Goal: Information Seeking & Learning: Learn about a topic

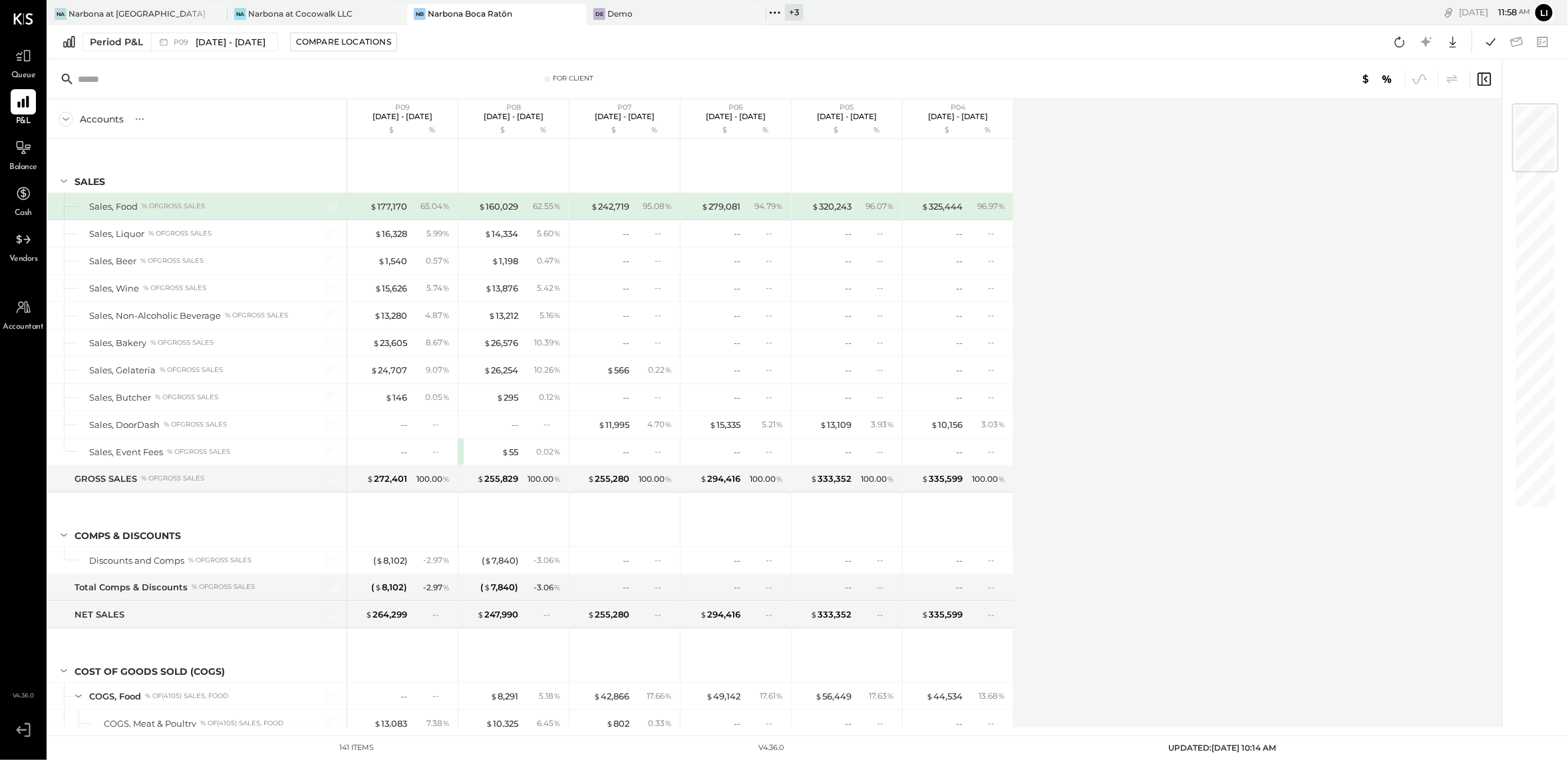
click at [247, 83] on input "text" at bounding box center [183, 79] width 210 height 24
click at [23, 70] on span "Queue" at bounding box center [24, 76] width 24 height 12
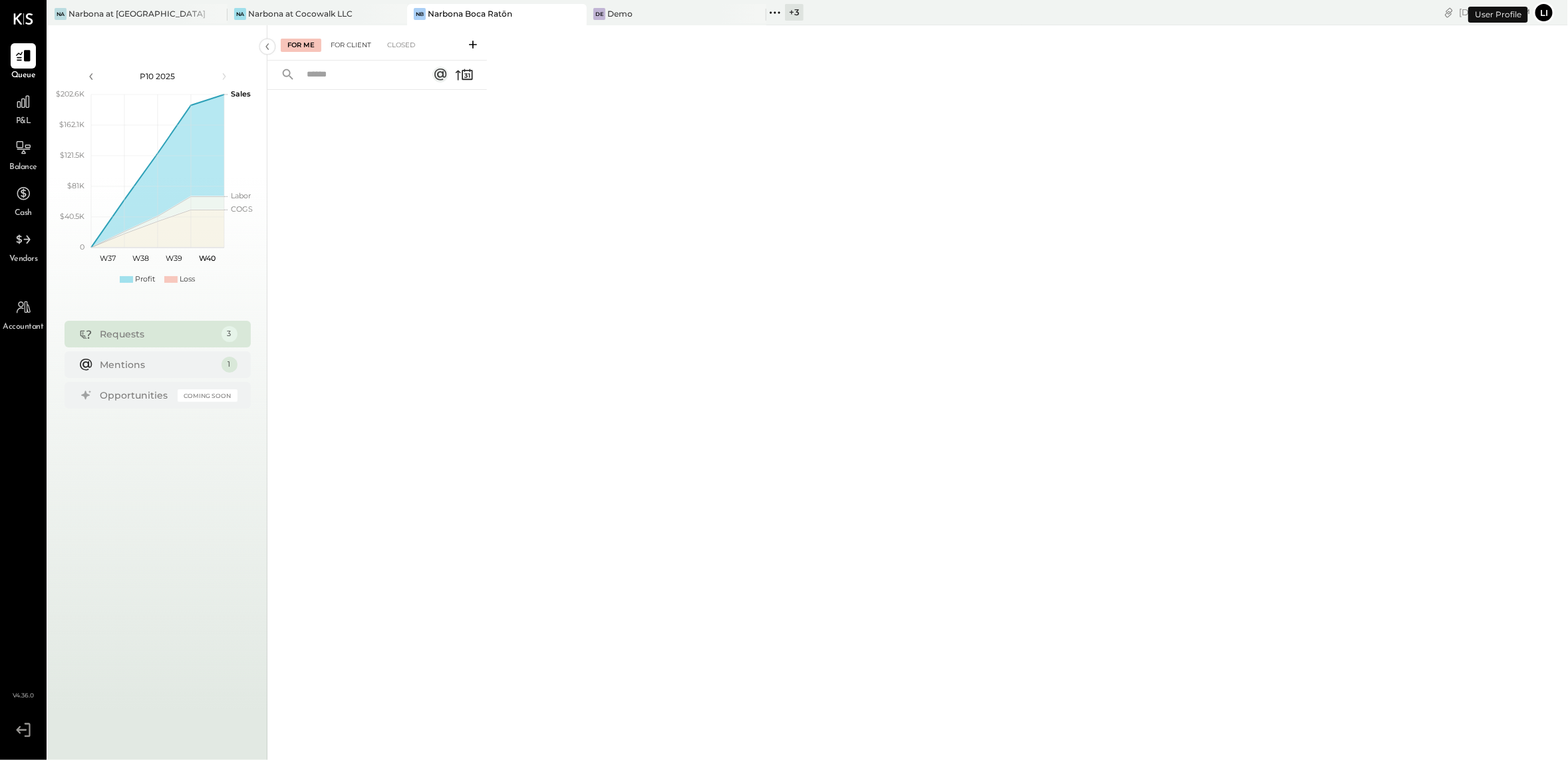
click at [346, 44] on div "For Client" at bounding box center [351, 44] width 54 height 13
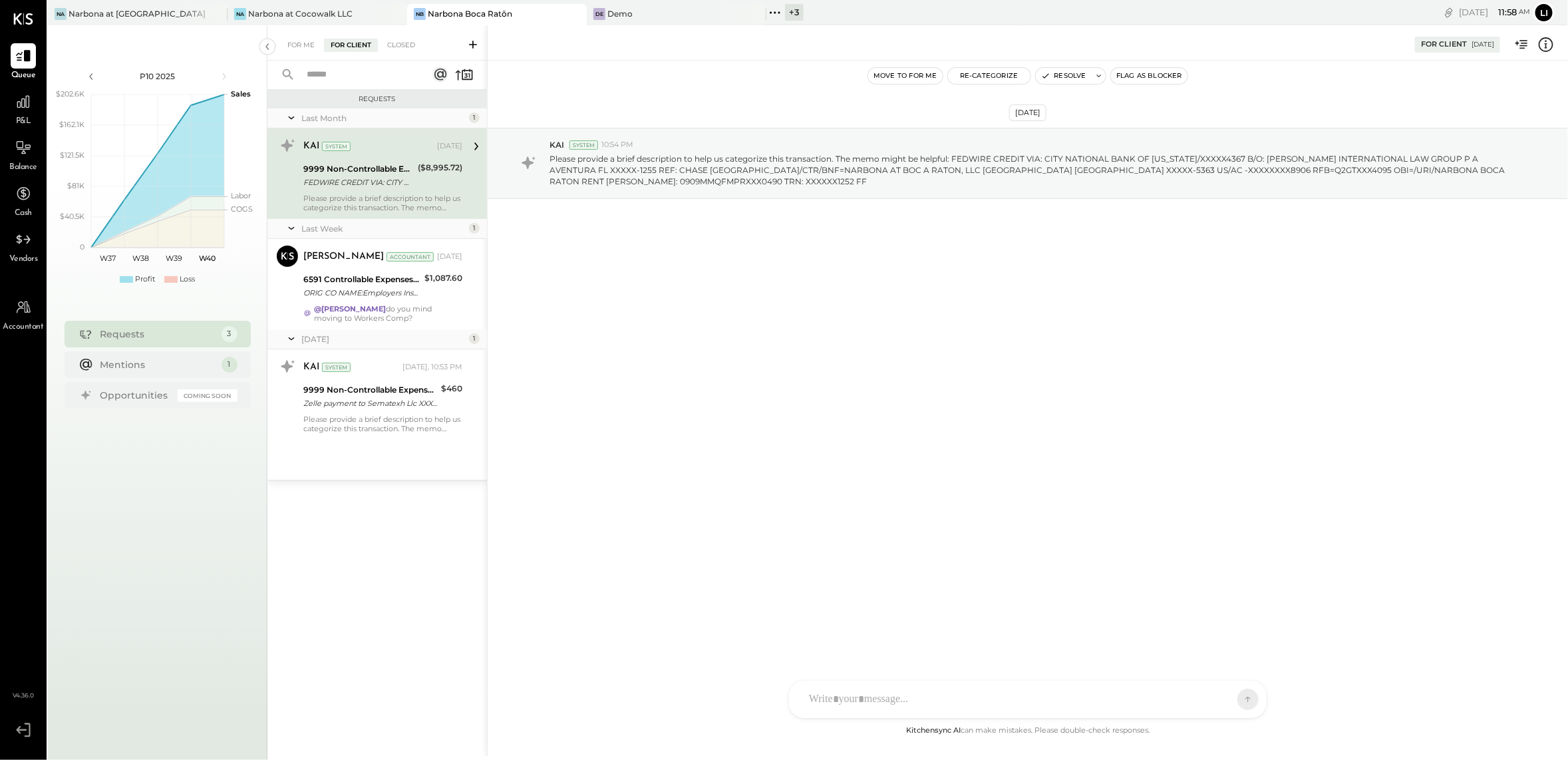
click at [812, 480] on div "[DATE] KAI System 10:54 PM Please provide a brief description to help us catego…" at bounding box center [1027, 391] width 1080 height 662
click at [784, 276] on div "[DATE] KAI System 10:54 PM Please provide a brief description to help us catego…" at bounding box center [1027, 197] width 1080 height 205
click at [420, 286] on div "ORIG CO NAME:Employers Insura ORIG ID:FXXXXX6791 DESC DATE:250821 CO ENTRY DESC…" at bounding box center [361, 292] width 117 height 13
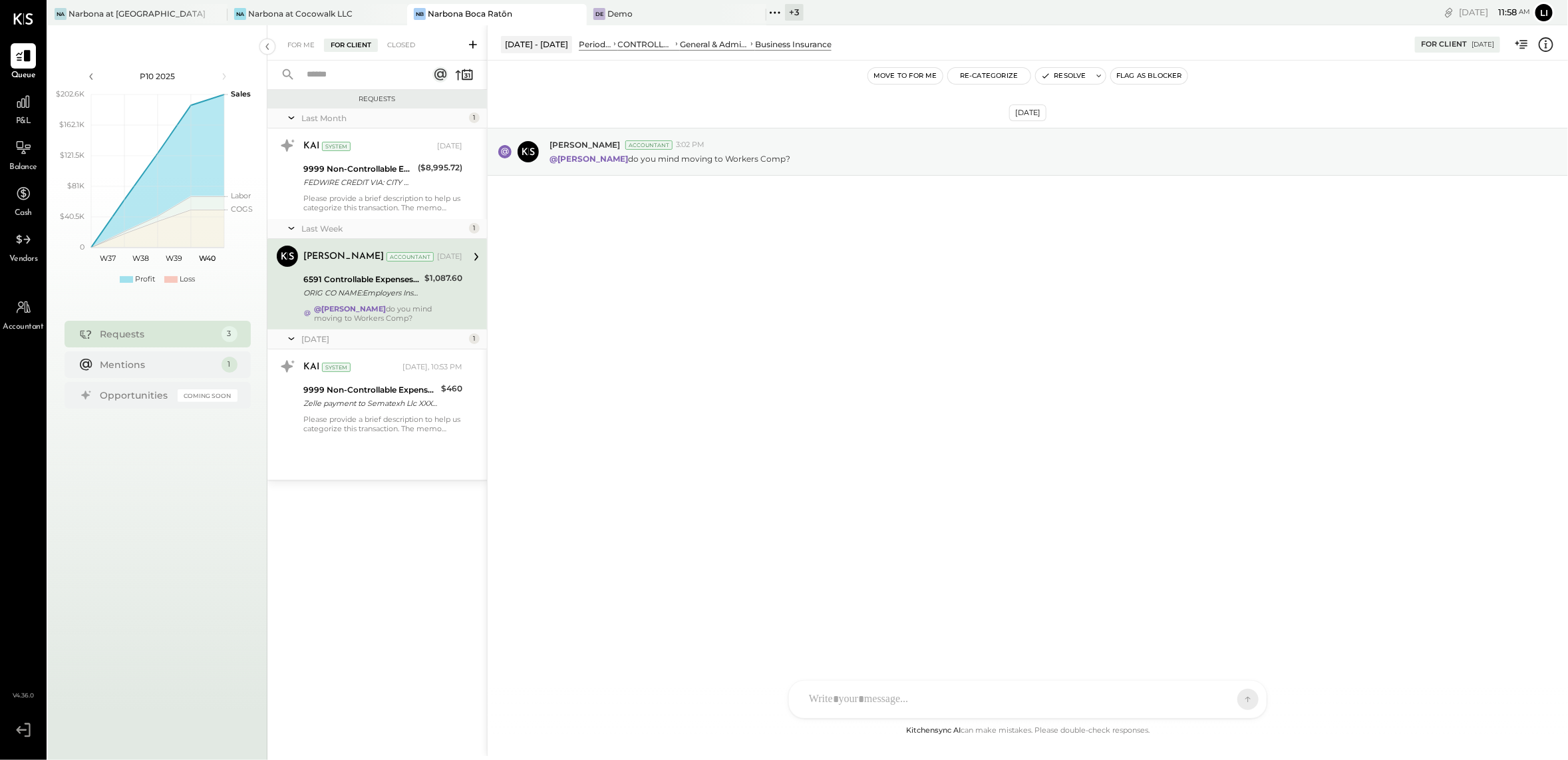
click at [917, 80] on button "Move to for me" at bounding box center [905, 76] width 74 height 16
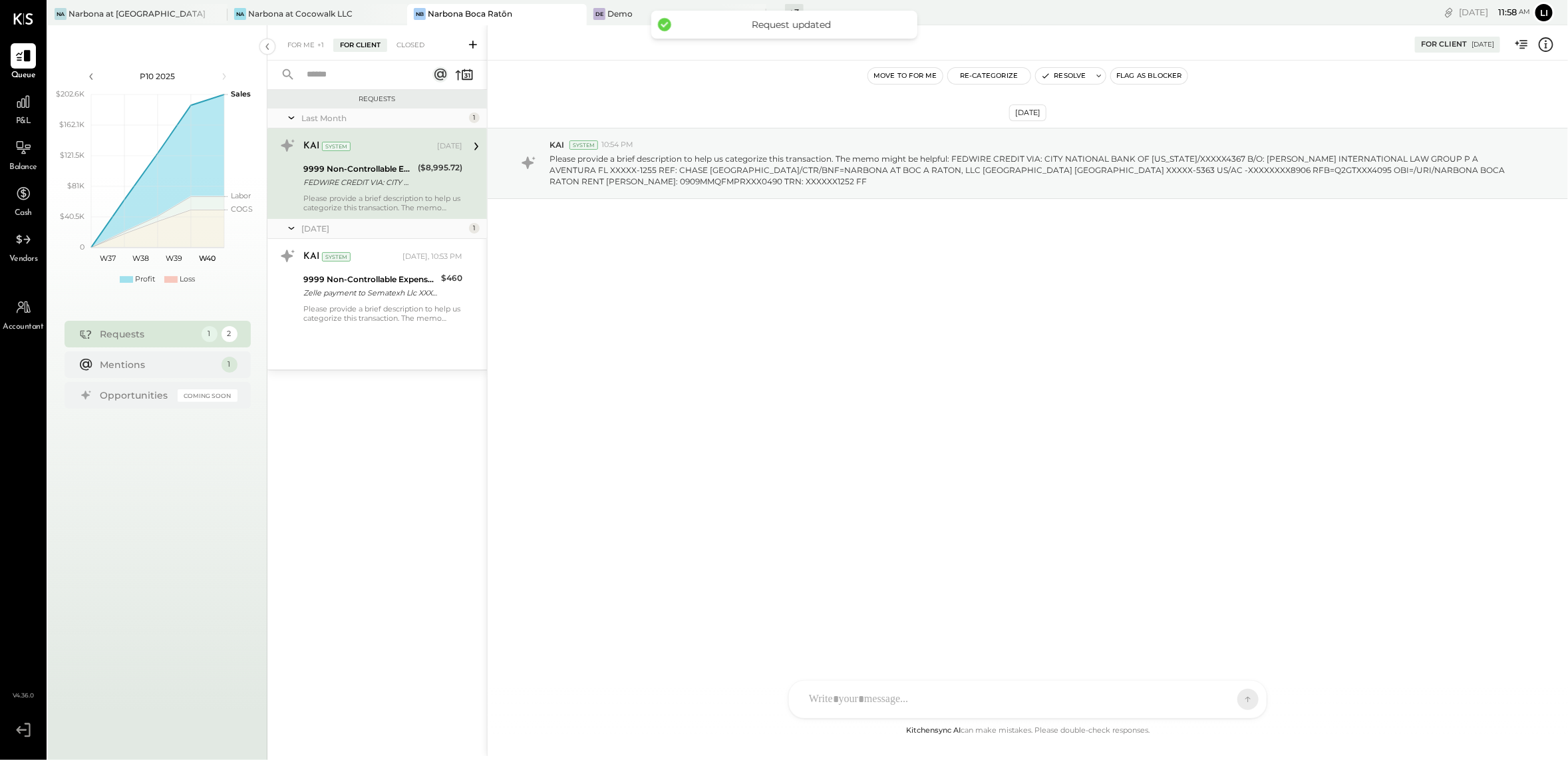
click at [361, 185] on div "FEDWIRE CREDIT VIA: CITY NATIONAL BANK OF [US_STATE]/XXXXX4367 B/O: [PERSON_NAM…" at bounding box center [358, 181] width 110 height 13
click at [371, 267] on div "KAI System [DATE], 10:53 PM" at bounding box center [383, 257] width 159 height 23
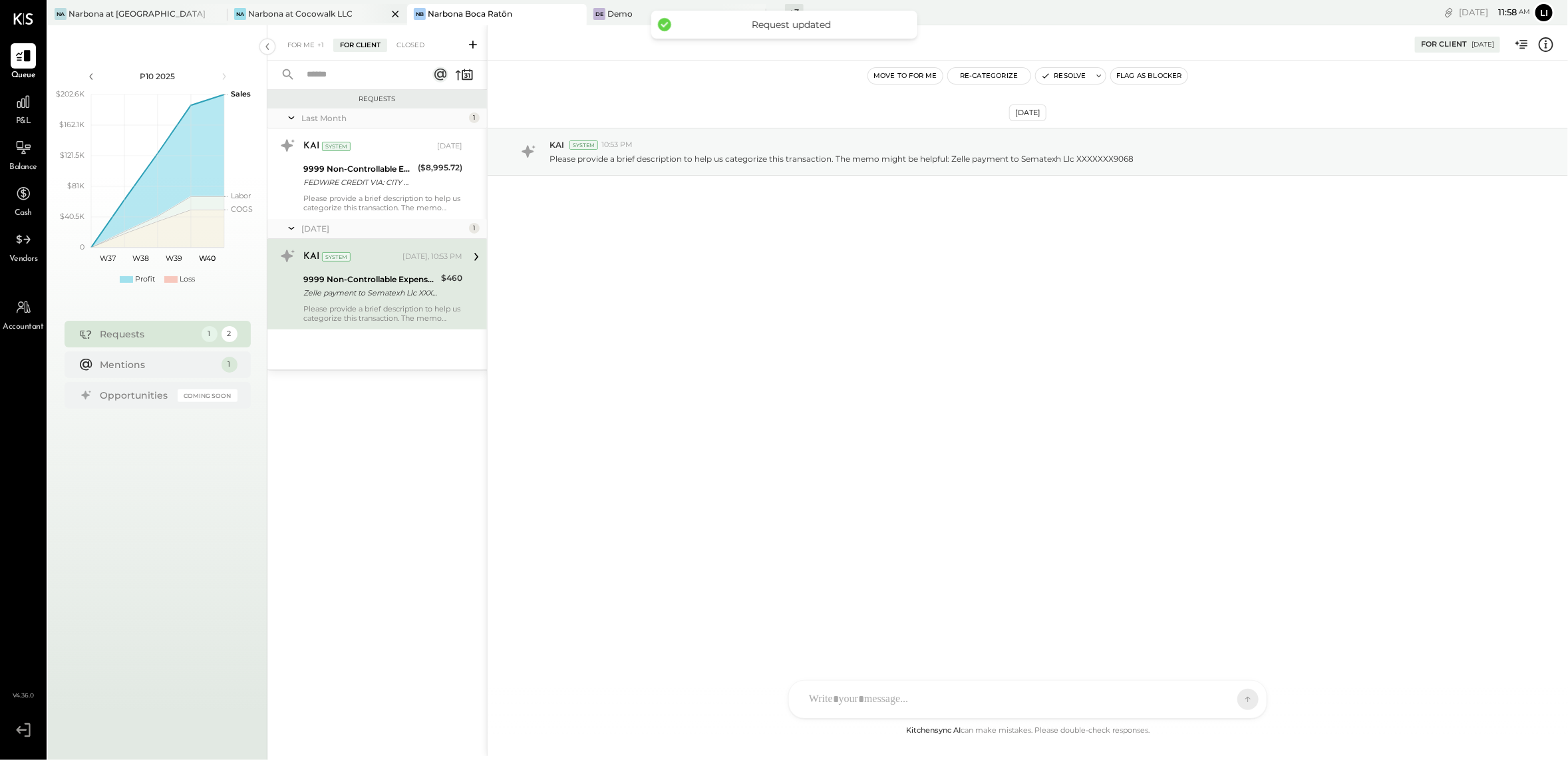
click at [335, 16] on div "Narbona at Cocowalk LLC" at bounding box center [300, 13] width 104 height 11
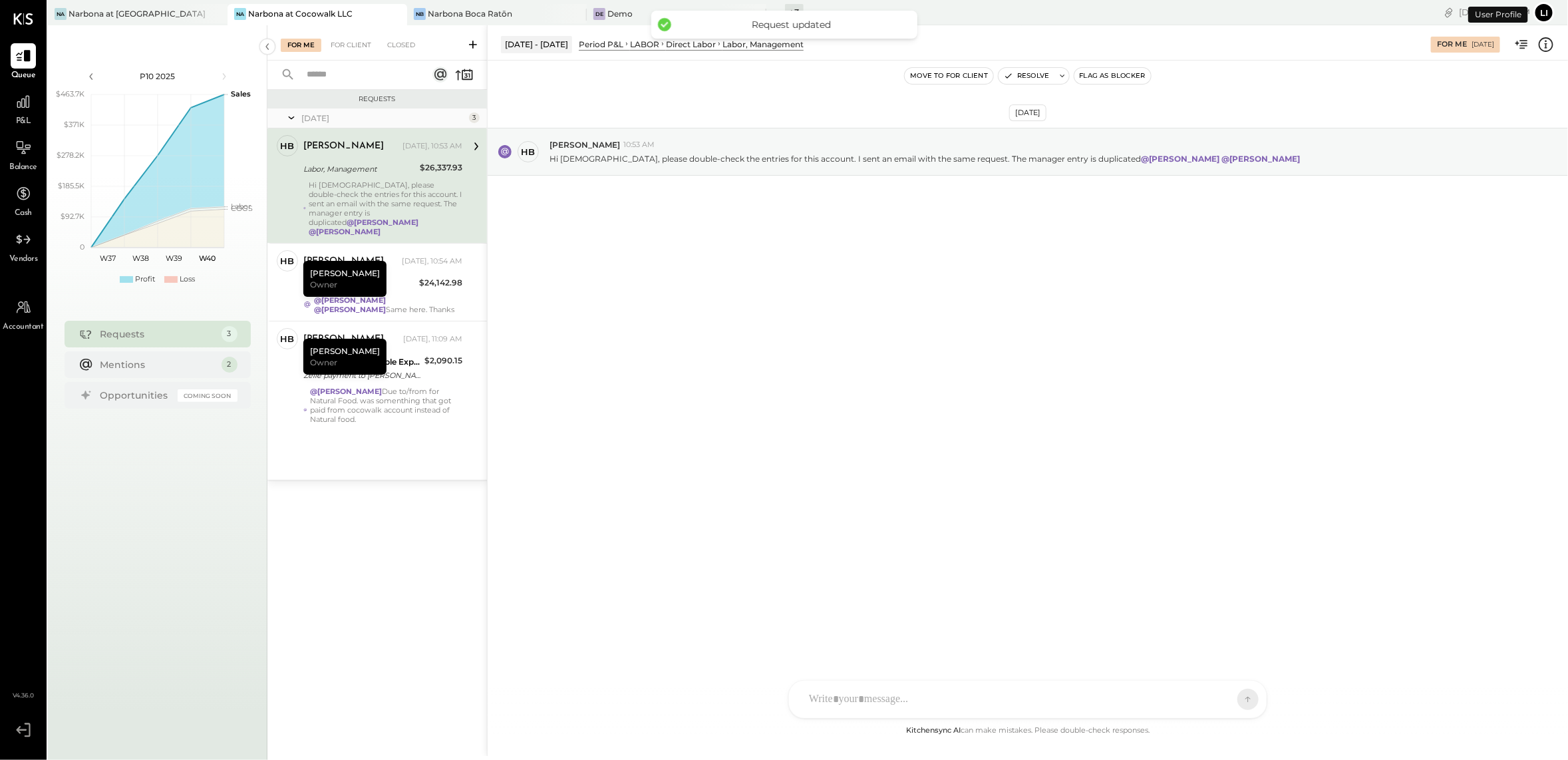
click at [802, 393] on div "[DATE] HB [PERSON_NAME] 10:53 AM Hi [DEMOGRAPHIC_DATA], please double-check the…" at bounding box center [1027, 391] width 1080 height 662
click at [671, 358] on div "[DATE] HB [PERSON_NAME] 10:53 AM Hi [DEMOGRAPHIC_DATA], please double-check the…" at bounding box center [1027, 391] width 1080 height 662
click at [933, 291] on div "[DATE] HB [PERSON_NAME] 10:53 AM Hi [DEMOGRAPHIC_DATA], please double-check the…" at bounding box center [1027, 391] width 1080 height 662
click at [425, 256] on div "[DATE], 10:54 AM" at bounding box center [432, 262] width 60 height 11
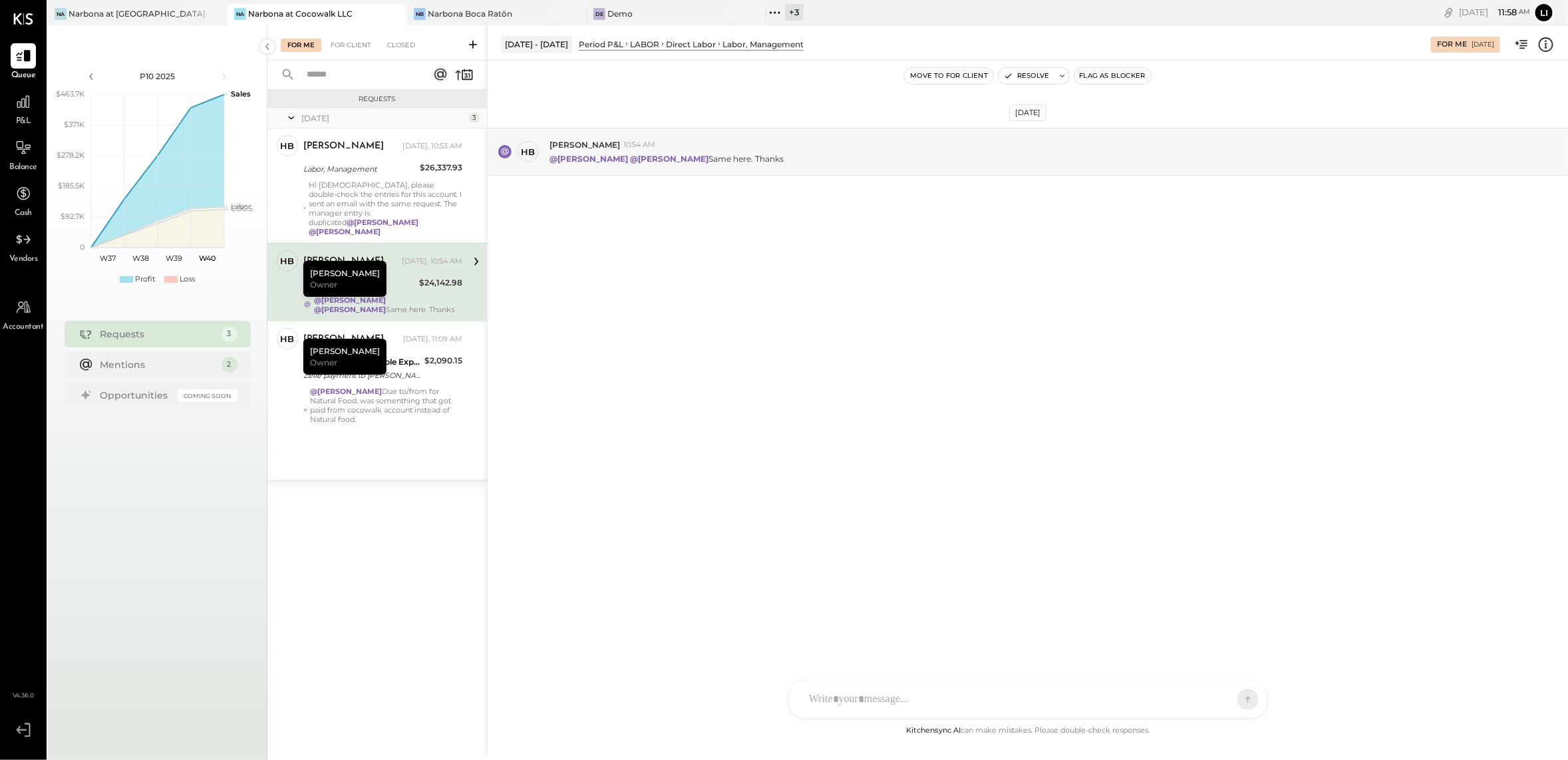
click at [782, 412] on div "[DATE] HB [PERSON_NAME] 10:54 AM @[PERSON_NAME] @[PERSON_NAME] Same here. Thanks" at bounding box center [1027, 391] width 1080 height 662
click at [506, 419] on div "[DATE] HB [PERSON_NAME] 10:54 AM @[PERSON_NAME] @[PERSON_NAME] Same here. Thanks" at bounding box center [1027, 391] width 1080 height 662
click at [389, 400] on div "@[PERSON_NAME] Due to/from for Natural Food. was somenthing that got paid from …" at bounding box center [386, 409] width 152 height 47
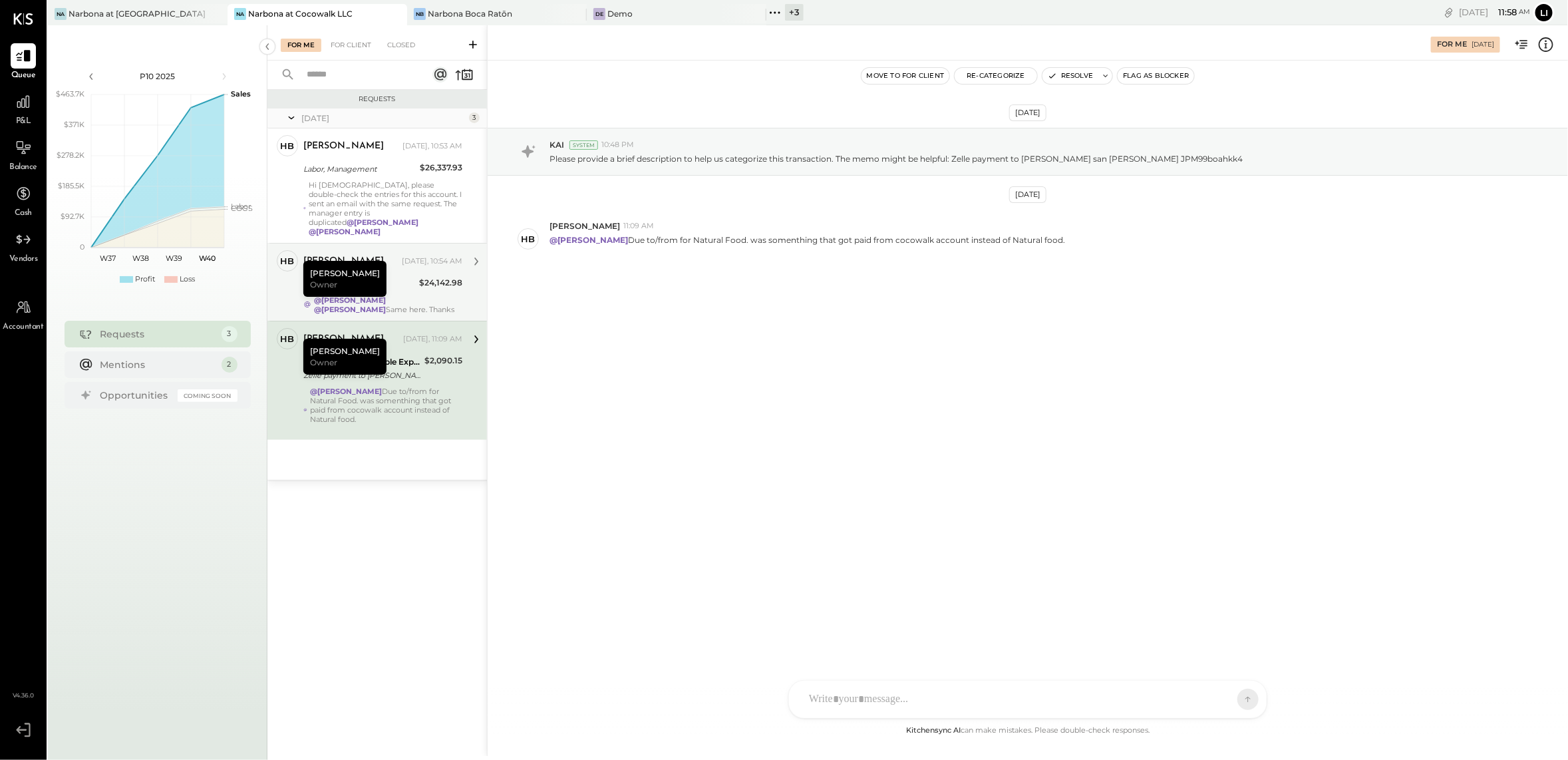
click at [445, 298] on div "@[PERSON_NAME] @[PERSON_NAME] Same here. Thanks" at bounding box center [388, 305] width 149 height 18
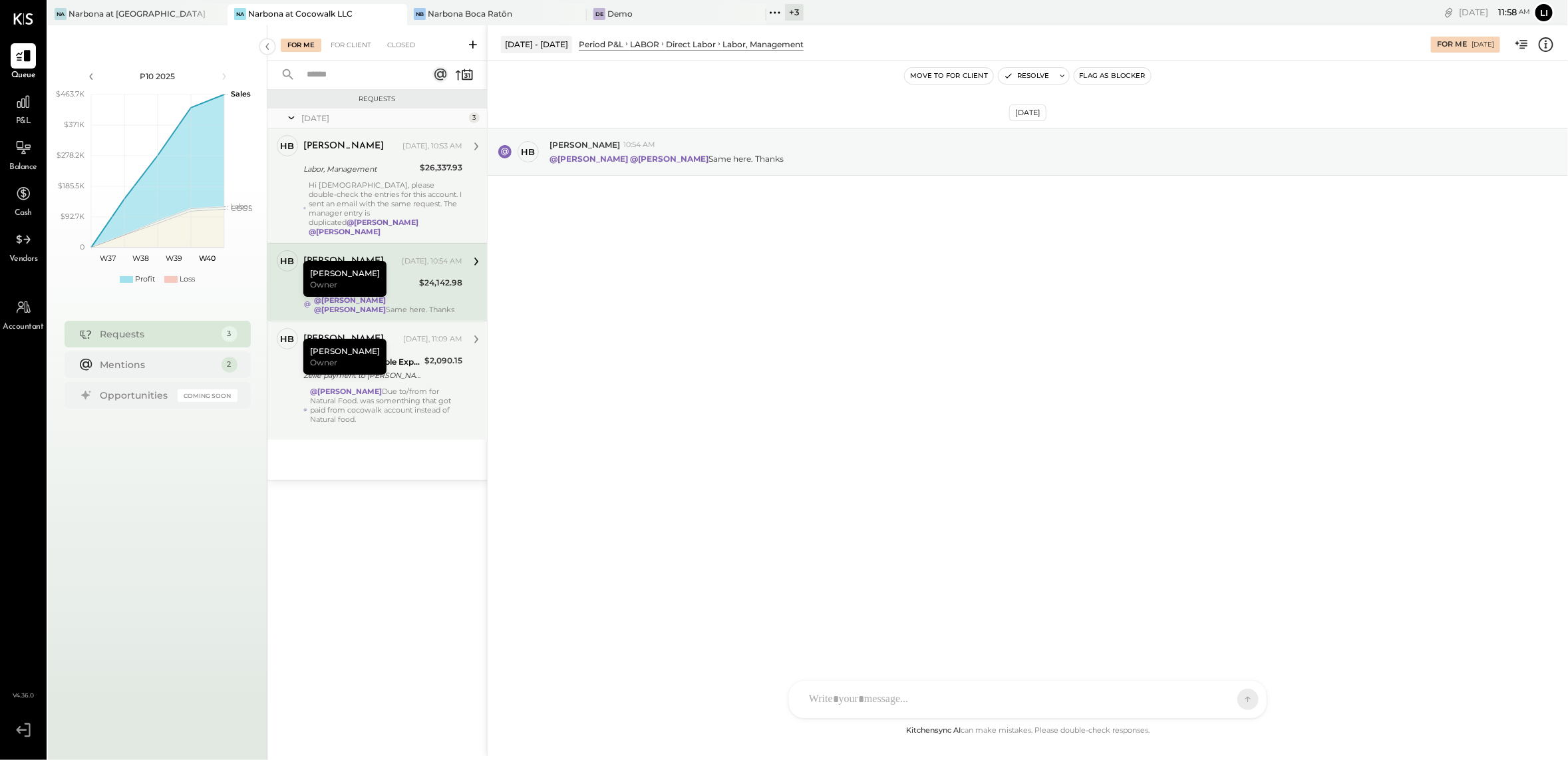
click at [390, 172] on div "Labor, Management" at bounding box center [359, 168] width 113 height 13
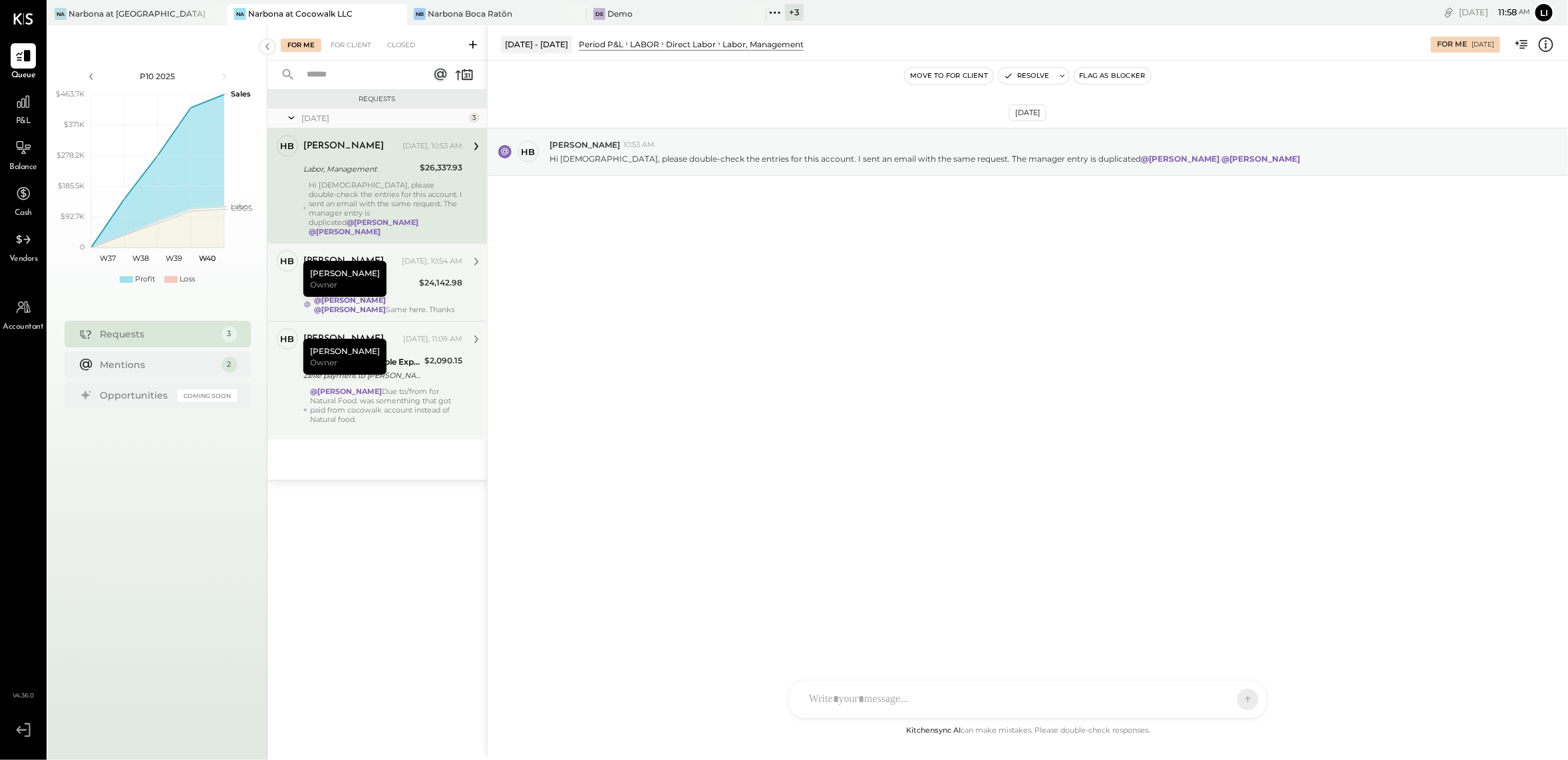
click at [414, 277] on div "Labor, Management" at bounding box center [359, 283] width 112 height 13
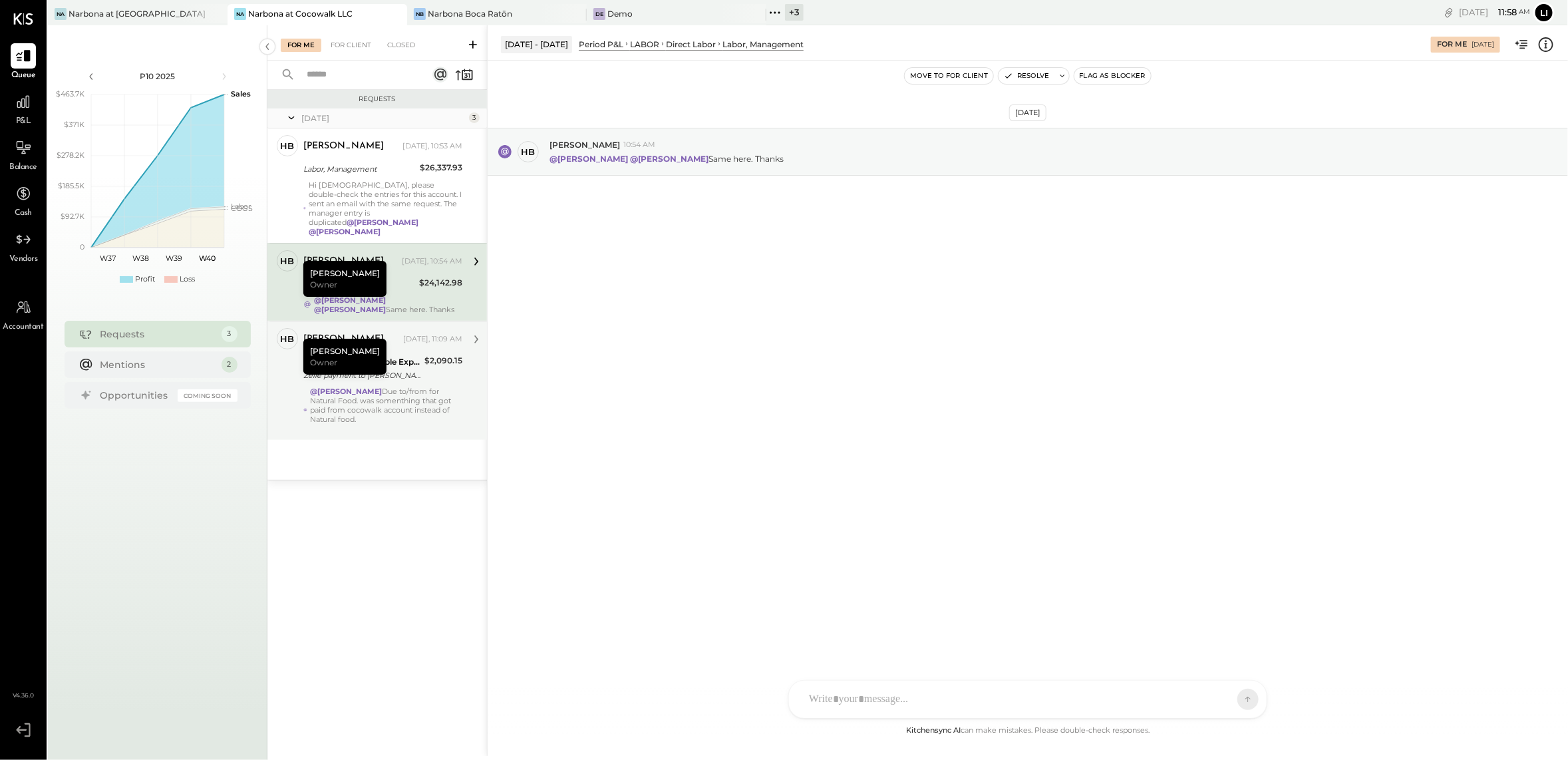
click at [397, 356] on div "9999 Non-Controllable Expenses:Other Income and Expenses:To Be Classified P&L" at bounding box center [361, 361] width 117 height 13
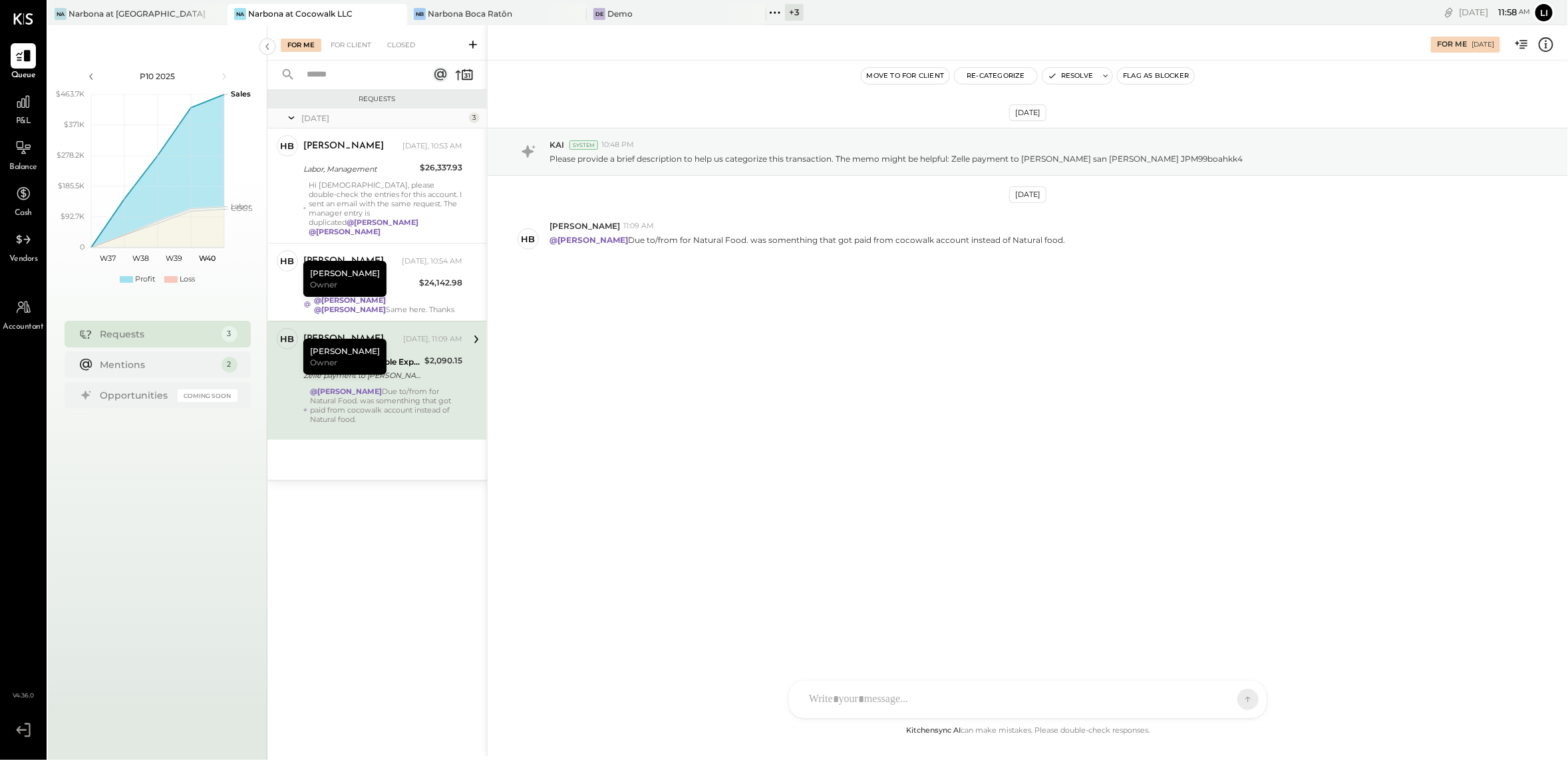
click at [805, 443] on div "[DATE] KAI System 10:48 PM Please provide a brief description to help us catego…" at bounding box center [1027, 391] width 1080 height 662
click at [771, 419] on div "[DATE] KAI System 10:48 PM Please provide a brief description to help us catego…" at bounding box center [1027, 391] width 1080 height 662
click at [808, 415] on div "[DATE] KAI System 10:48 PM Please provide a brief description to help us catego…" at bounding box center [1027, 391] width 1080 height 662
click at [149, 8] on div "Narbona at [GEOGRAPHIC_DATA] LLC" at bounding box center [139, 13] width 139 height 11
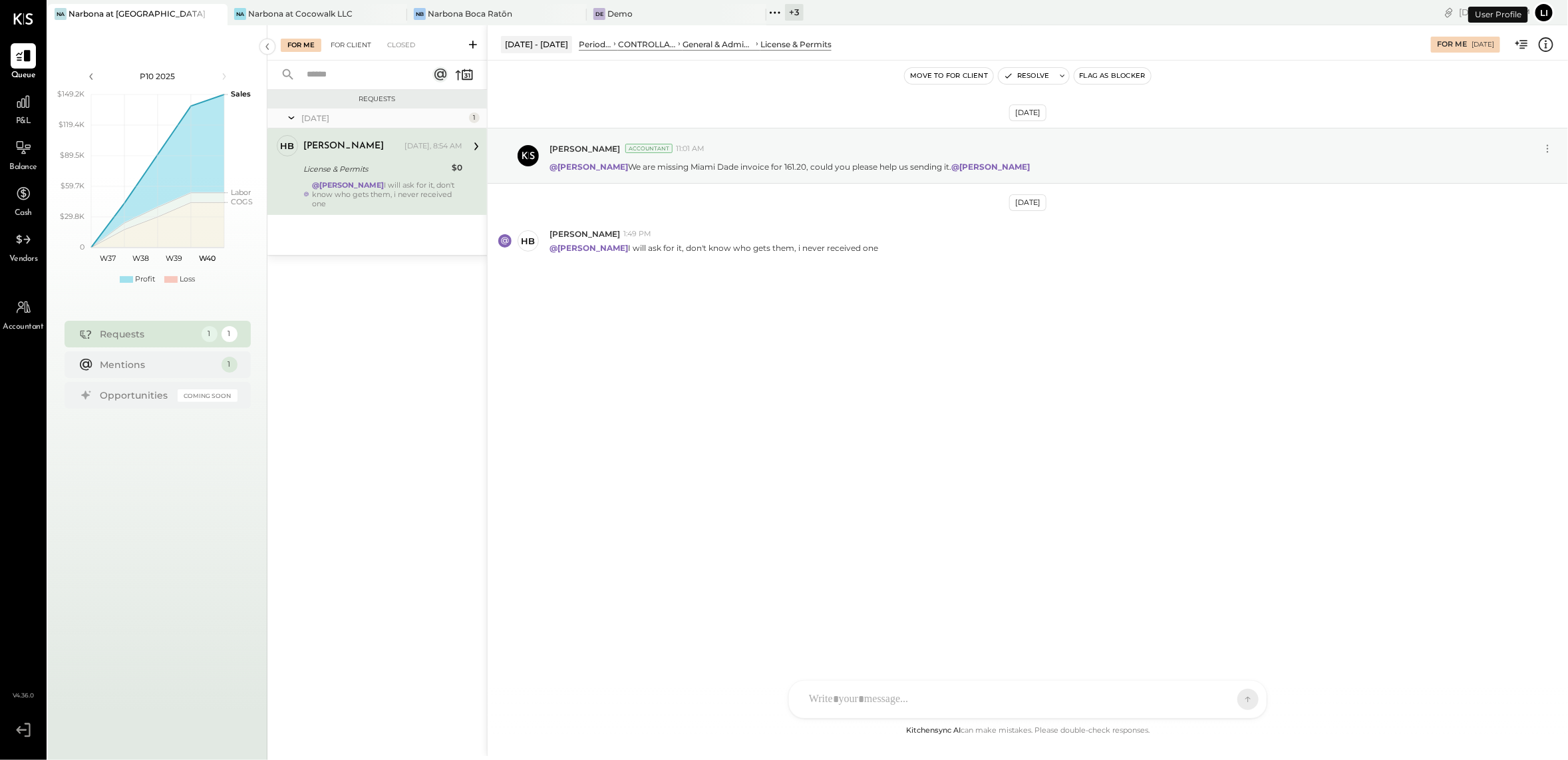
click at [353, 42] on div "For Client" at bounding box center [351, 44] width 54 height 13
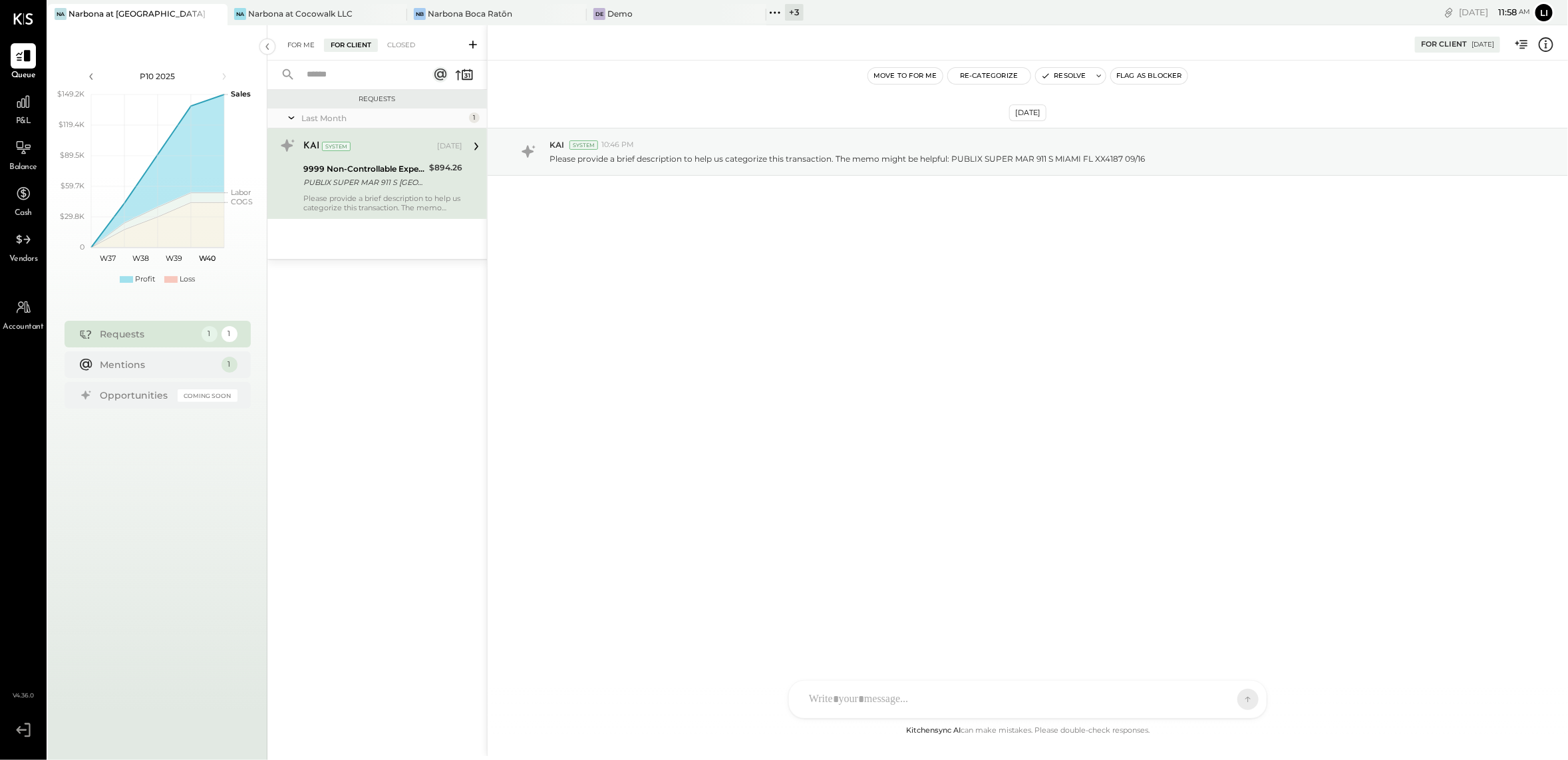
click at [287, 51] on div "For Me" at bounding box center [301, 44] width 41 height 13
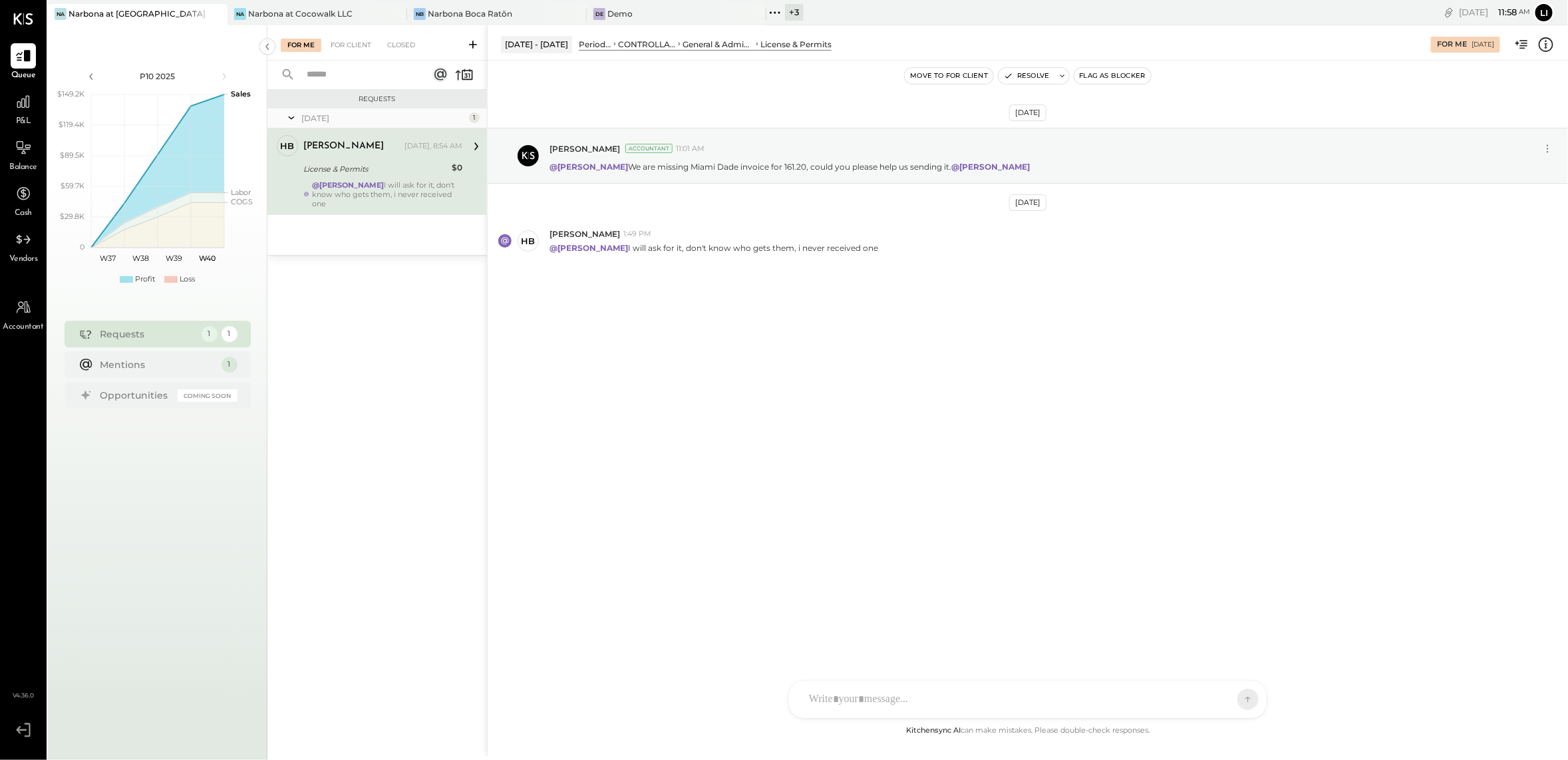
click at [975, 467] on div "[DATE] [PERSON_NAME] Accountant 11:01 AM @[PERSON_NAME] We are missing Miami Da…" at bounding box center [1027, 391] width 1080 height 662
click at [846, 315] on div "[DATE] [PERSON_NAME] Accountant 11:01 AM @[PERSON_NAME] We are missing Miami Da…" at bounding box center [1027, 229] width 1080 height 270
click at [942, 73] on button "Move to for client" at bounding box center [949, 76] width 89 height 16
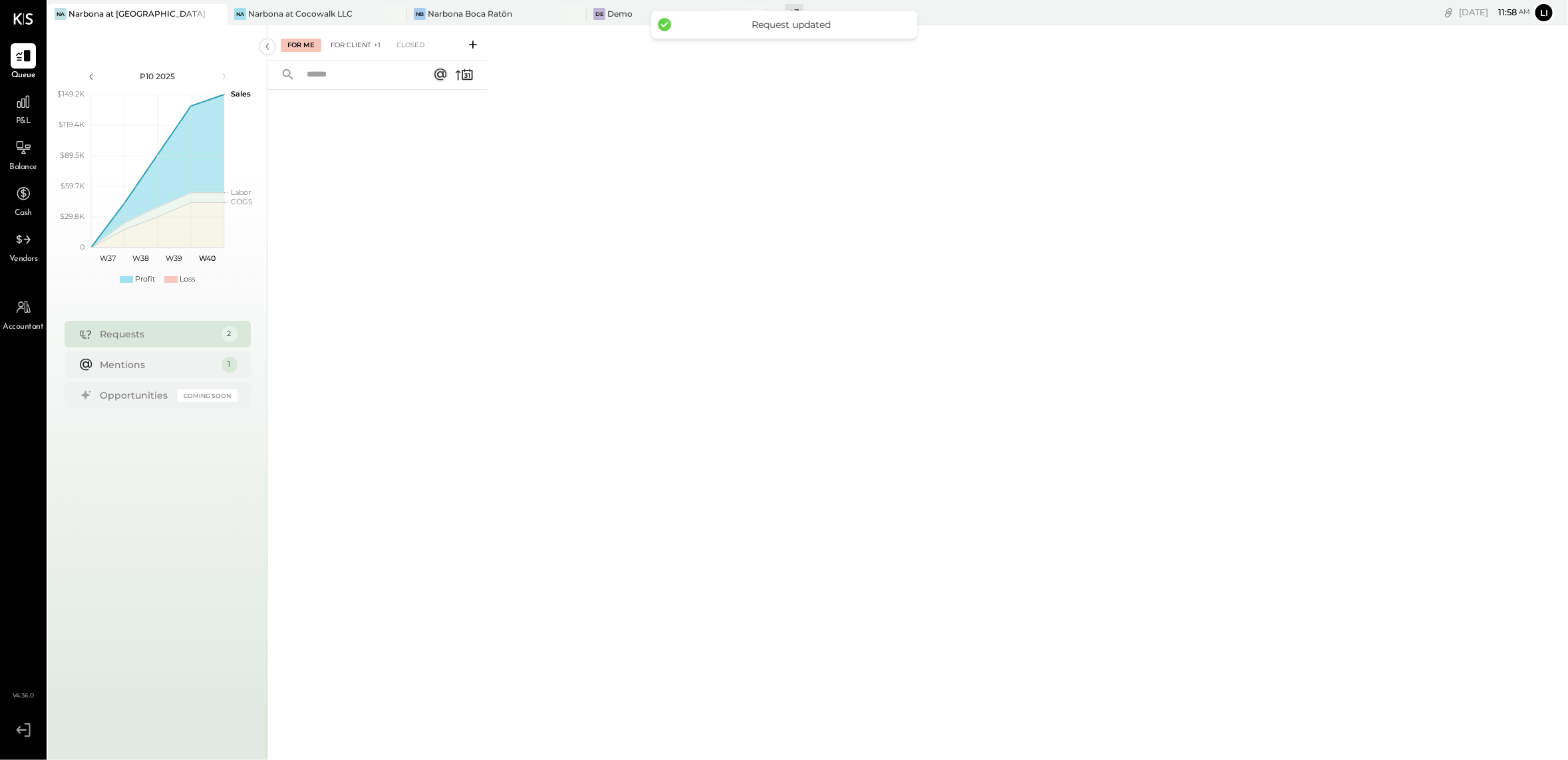
click at [343, 44] on div "For Client +1" at bounding box center [355, 44] width 64 height 13
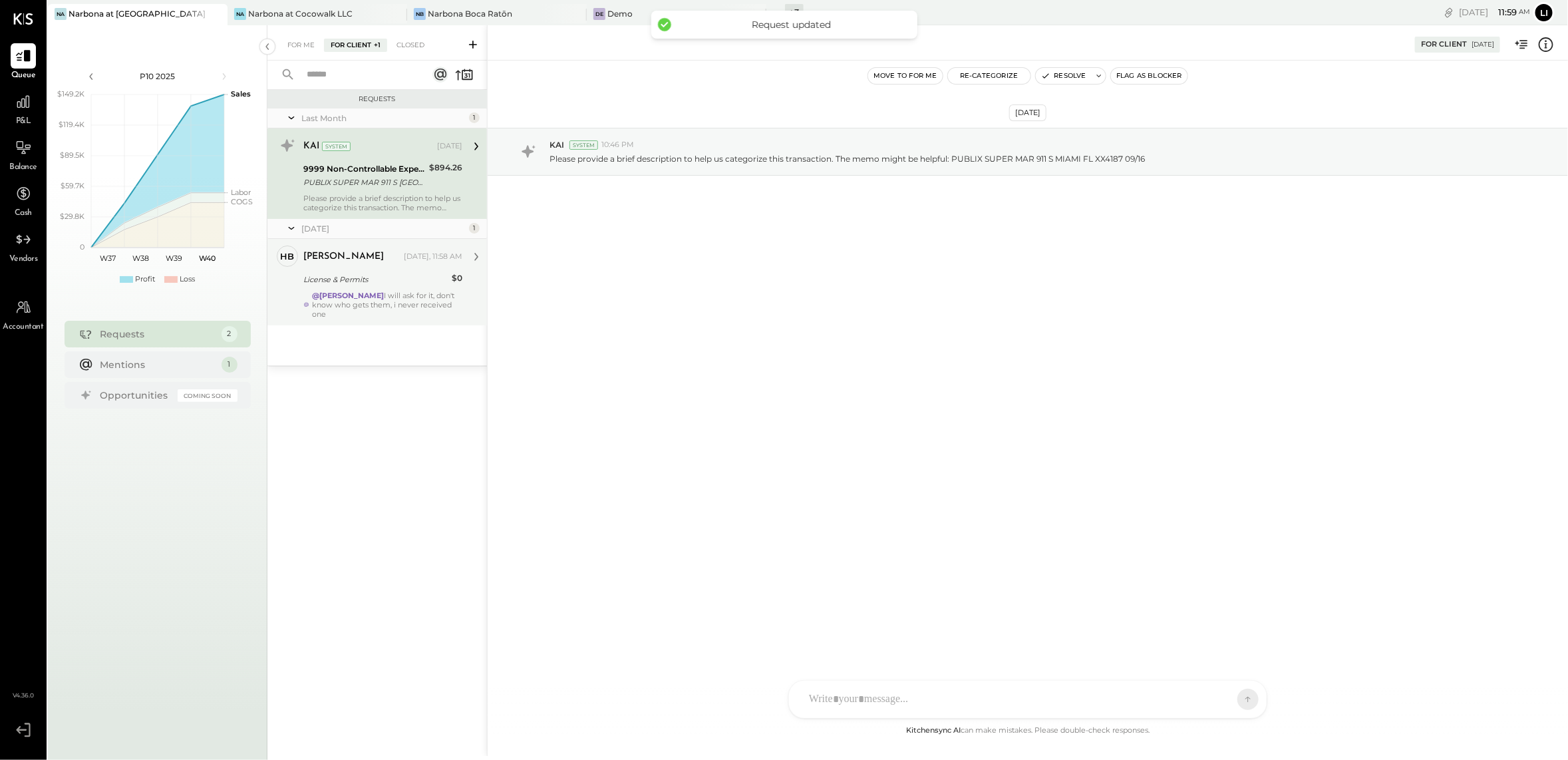
click at [384, 317] on div "@[PERSON_NAME] I will ask for it, don't know who gets them, i never received one" at bounding box center [387, 305] width 150 height 28
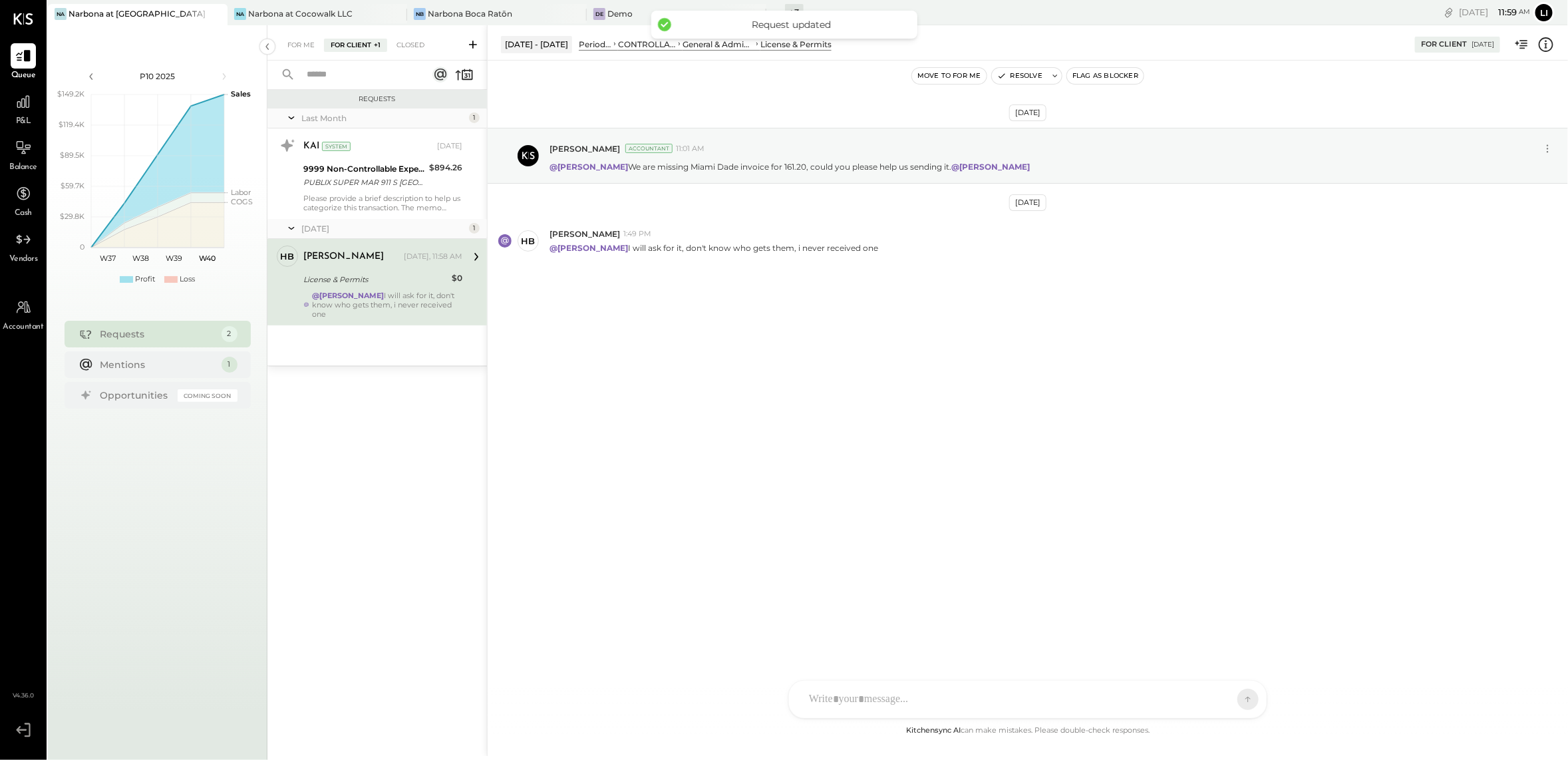
click at [883, 481] on div "[DATE] [PERSON_NAME] Accountant 11:01 AM @[PERSON_NAME] We are missing Miami Da…" at bounding box center [1027, 391] width 1080 height 662
click at [379, 194] on div "Please provide a brief description to help us categorize this transaction. The …" at bounding box center [383, 203] width 159 height 18
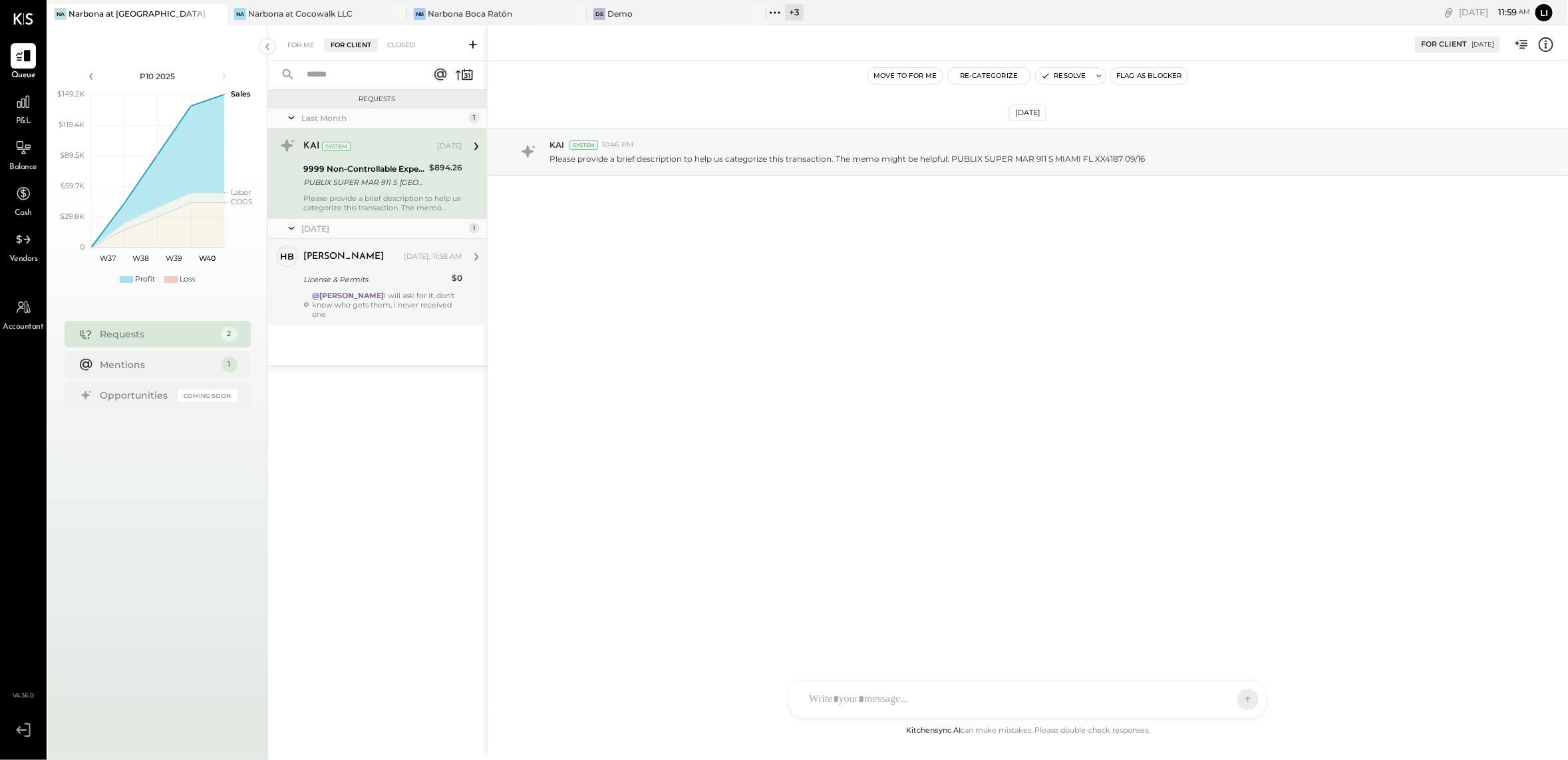
click at [699, 401] on div "[DATE] KAI System 10:46 PM Please provide a brief description to help us catego…" at bounding box center [1027, 391] width 1080 height 662
click at [463, 18] on div "Narbona Boca Ratōn" at bounding box center [470, 13] width 84 height 11
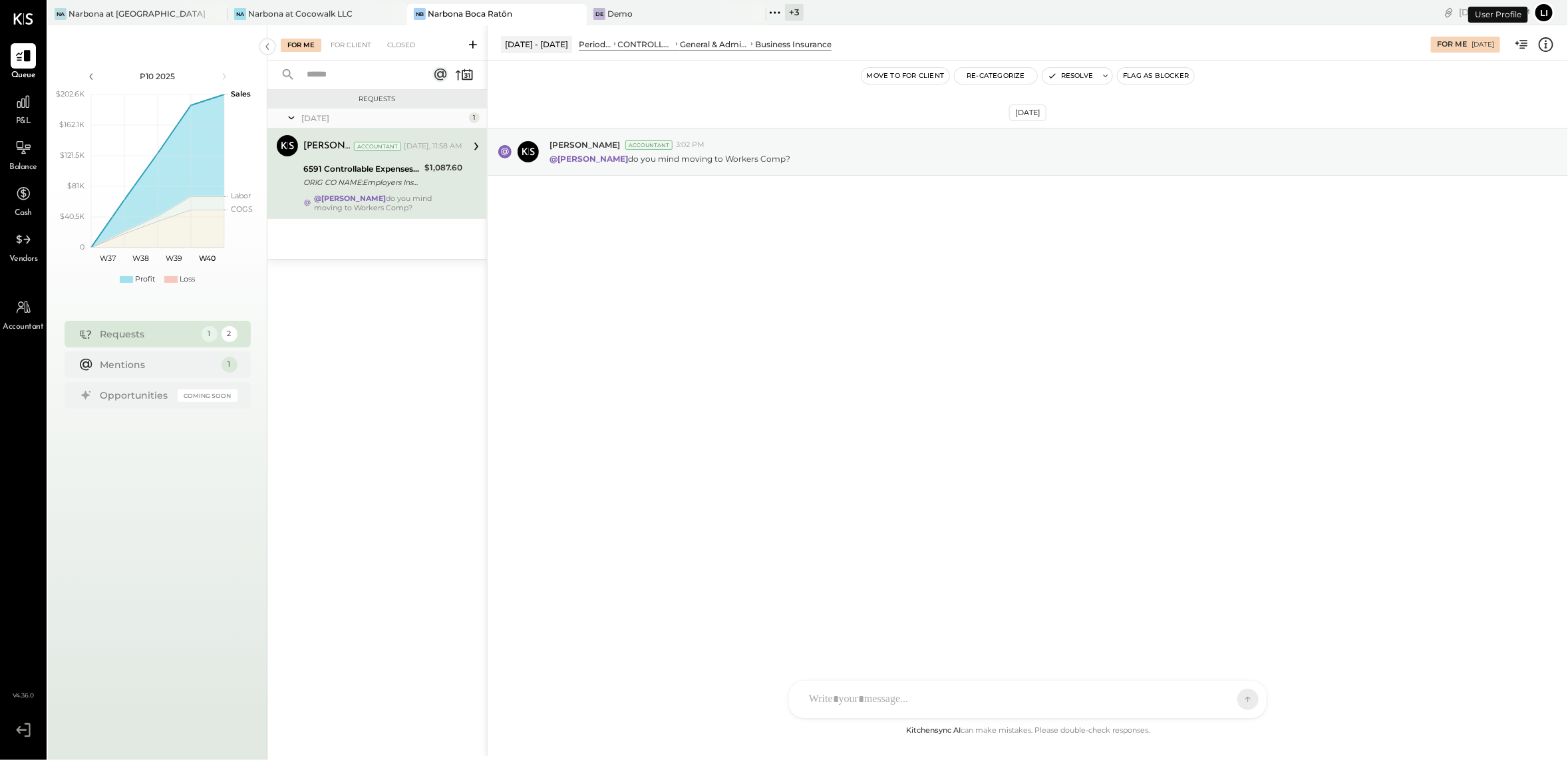
click at [841, 285] on div "[DATE] [PERSON_NAME] Accountant 3:02 PM @[PERSON_NAME] do you mind moving to Wo…" at bounding box center [1027, 391] width 1080 height 662
click at [1538, 48] on icon at bounding box center [1547, 44] width 18 height 18
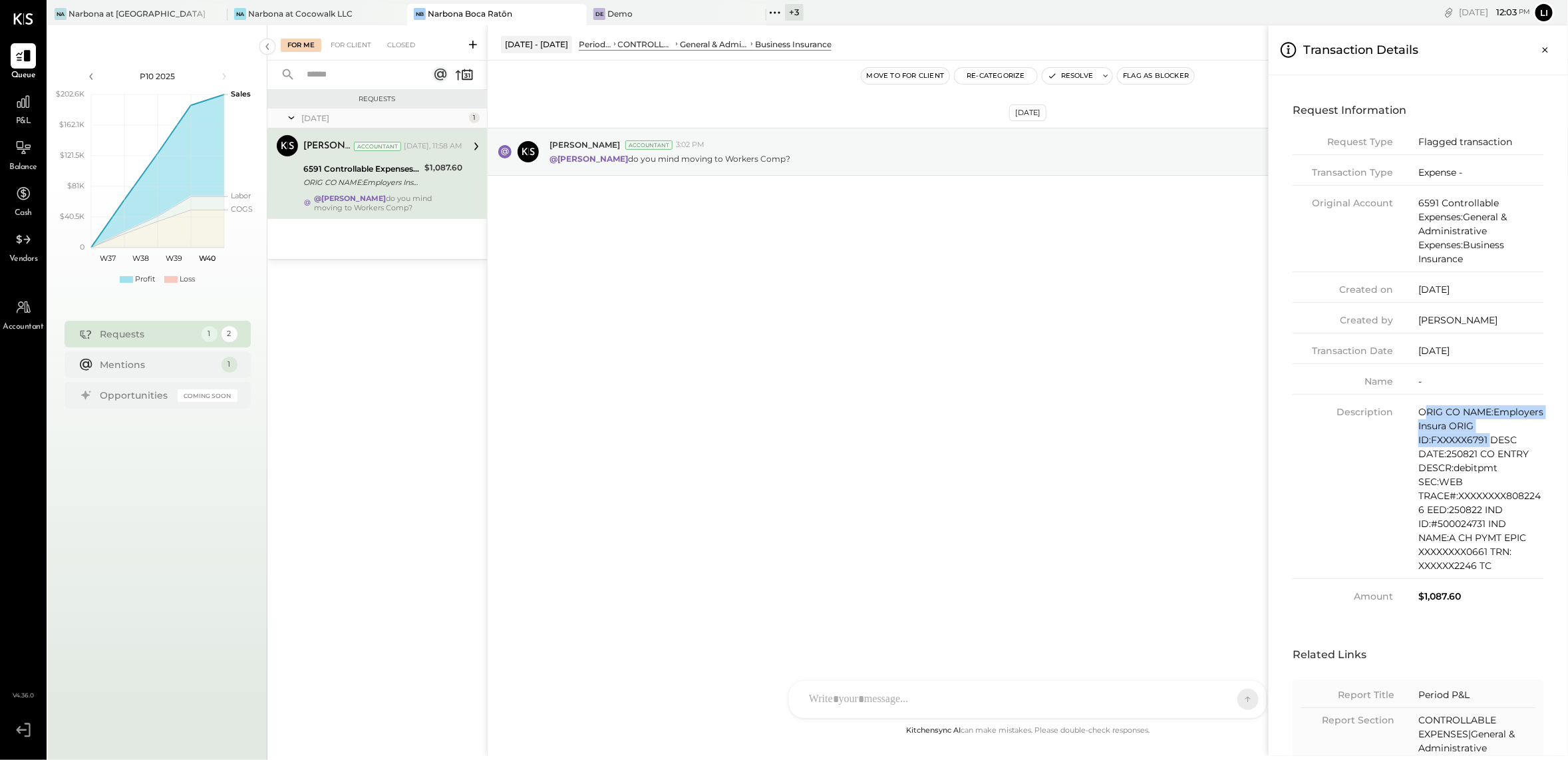
drag, startPoint x: 1426, startPoint y: 413, endPoint x: 1492, endPoint y: 436, distance: 69.9
click at [1492, 436] on div "ORIG CO NAME:Employers Insura ORIG ID:FXXXXX6791 DESC DATE:250821 CO ENTRY DESC…" at bounding box center [1481, 488] width 126 height 168
click at [1416, 409] on div "Description ORIG CO NAME:Employers Insura ORIG ID:FXXXXX6791 DESC DATE:250821 C…" at bounding box center [1419, 491] width 252 height 174
drag, startPoint x: 1418, startPoint y: 414, endPoint x: 1485, endPoint y: 478, distance: 92.7
click at [1485, 478] on div "ORIG CO NAME:Employers Insura ORIG ID:FXXXXX6791 DESC DATE:250821 CO ENTRY DESC…" at bounding box center [1481, 488] width 126 height 168
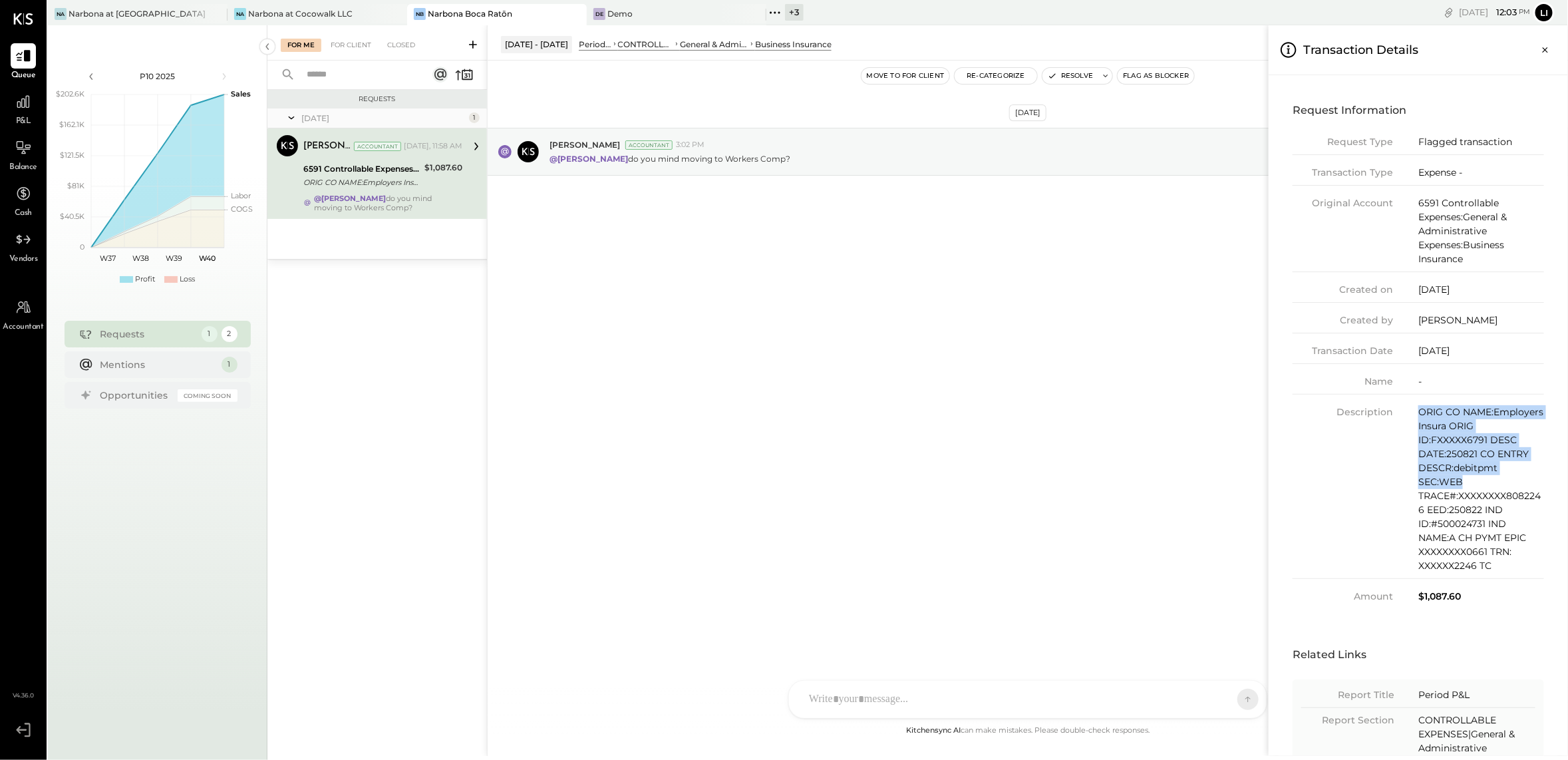
copy div "ORIG CO NAME:Employers Insura ORIG ID:FXXXXX6791 DESC DATE:250821 CO ENTRY DESC…"
click at [1546, 47] on icon "Close panel" at bounding box center [1545, 49] width 13 height 13
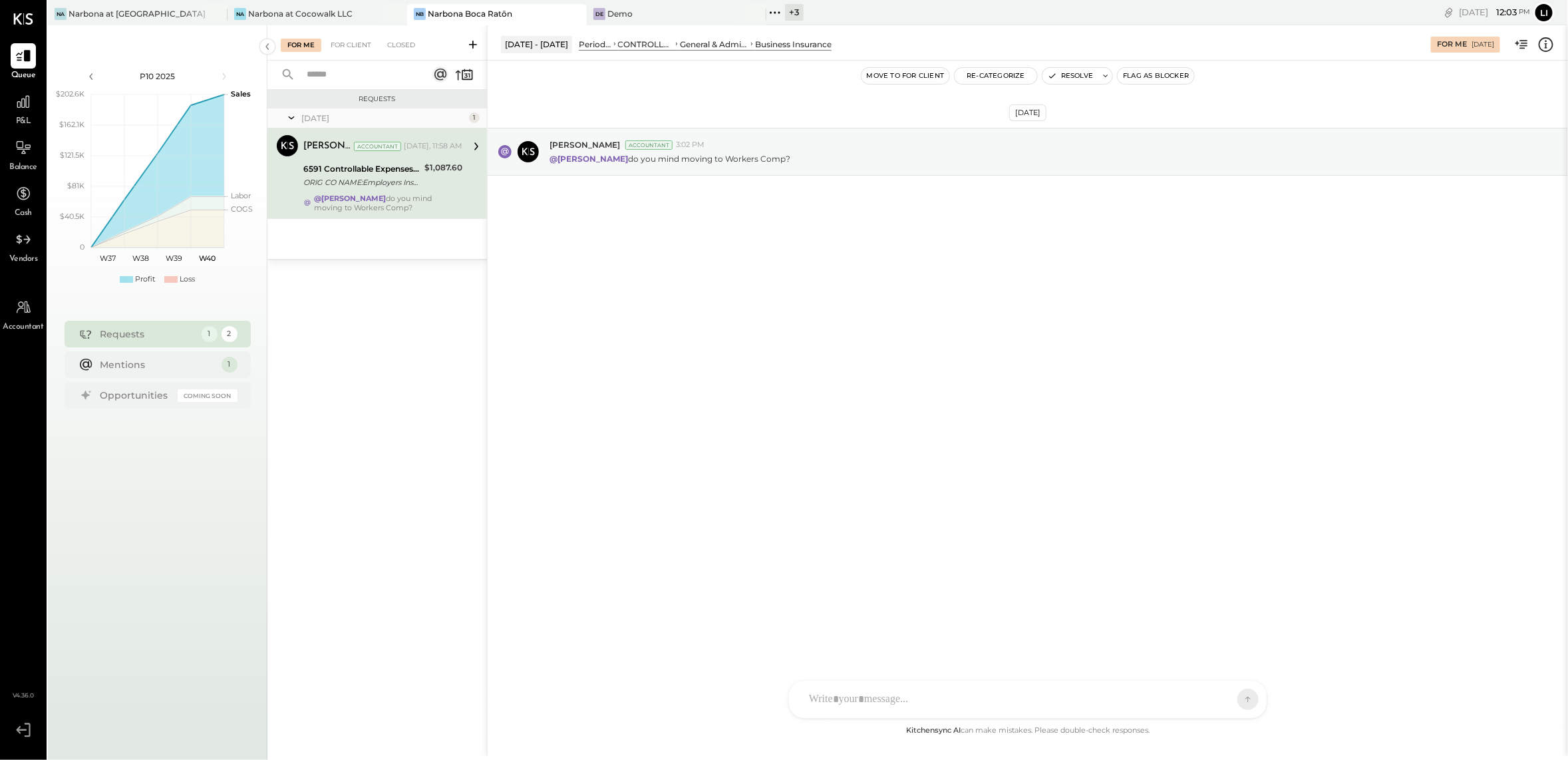
click at [877, 489] on div "[DATE] [PERSON_NAME] Accountant 3:02 PM @[PERSON_NAME] do you mind moving to Wo…" at bounding box center [1027, 391] width 1080 height 662
click at [1068, 77] on button "Resolve" at bounding box center [1070, 76] width 56 height 16
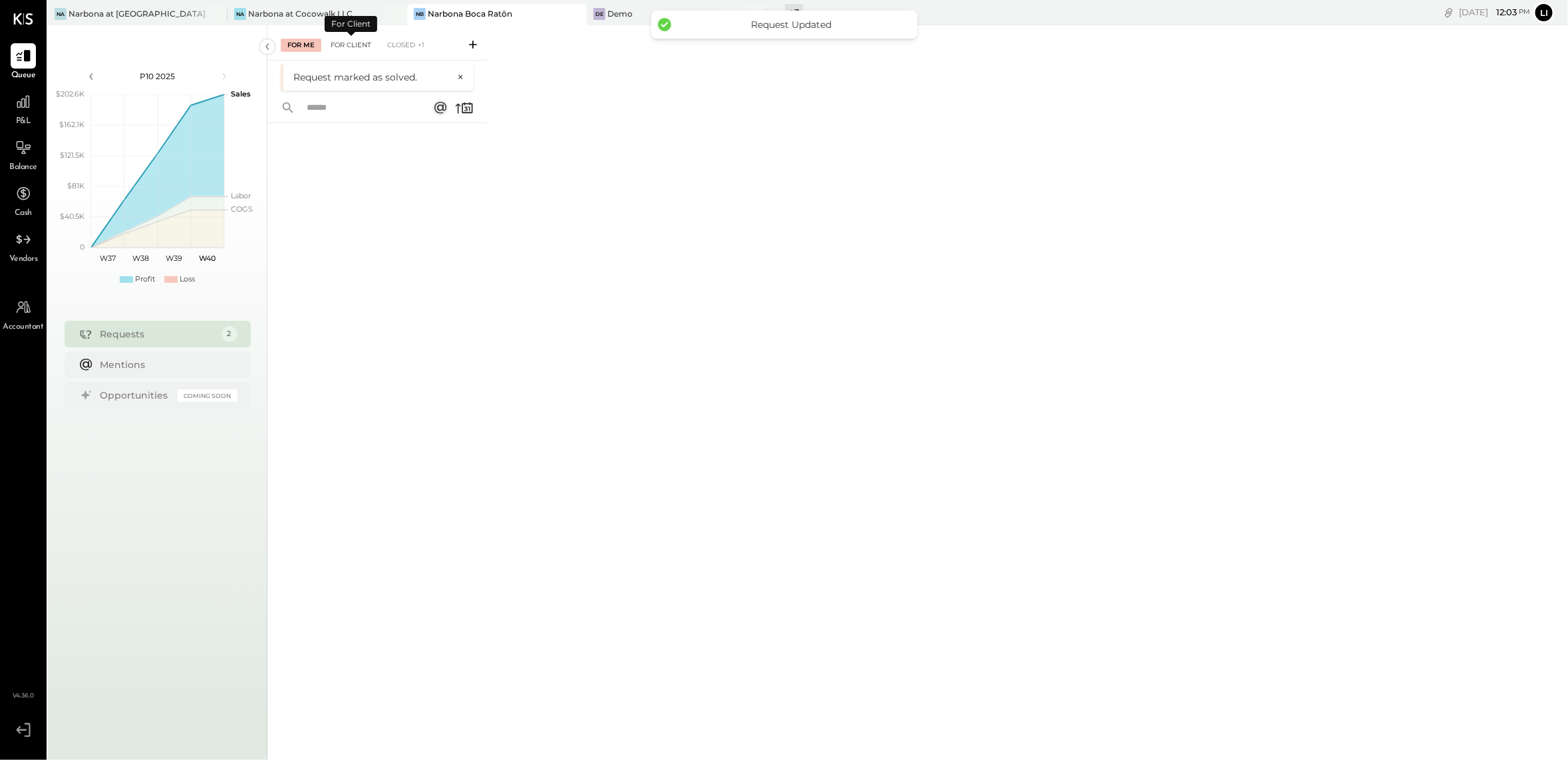
click at [335, 41] on div "For Client" at bounding box center [351, 44] width 54 height 13
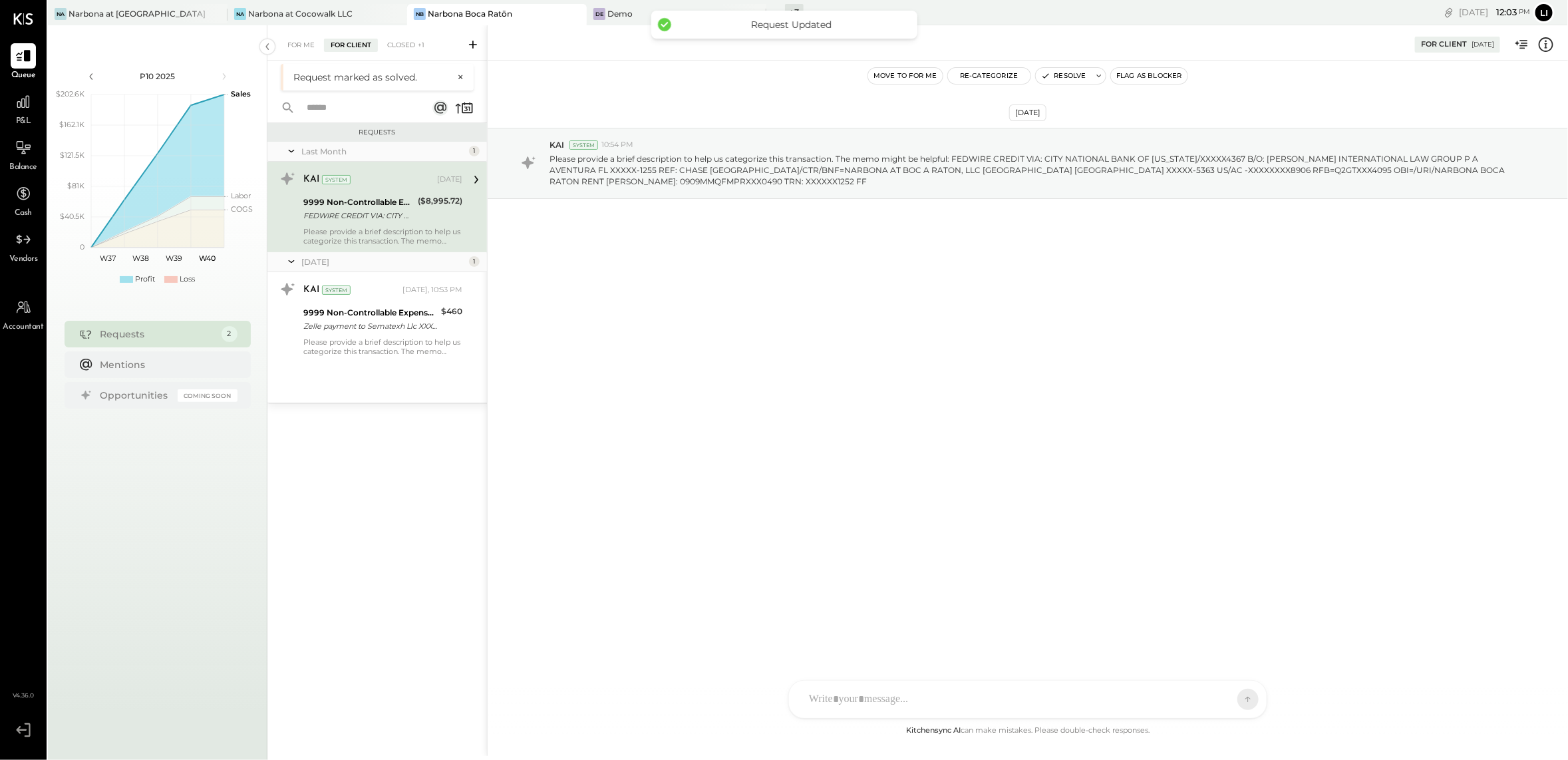
click at [378, 191] on div "KAI System [DATE]" at bounding box center [383, 180] width 159 height 23
click at [368, 341] on div "Please provide a brief description to help us categorize this transaction. The …" at bounding box center [383, 347] width 159 height 18
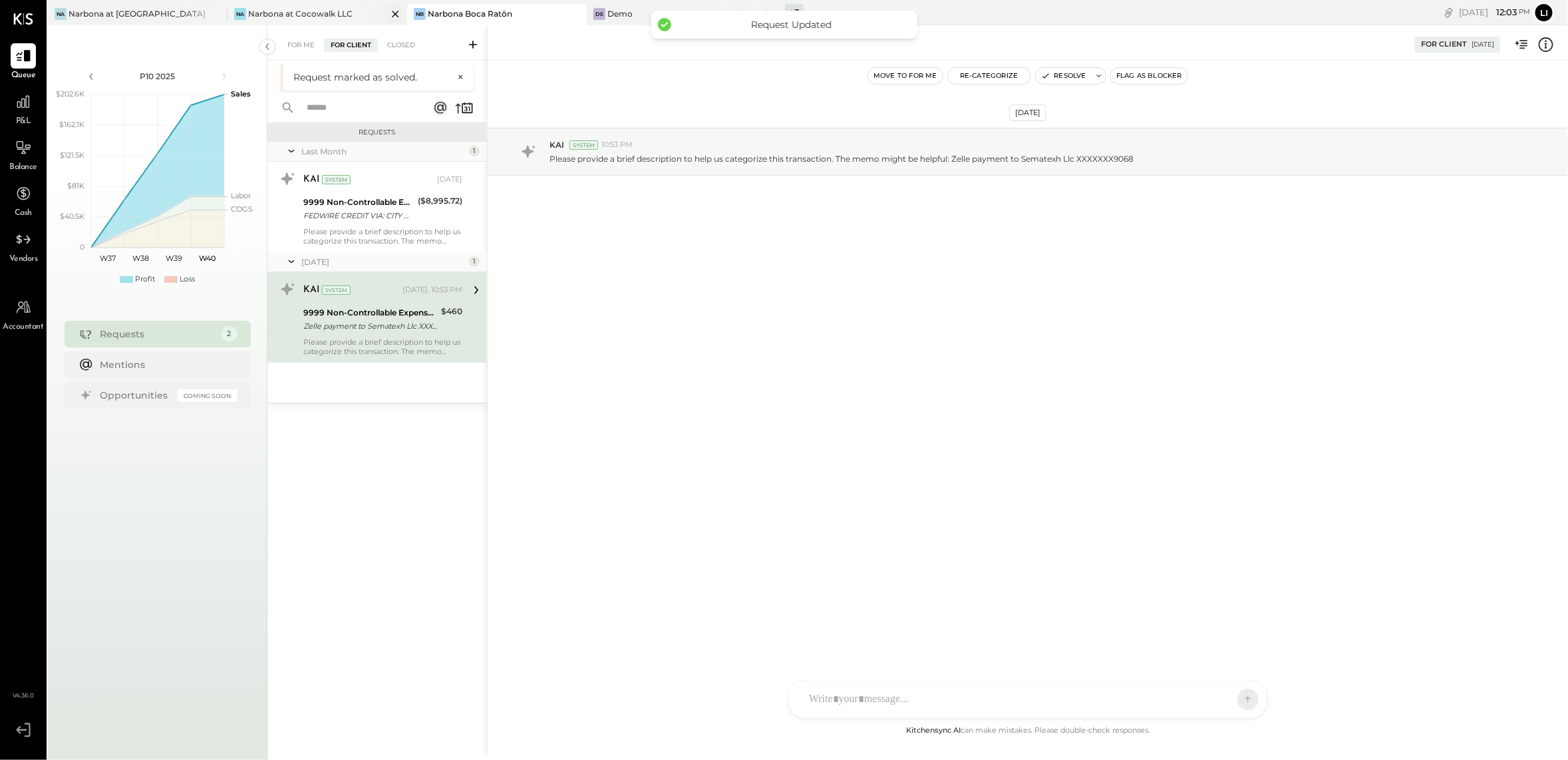
click at [322, 21] on div "Na Narbona at Cocowalk LLC" at bounding box center [317, 15] width 180 height 21
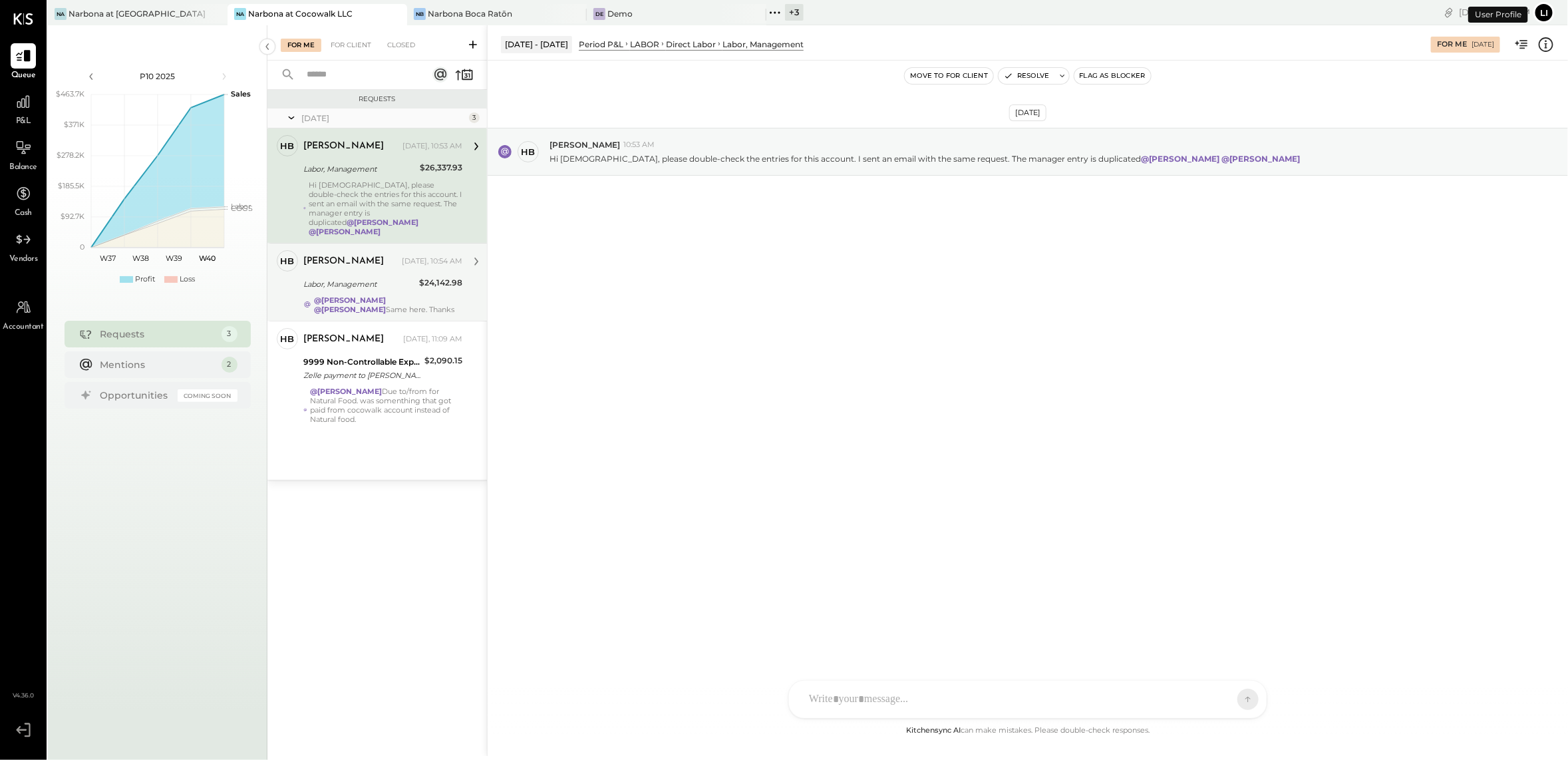
click at [384, 255] on div "[PERSON_NAME]" at bounding box center [351, 261] width 96 height 13
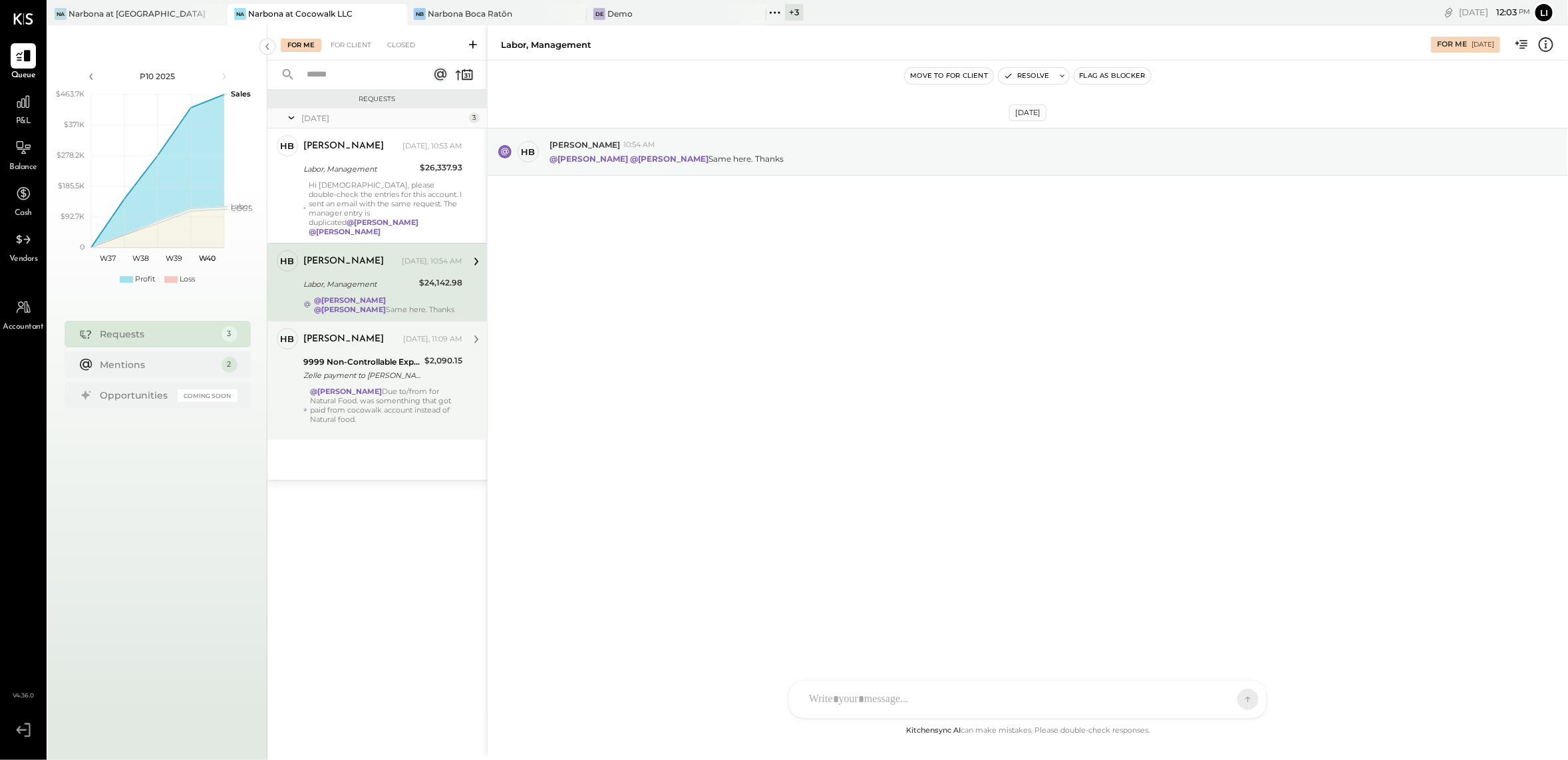
click at [364, 389] on div "@[PERSON_NAME] Due to/from for Natural Food. was somenthing that got paid from …" at bounding box center [386, 409] width 152 height 47
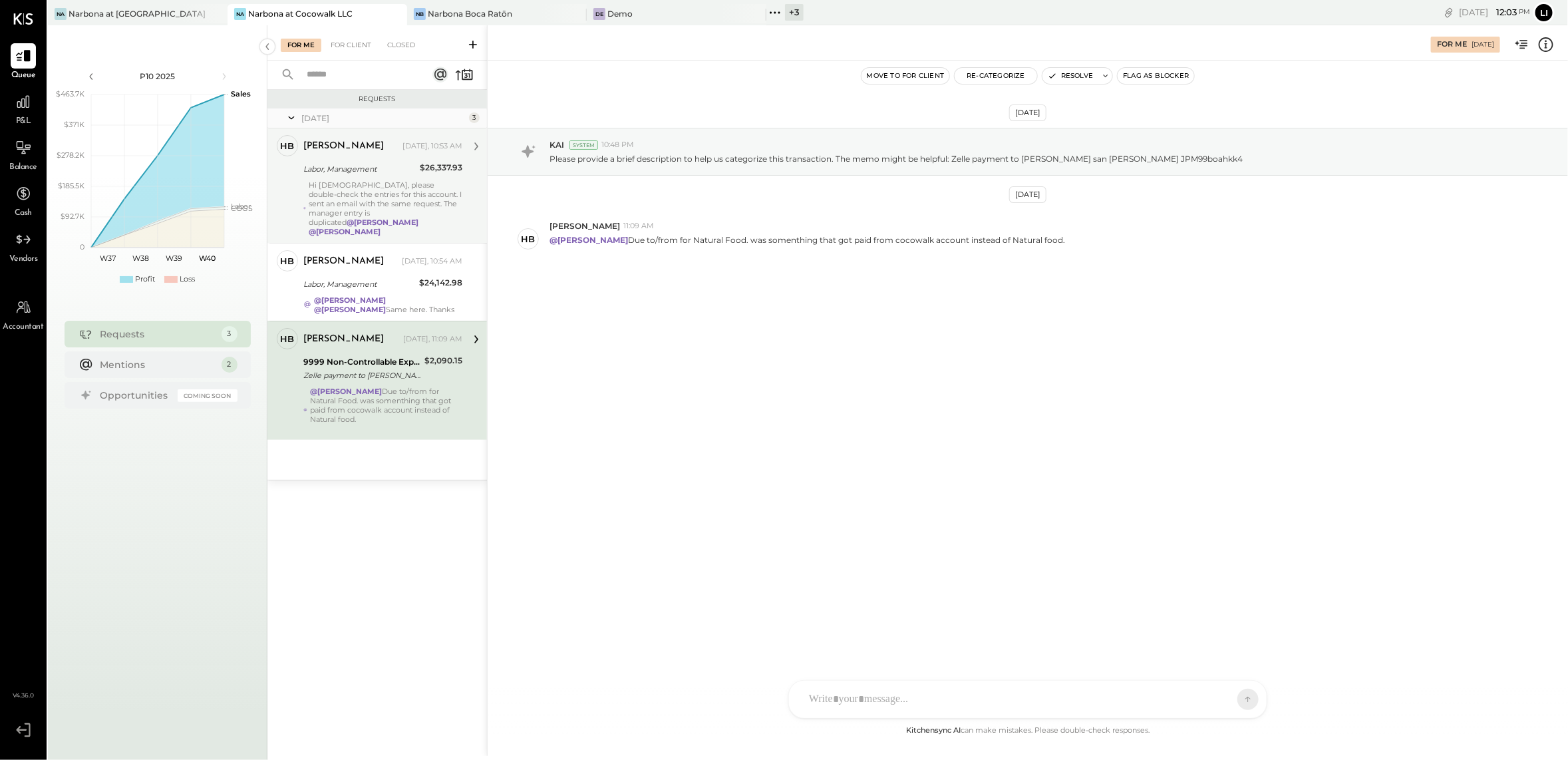
click at [338, 228] on div "HB [PERSON_NAME] Owner [PERSON_NAME] [DATE], 10:53 AM Labor, Management $26,337…" at bounding box center [377, 185] width 220 height 114
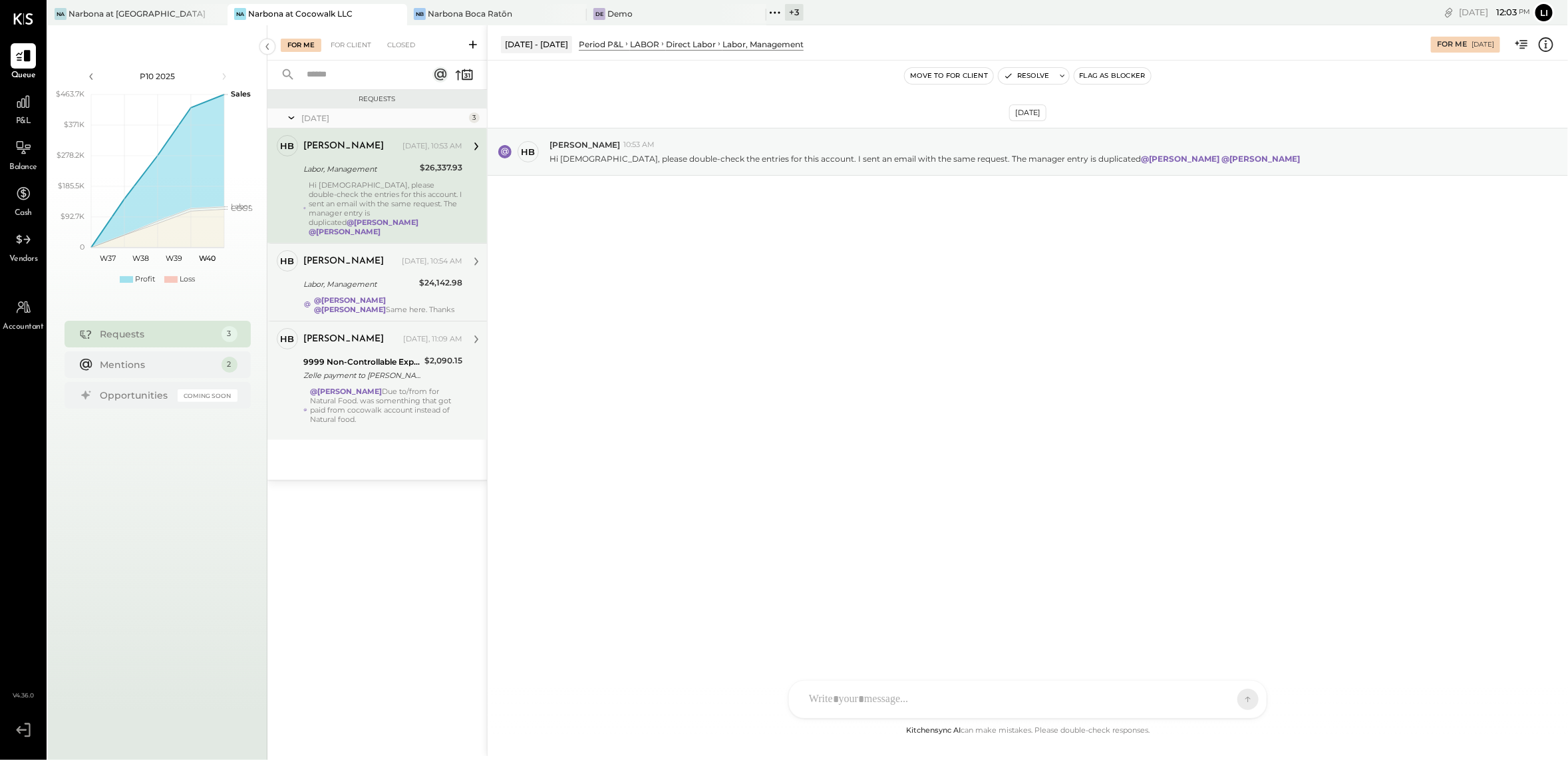
click at [328, 255] on div "[PERSON_NAME]" at bounding box center [343, 261] width 80 height 13
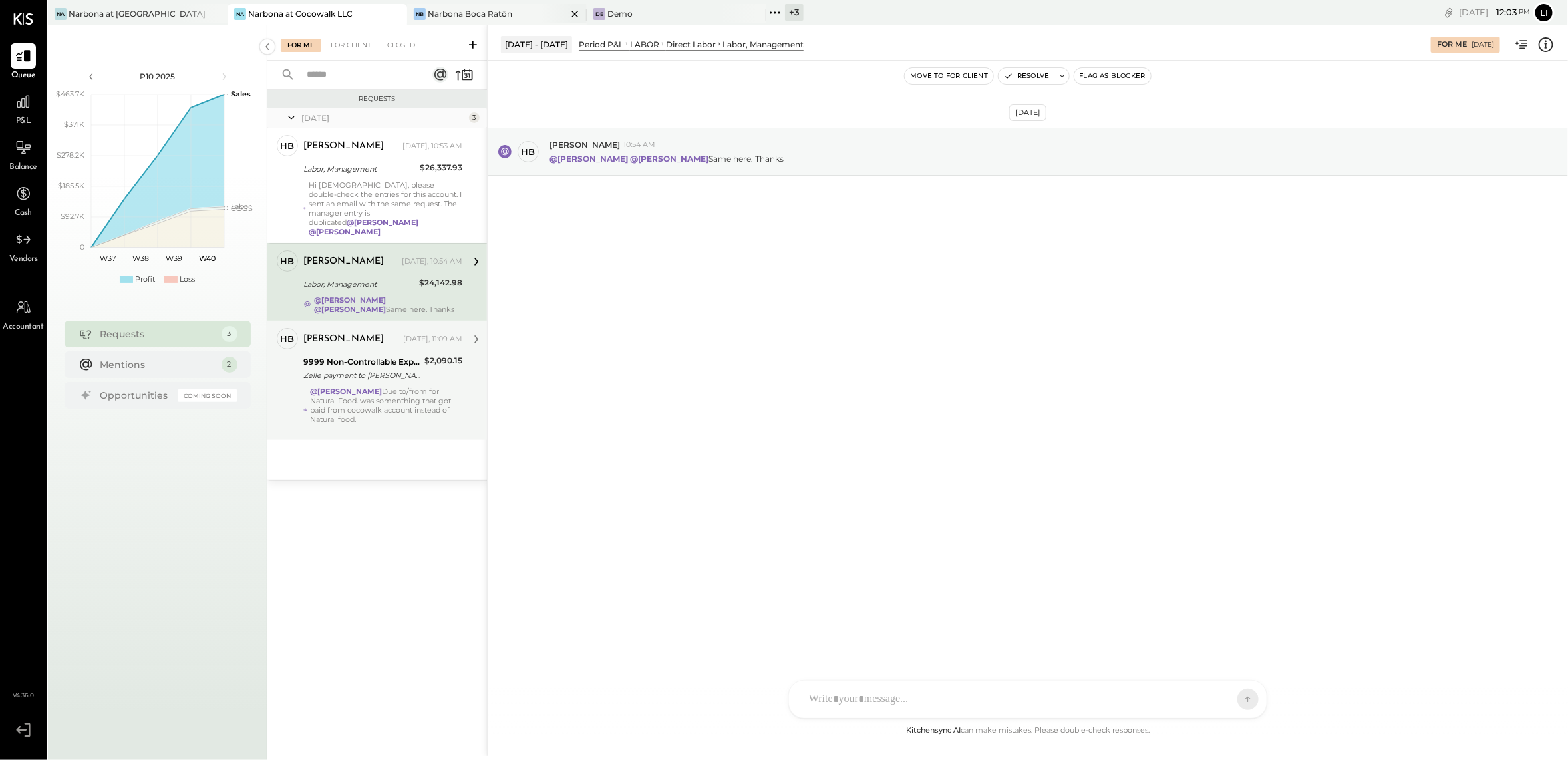
click at [424, 11] on div "NB" at bounding box center [420, 14] width 12 height 12
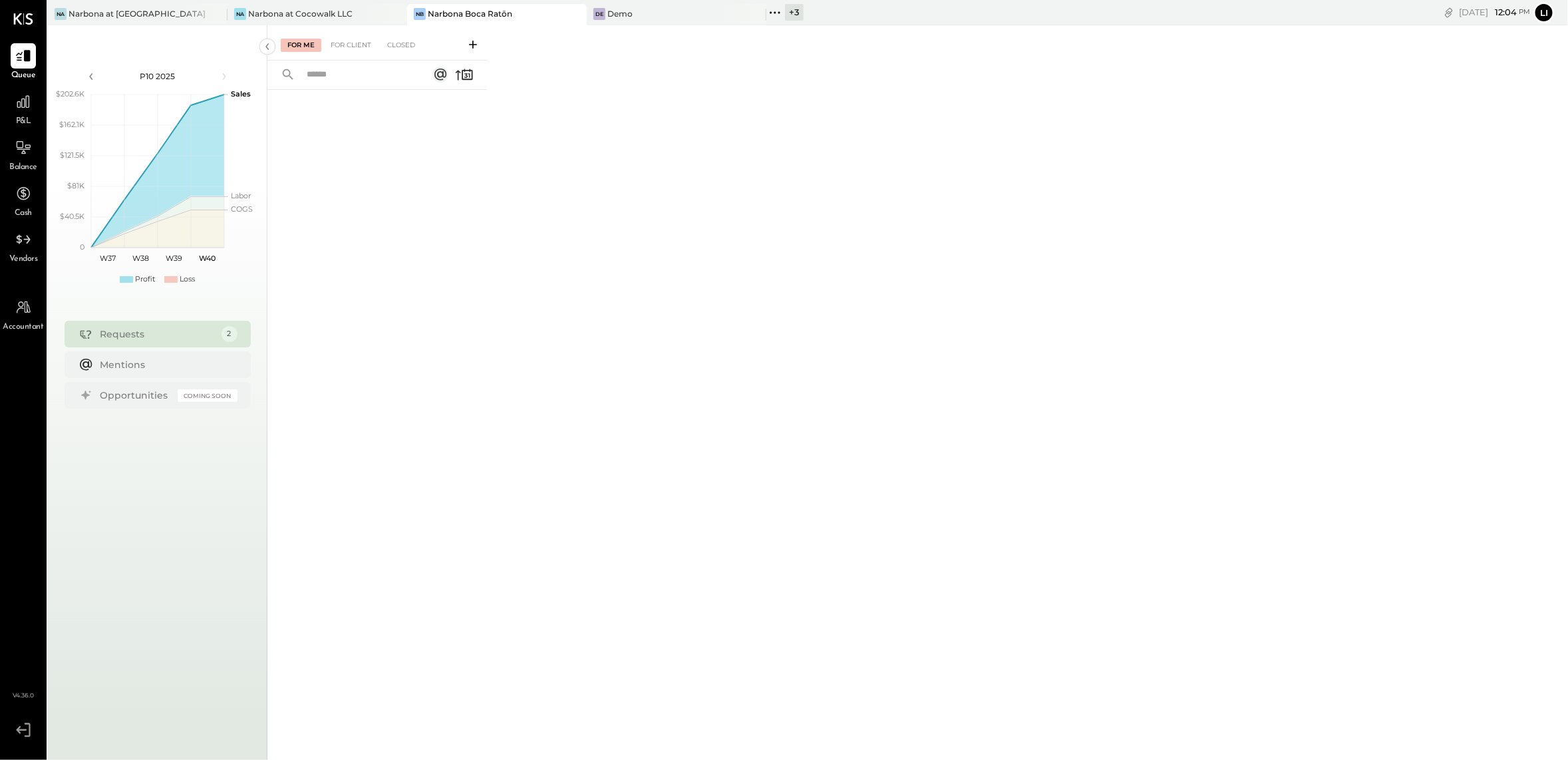
click at [38, 103] on div "P&L" at bounding box center [23, 108] width 38 height 38
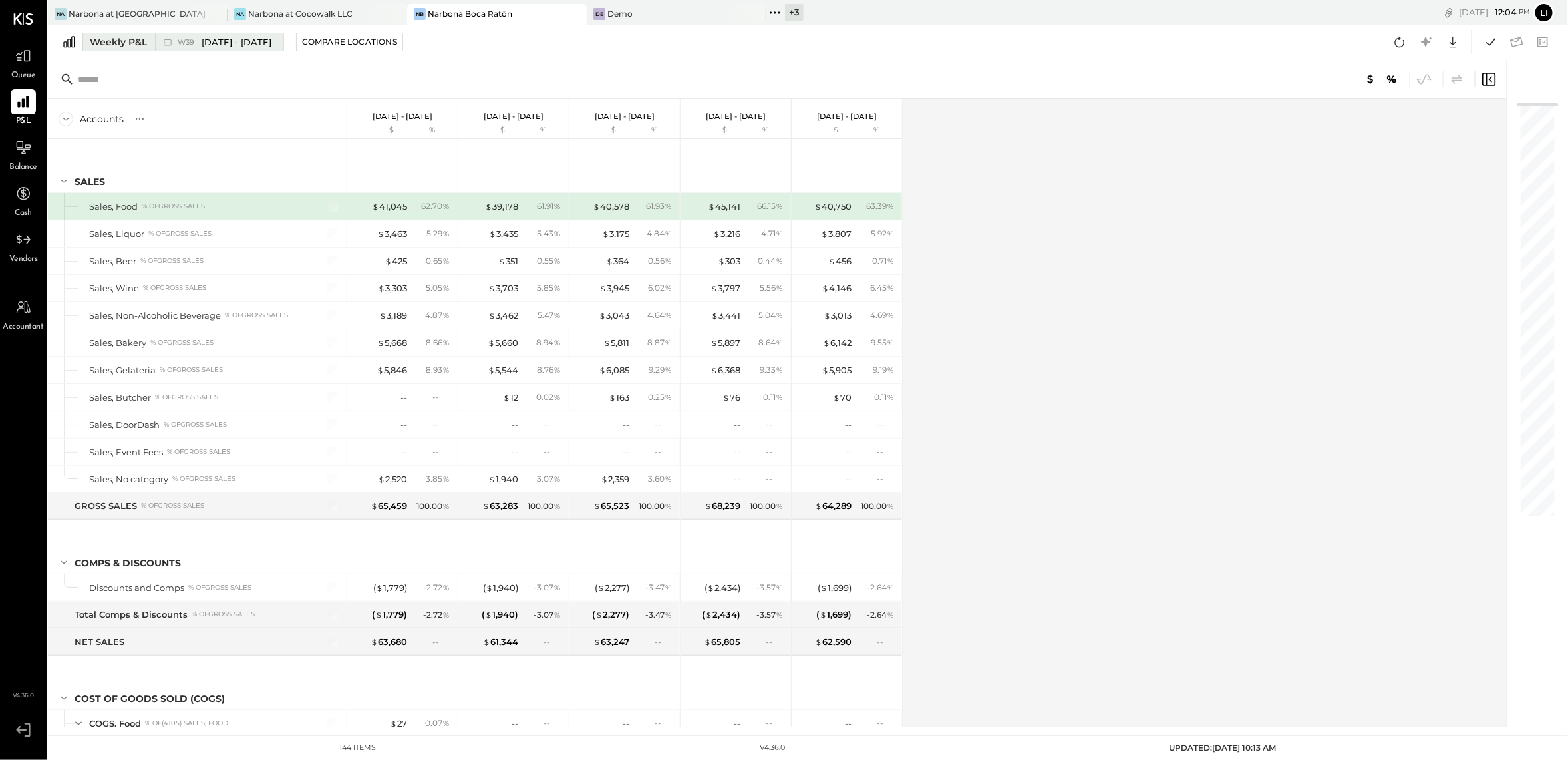
click at [197, 50] on button "Weekly P&L W39 [DATE] - [DATE]" at bounding box center [183, 42] width 201 height 18
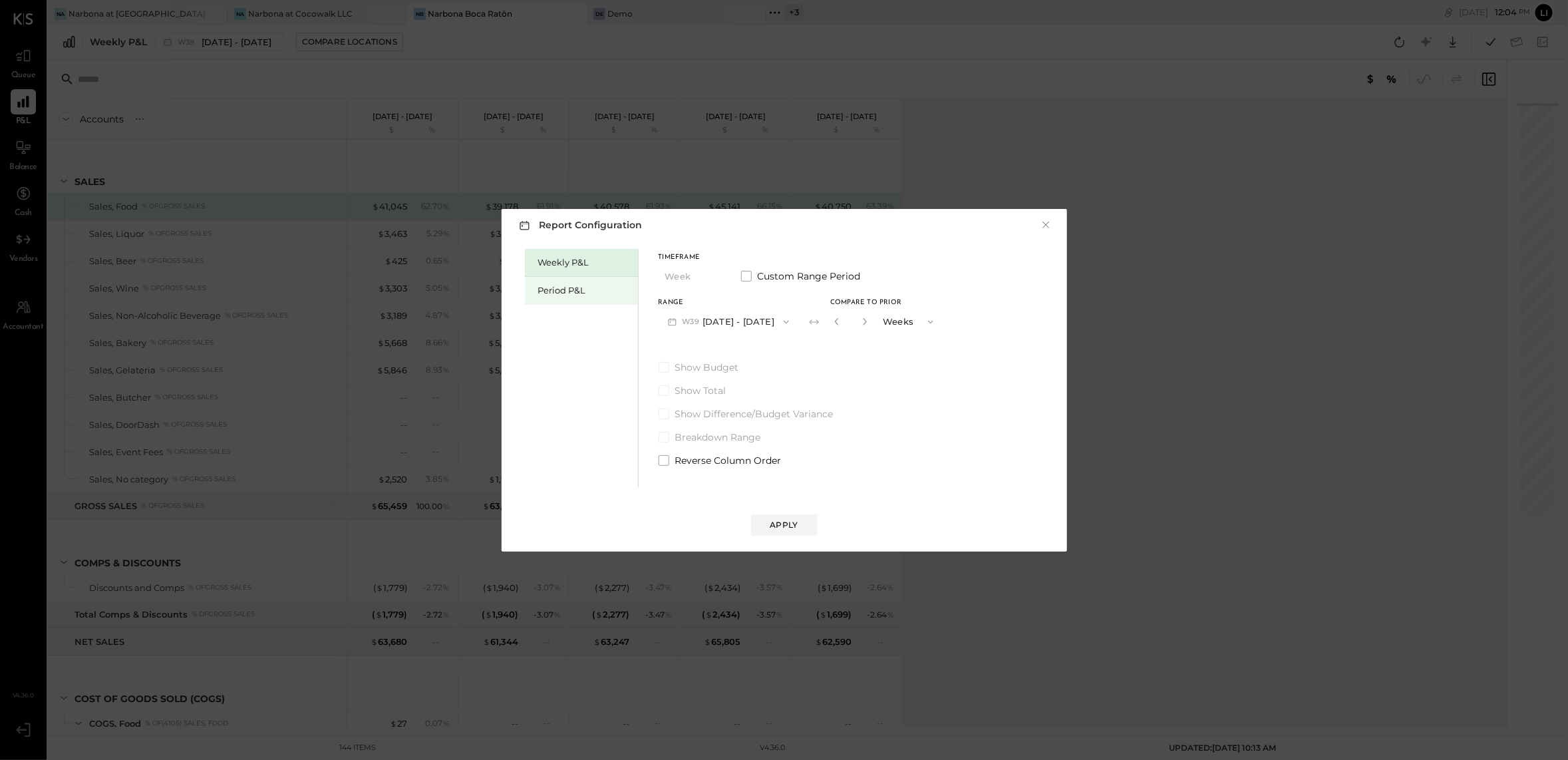
click at [588, 301] on div "Period P&L" at bounding box center [582, 291] width 113 height 28
click at [788, 323] on icon "button" at bounding box center [782, 322] width 11 height 11
click at [750, 344] on div "P09 [DATE] - [DATE]" at bounding box center [735, 352] width 152 height 28
click at [864, 335] on div "Timeframe Period Custom Range Period Range P09 [DATE] - [DATE] Compare Show Bud…" at bounding box center [766, 357] width 214 height 218
click at [869, 312] on div "Range P09 [DATE] - [DATE] Compare" at bounding box center [766, 316] width 214 height 34
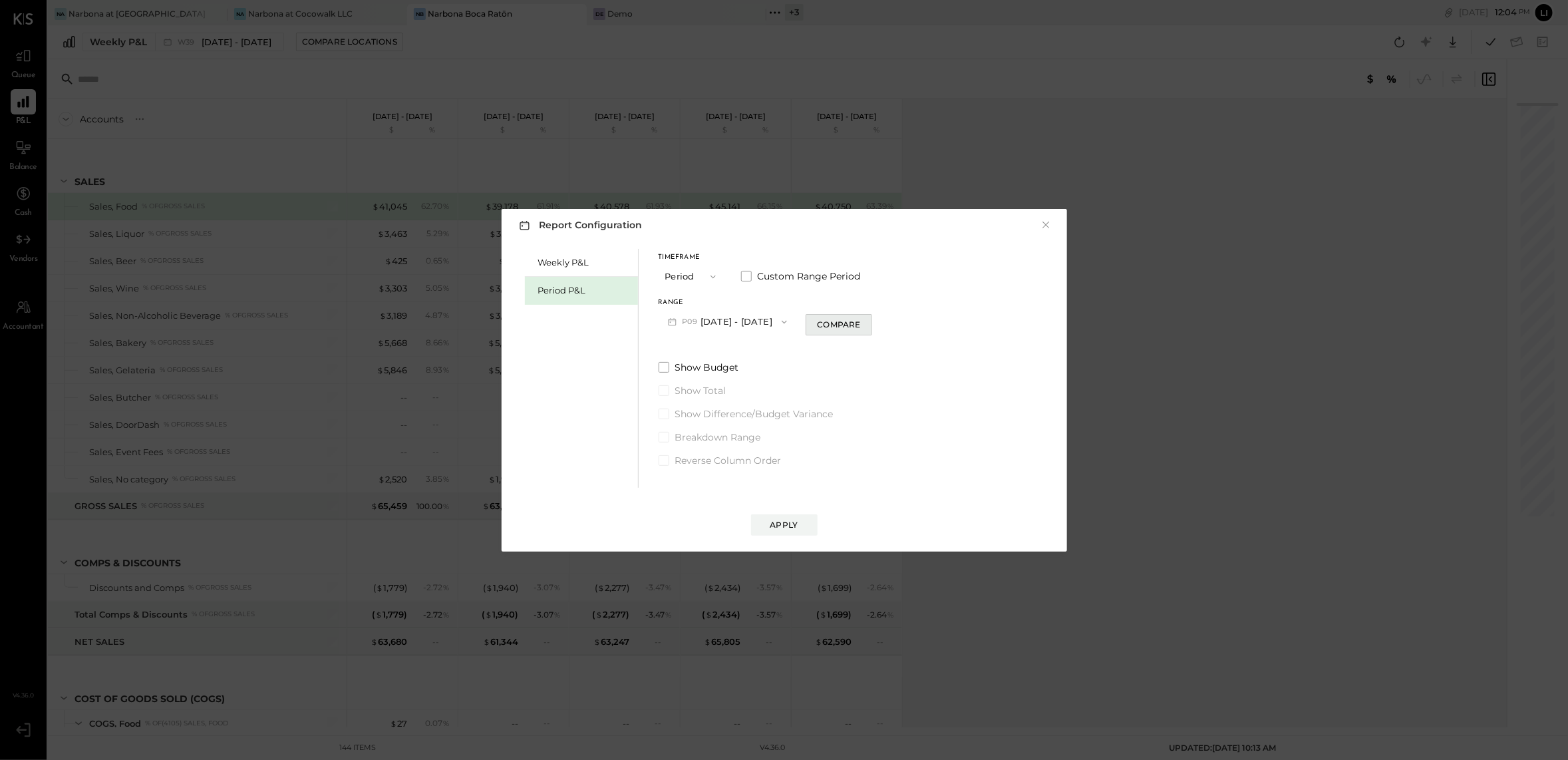
click at [861, 322] on div "Compare" at bounding box center [838, 324] width 43 height 11
click at [867, 321] on icon "button" at bounding box center [863, 321] width 8 height 8
type input "*"
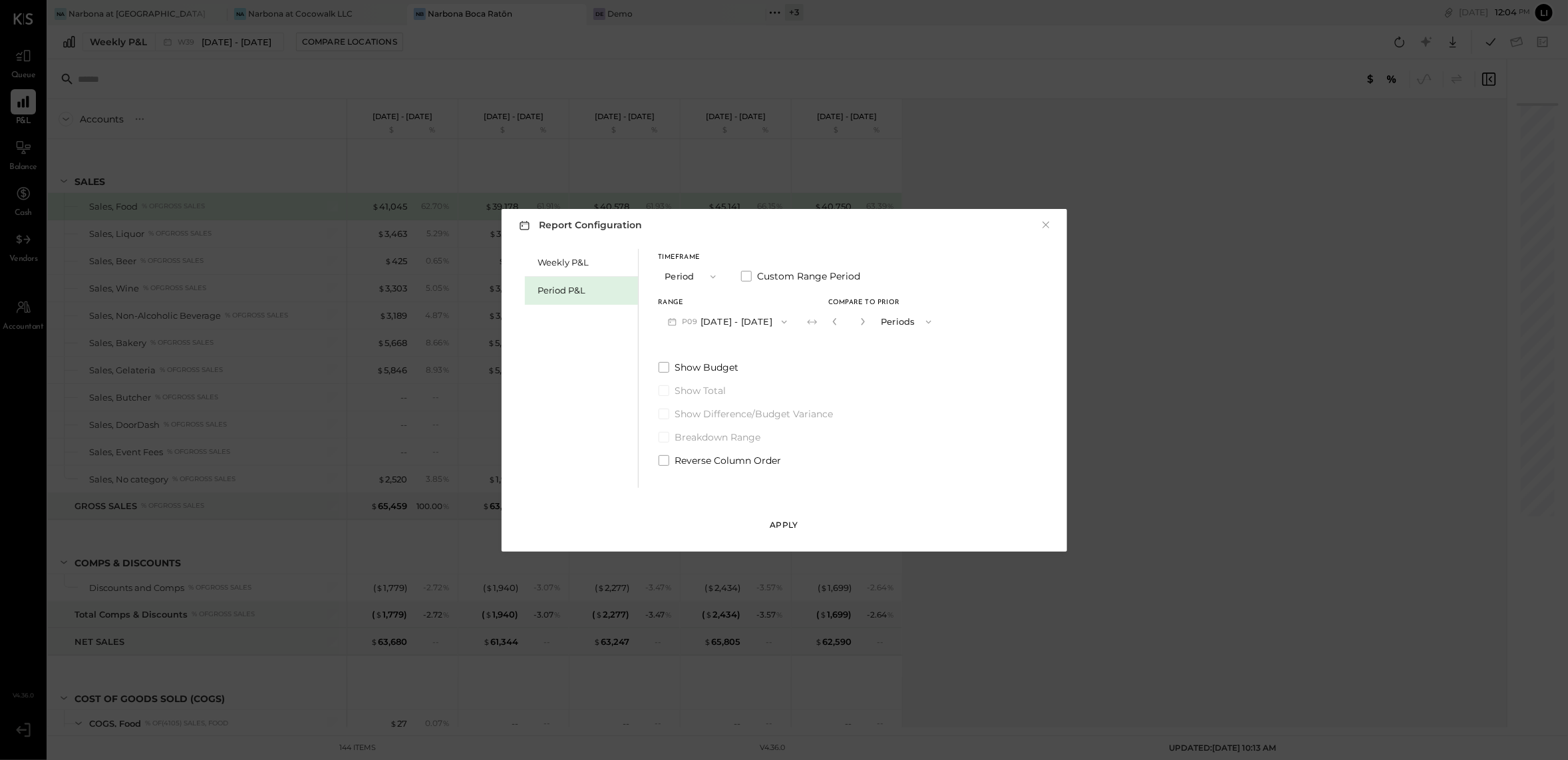
click at [795, 515] on button "Apply" at bounding box center [784, 525] width 67 height 21
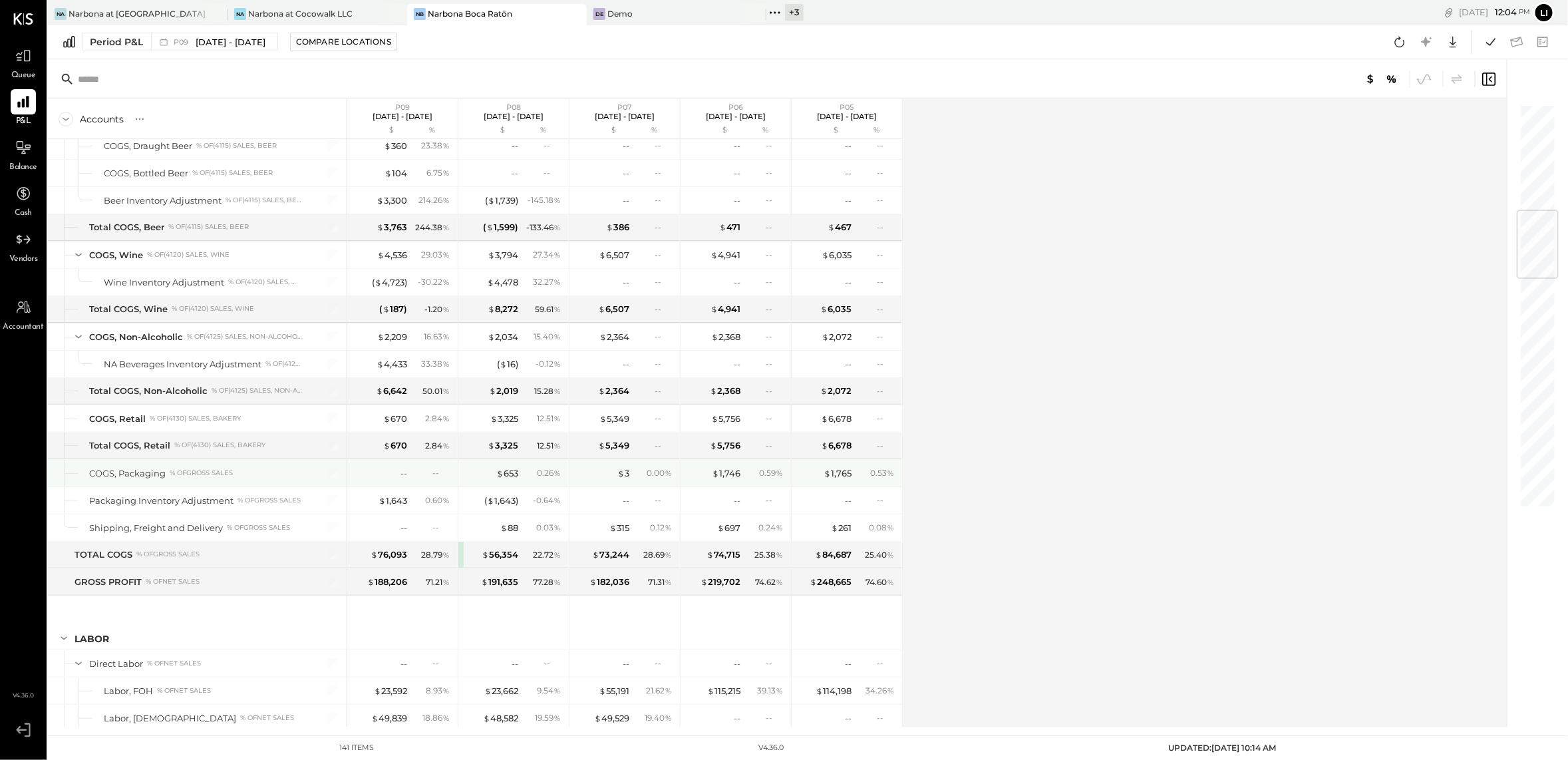
scroll to position [1580, 0]
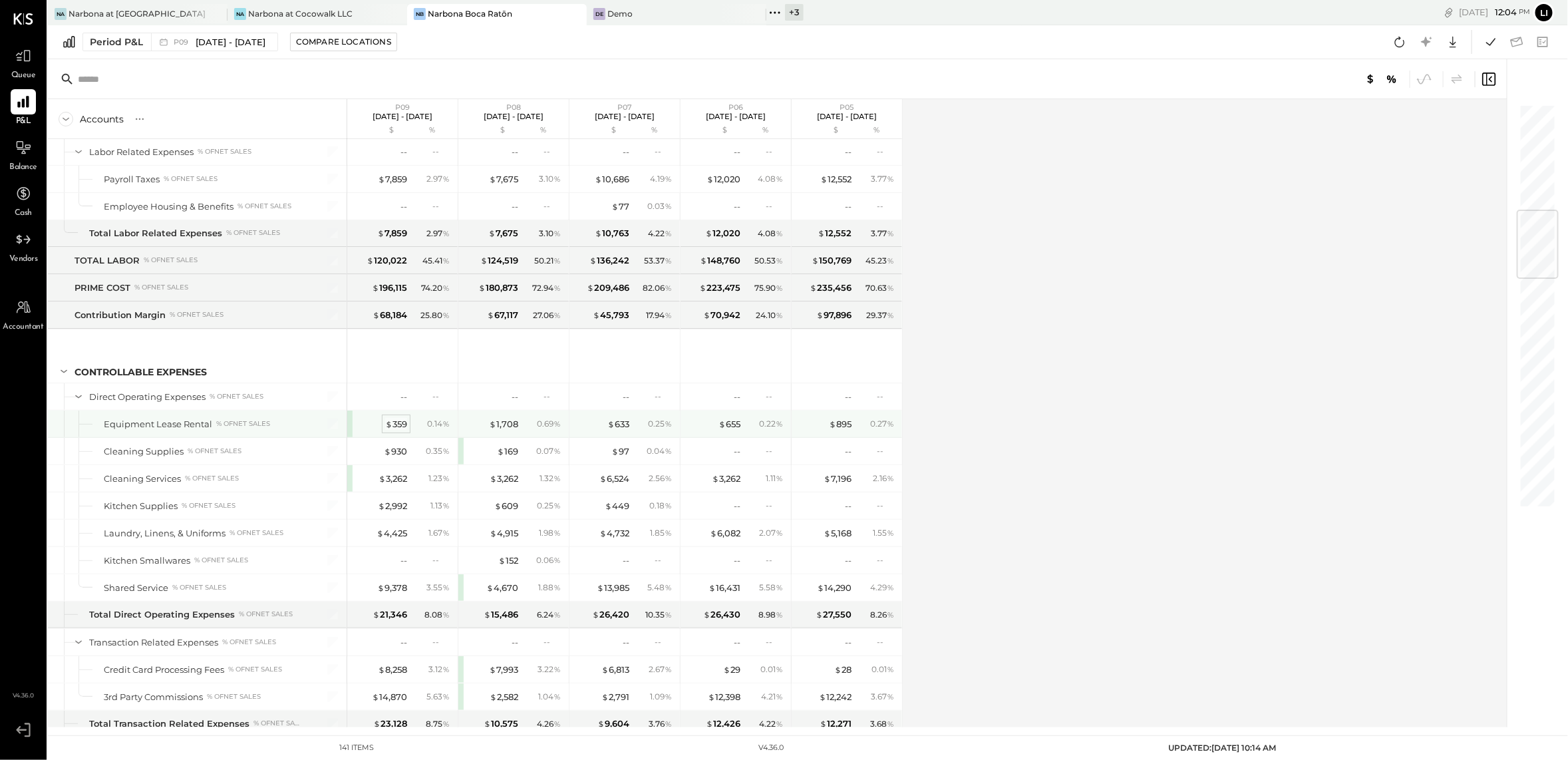
click at [401, 430] on div "$ 359" at bounding box center [396, 424] width 22 height 13
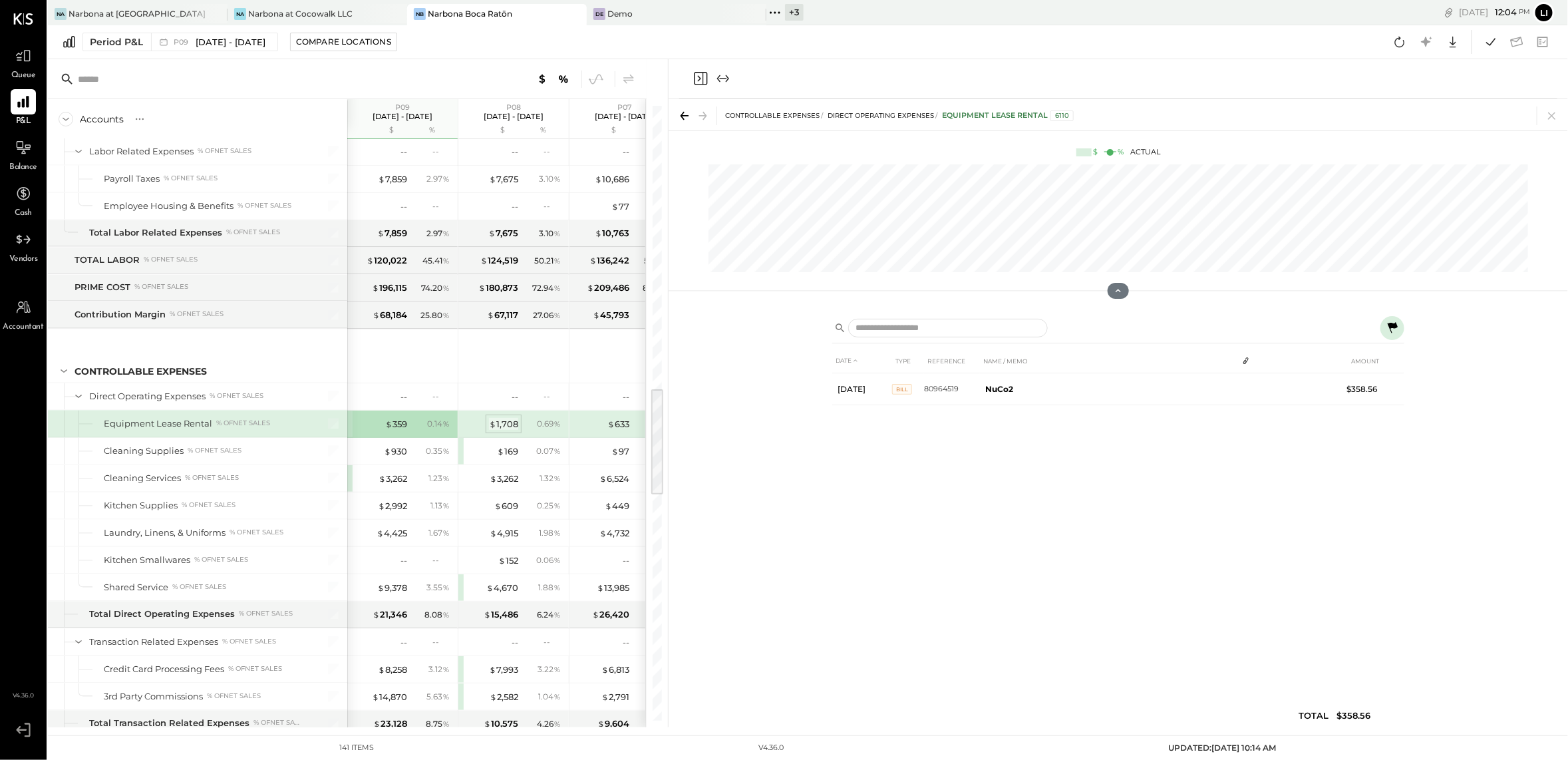
click at [505, 430] on div "$ 1,708" at bounding box center [504, 424] width 29 height 13
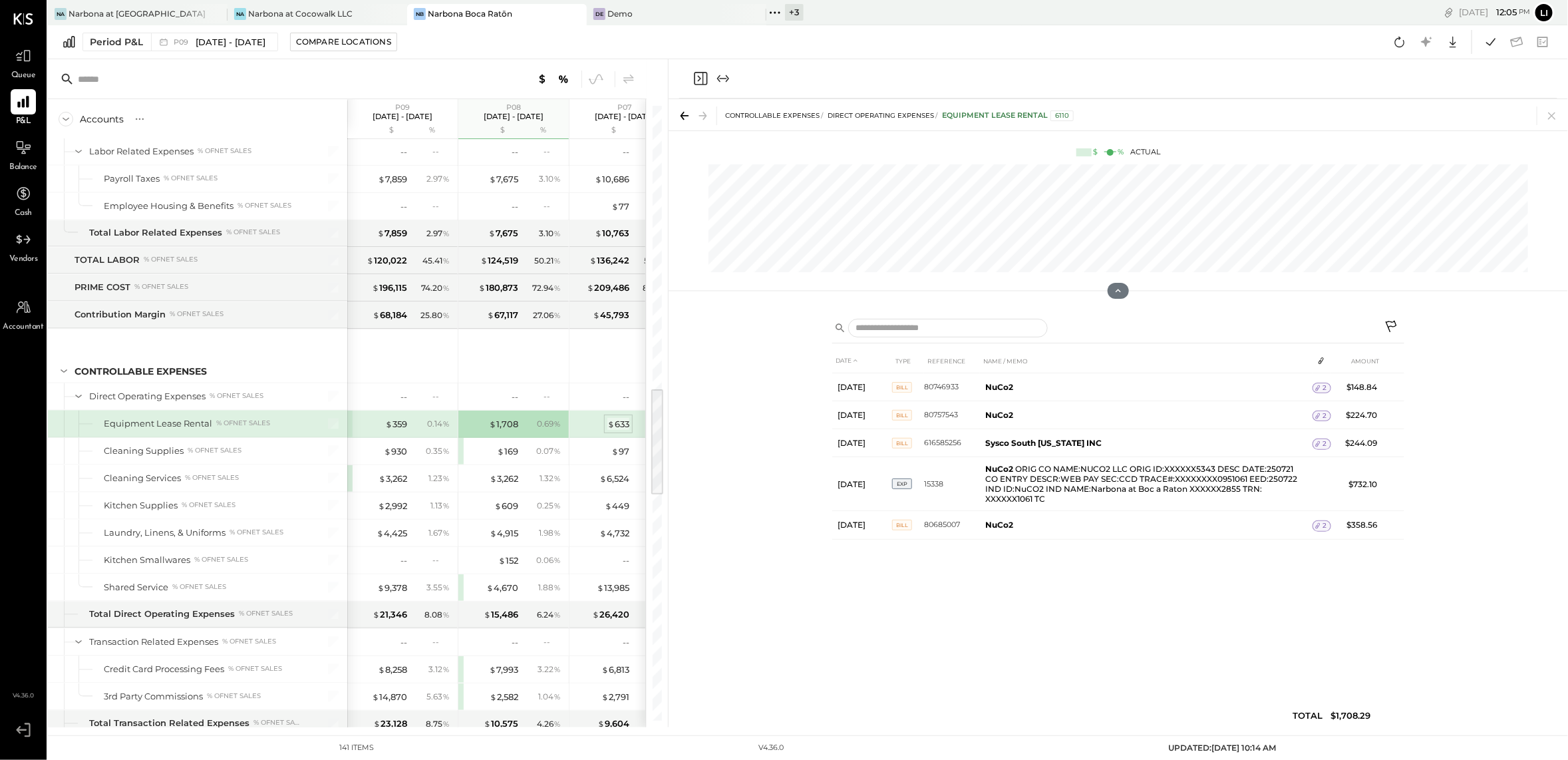
click at [619, 430] on div "$ 633" at bounding box center [618, 424] width 22 height 13
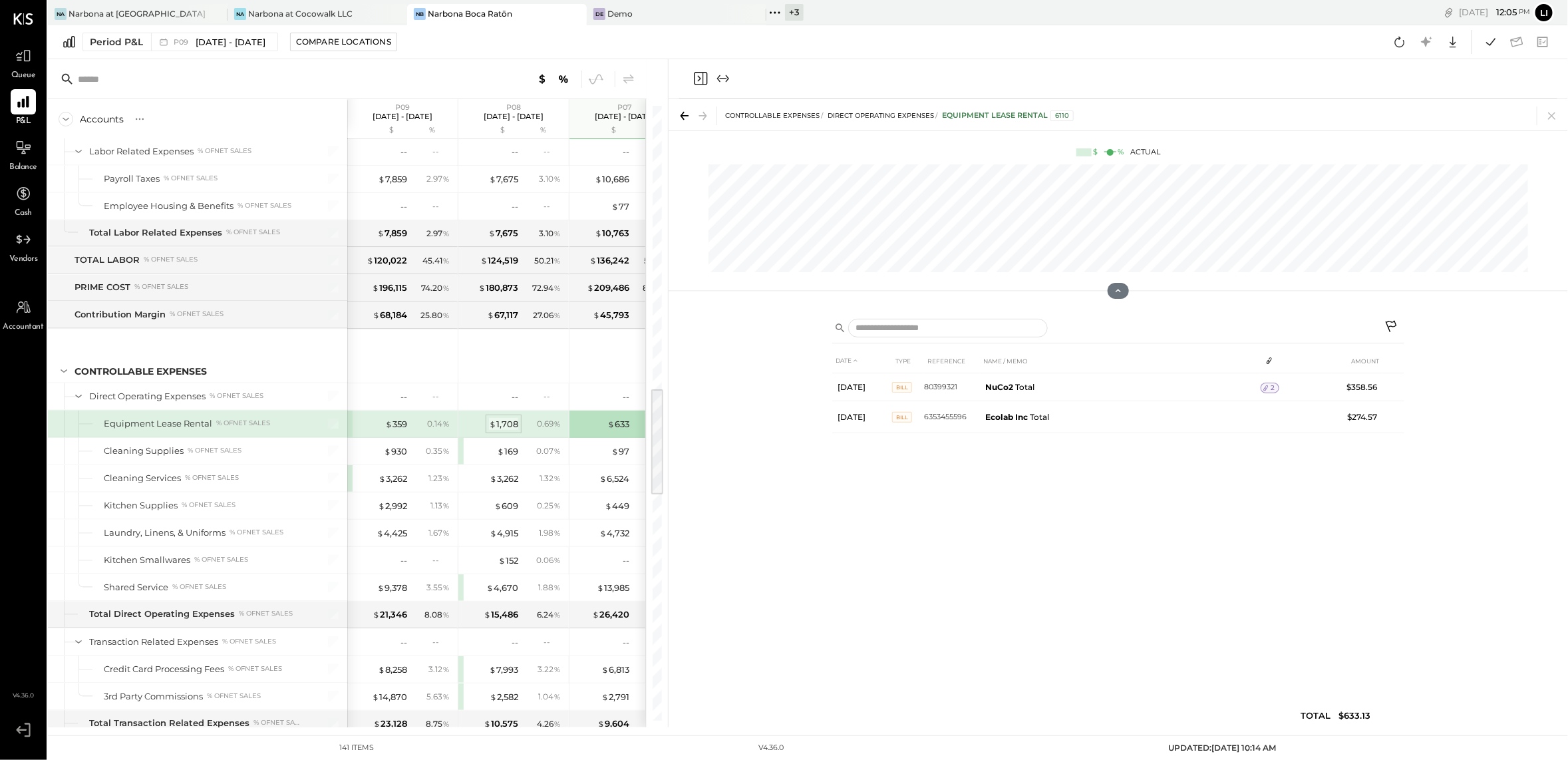
click at [509, 430] on div "$ 1,708" at bounding box center [504, 424] width 29 height 13
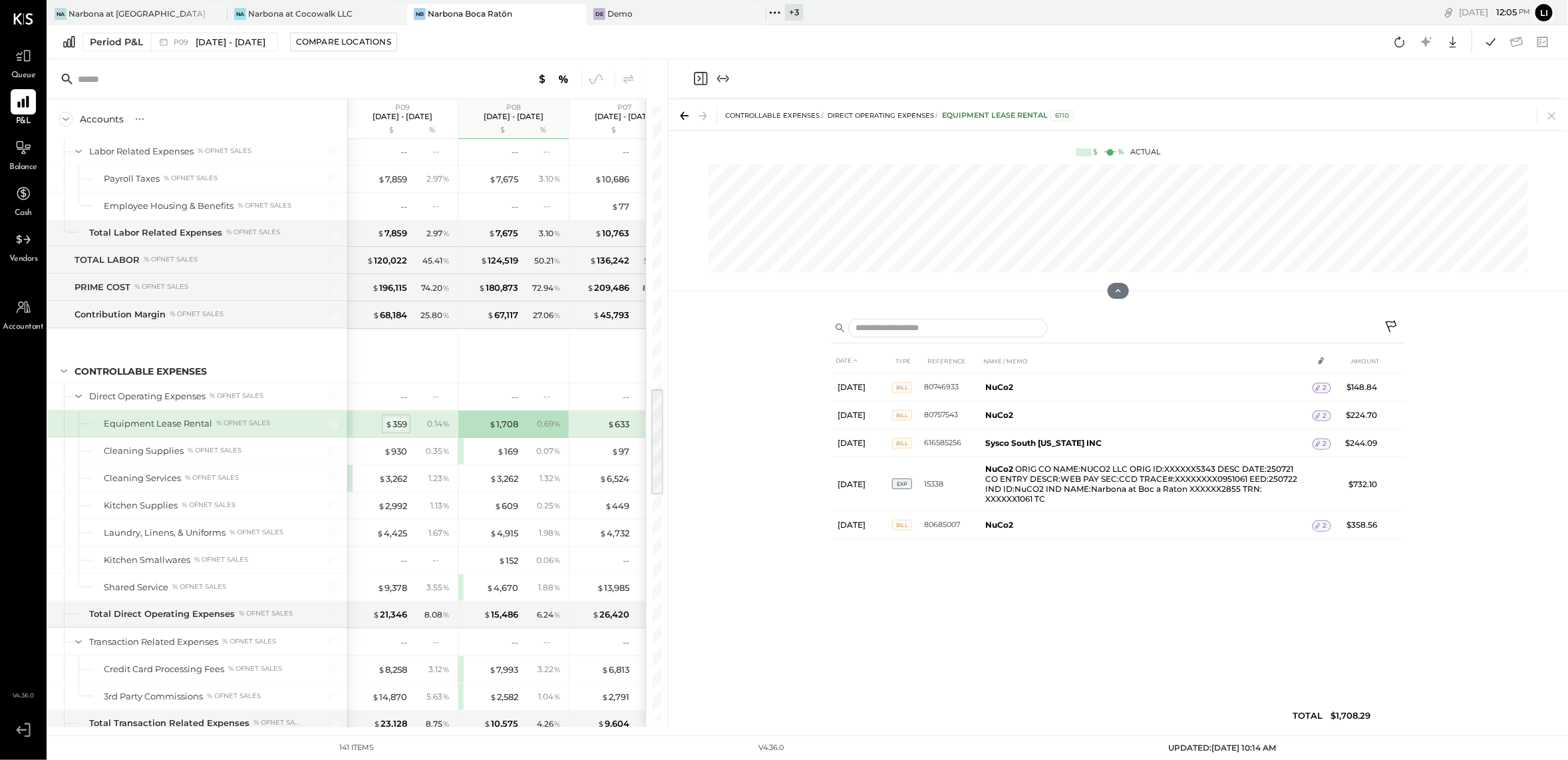
click at [400, 430] on div "$ 359" at bounding box center [396, 424] width 22 height 13
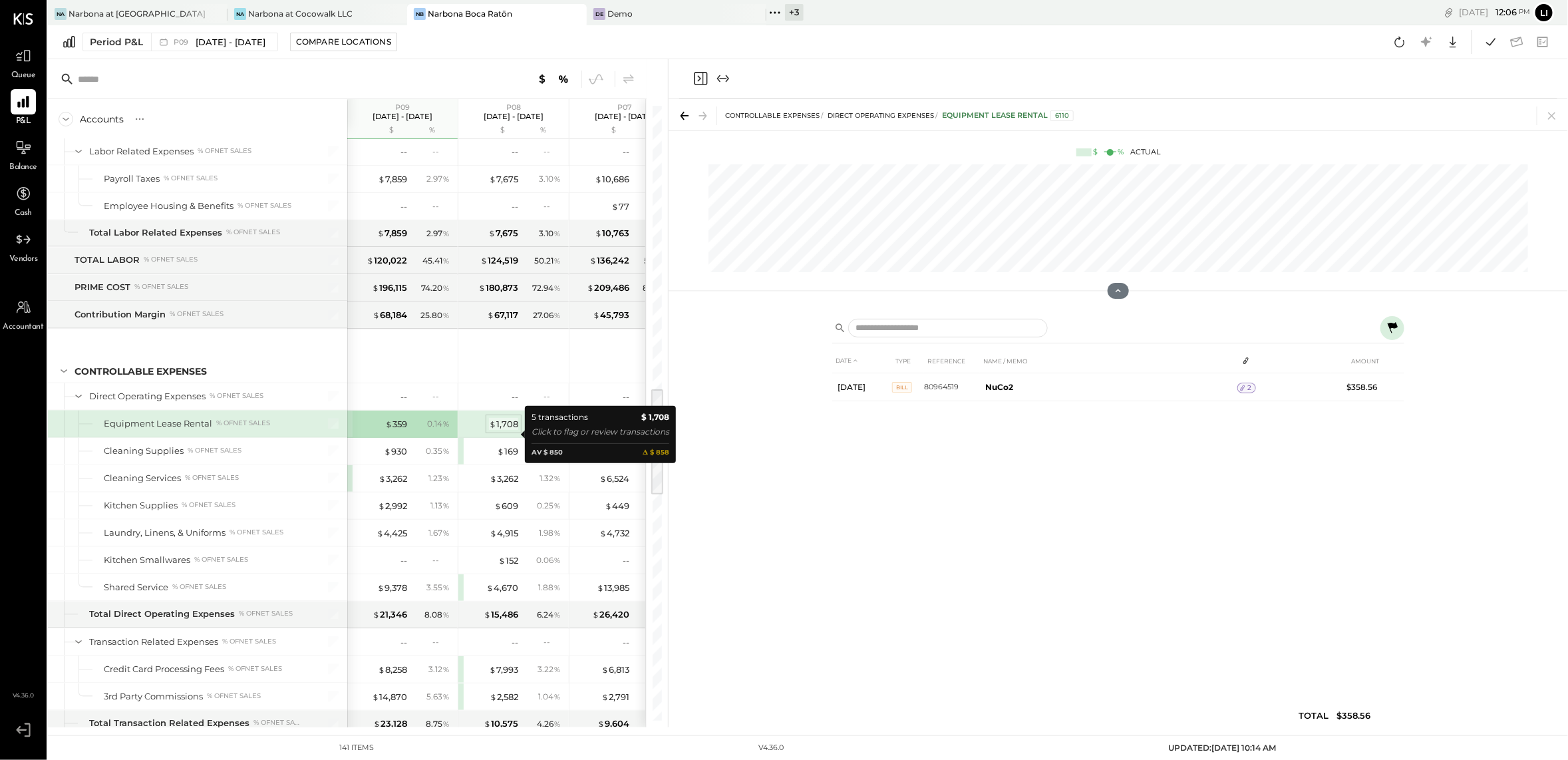
click at [503, 430] on div "$ 1,708" at bounding box center [504, 424] width 29 height 13
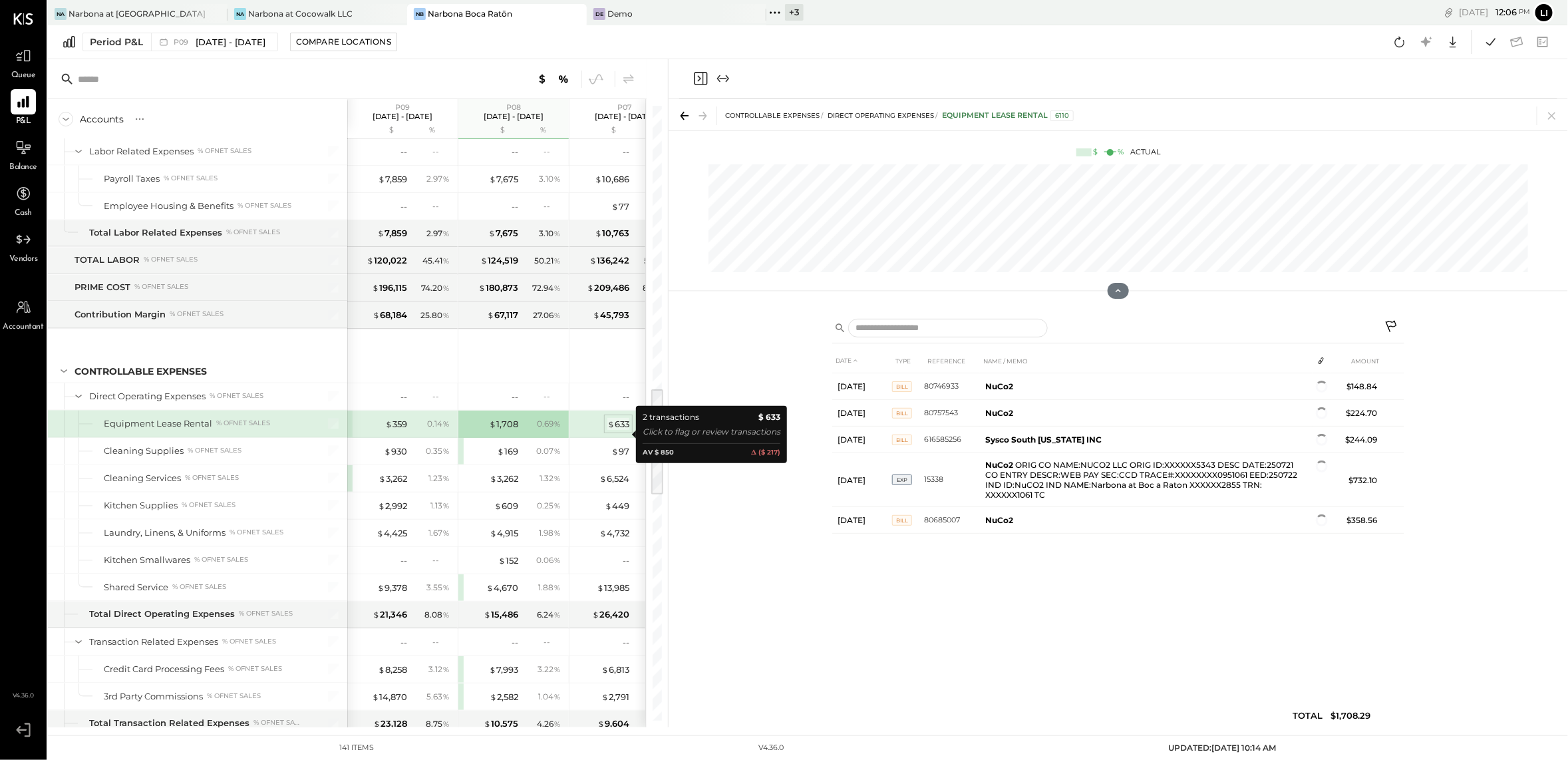
click at [612, 430] on div "$ 633" at bounding box center [618, 424] width 22 height 13
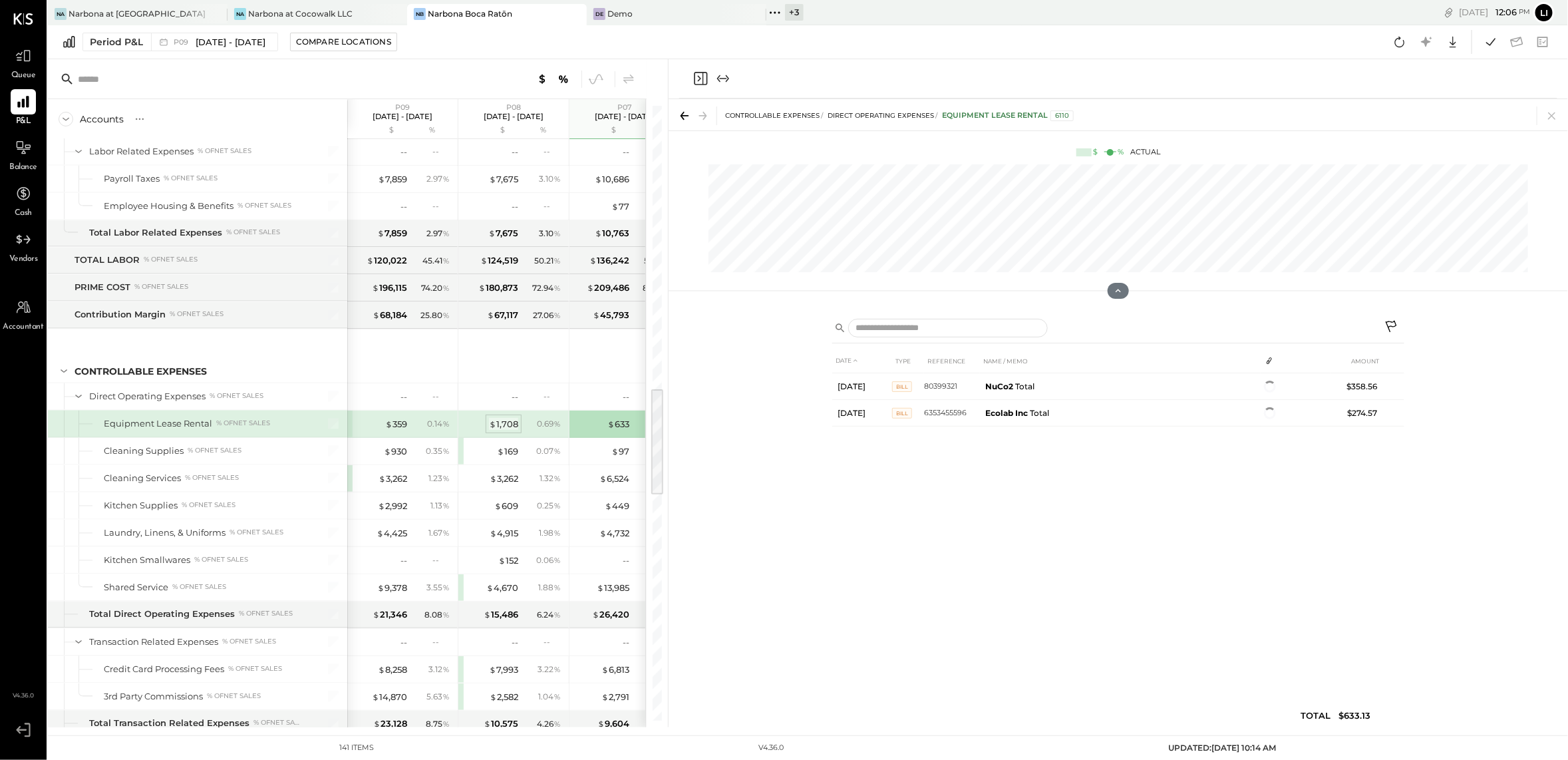
click at [511, 430] on div "$ 1,708" at bounding box center [504, 424] width 29 height 13
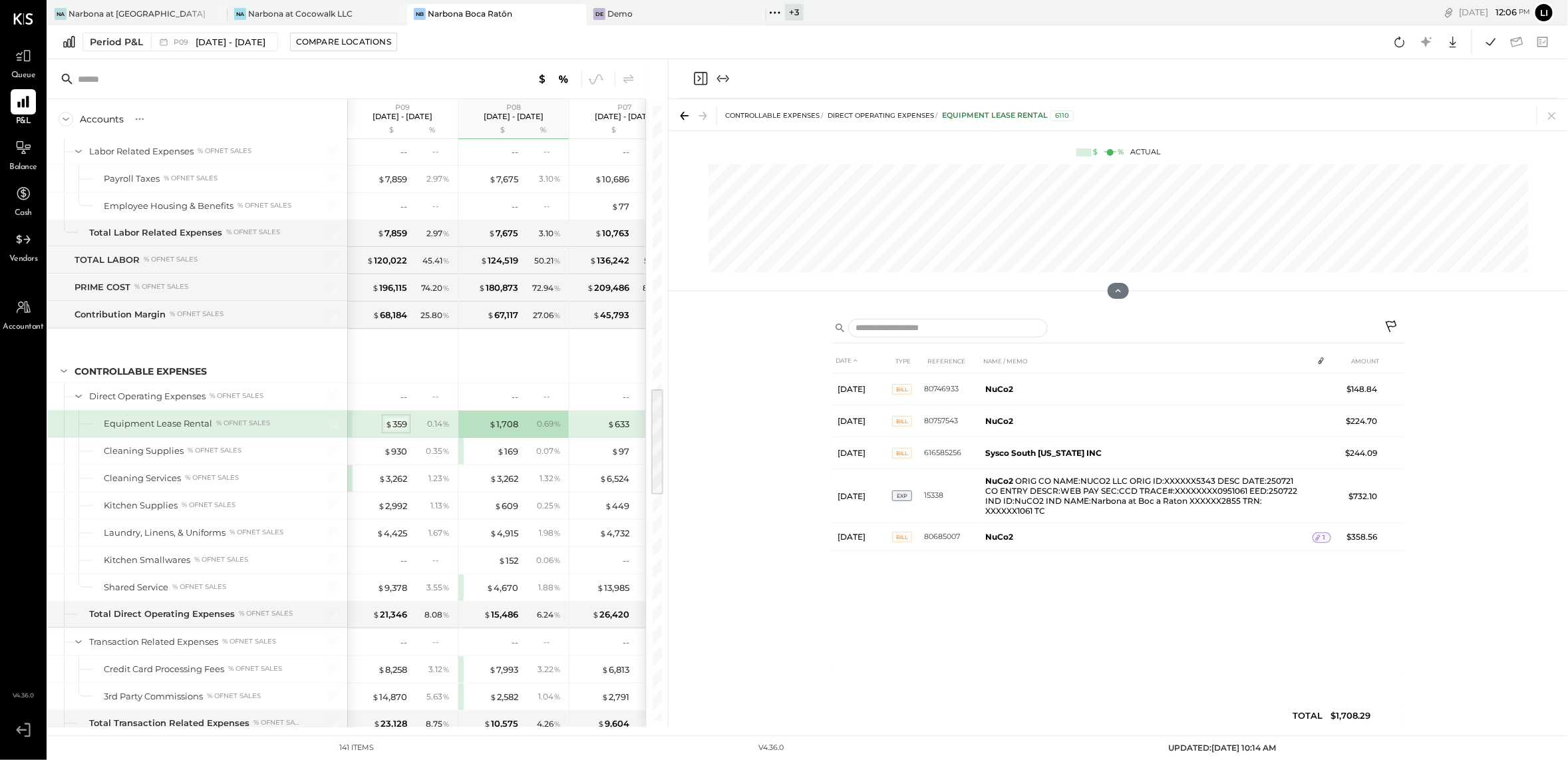
click at [392, 430] on div "$ 359" at bounding box center [396, 424] width 22 height 13
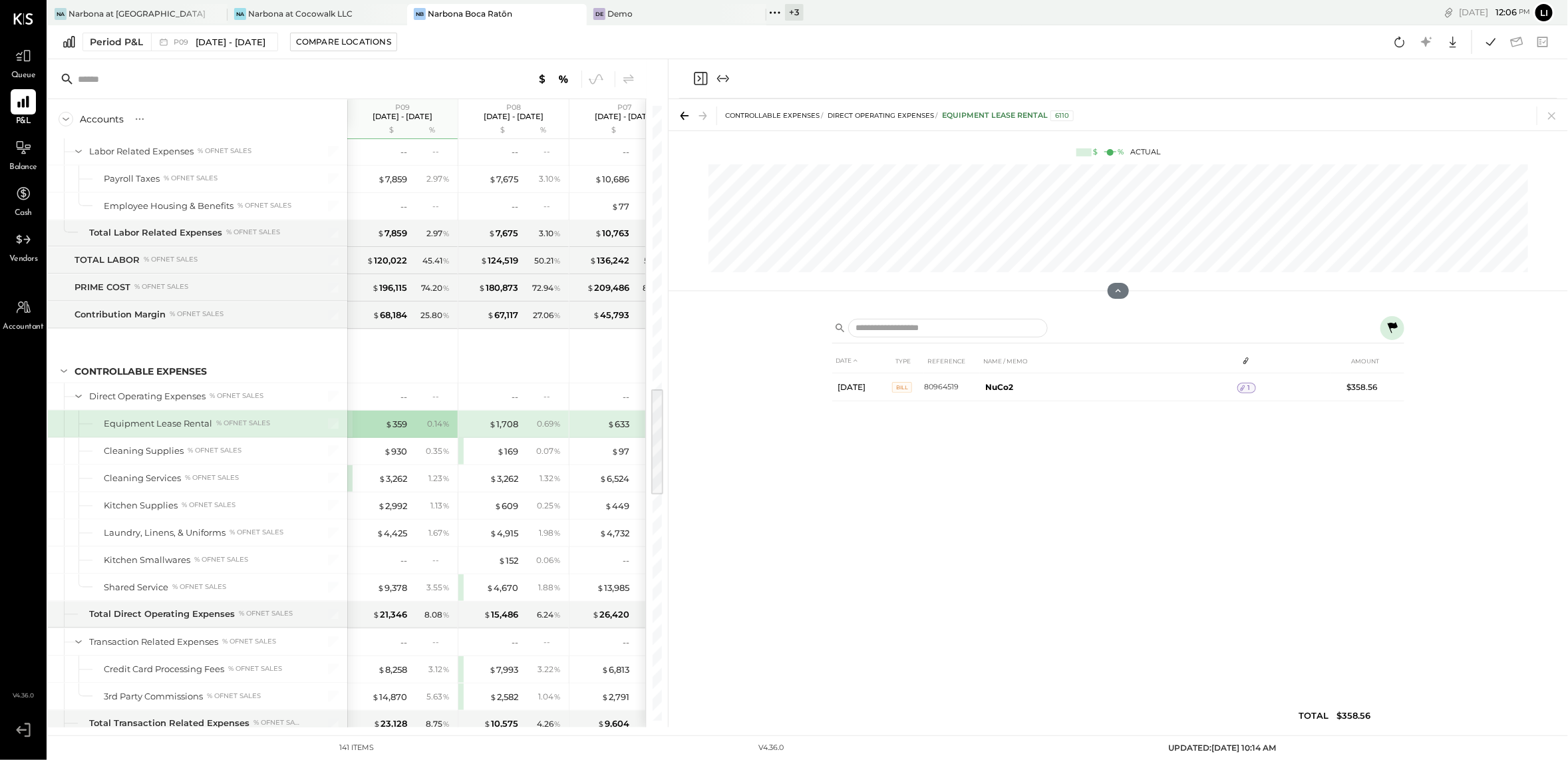
click at [725, 399] on div "DATE TYPE REFERENCE NAME / MEMO AMOUNT [DATE] BILL 80964519 NuCo2 1 $358.56 TOT…" at bounding box center [1118, 518] width 900 height 418
click at [709, 70] on icon "Close panel" at bounding box center [701, 78] width 16 height 16
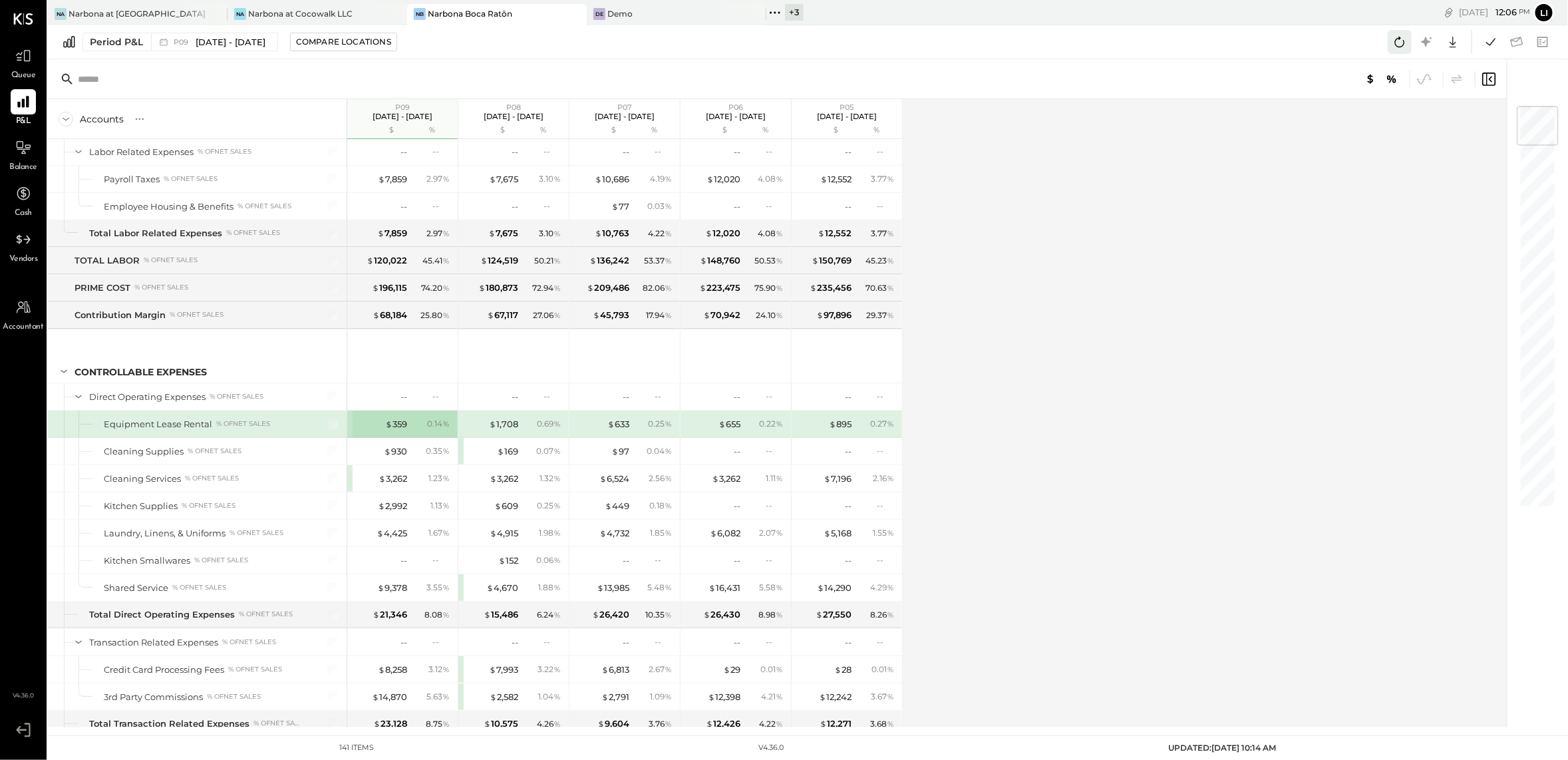
click at [1405, 47] on icon at bounding box center [1400, 41] width 18 height 18
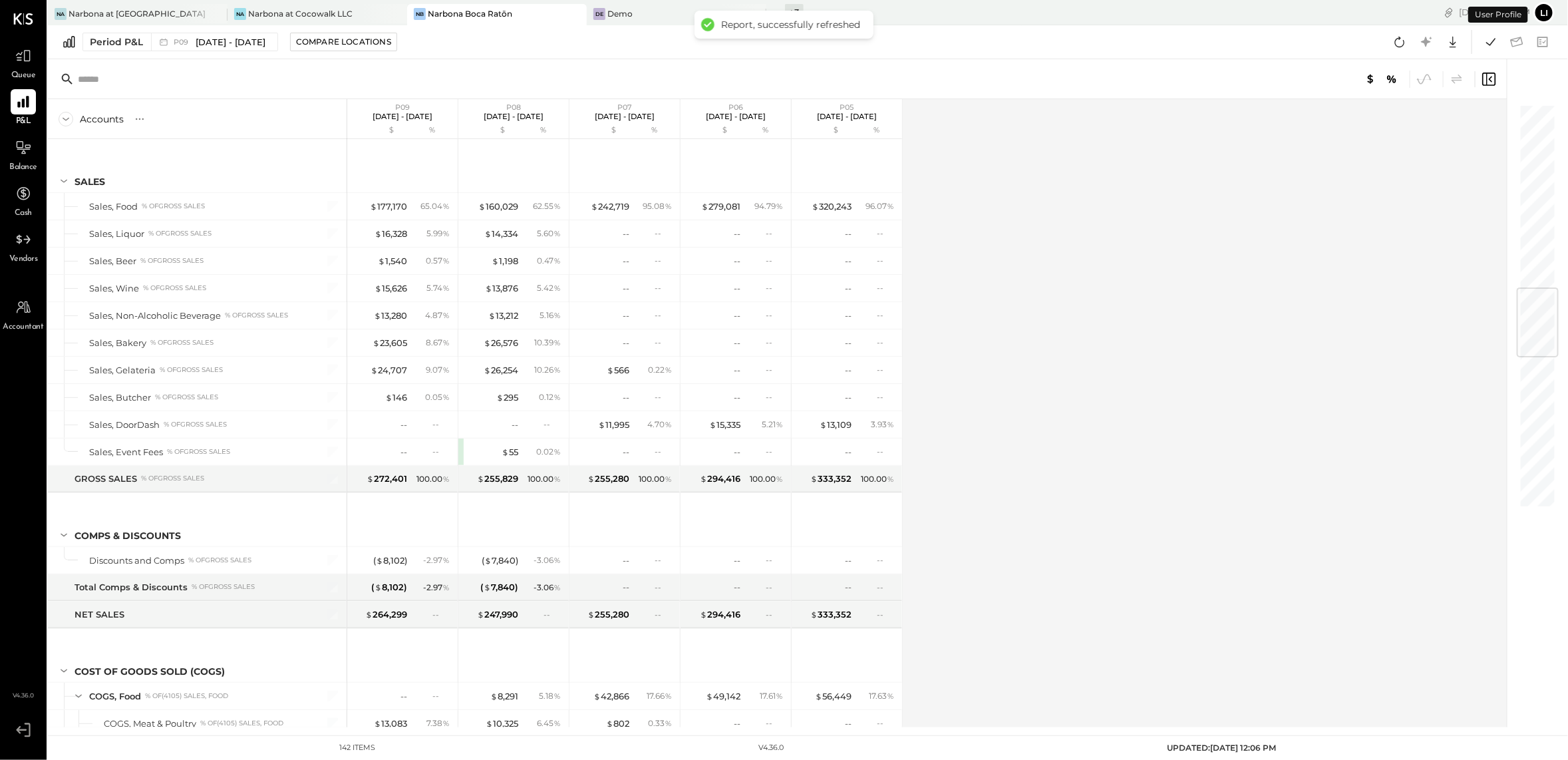
scroll to position [1567, 0]
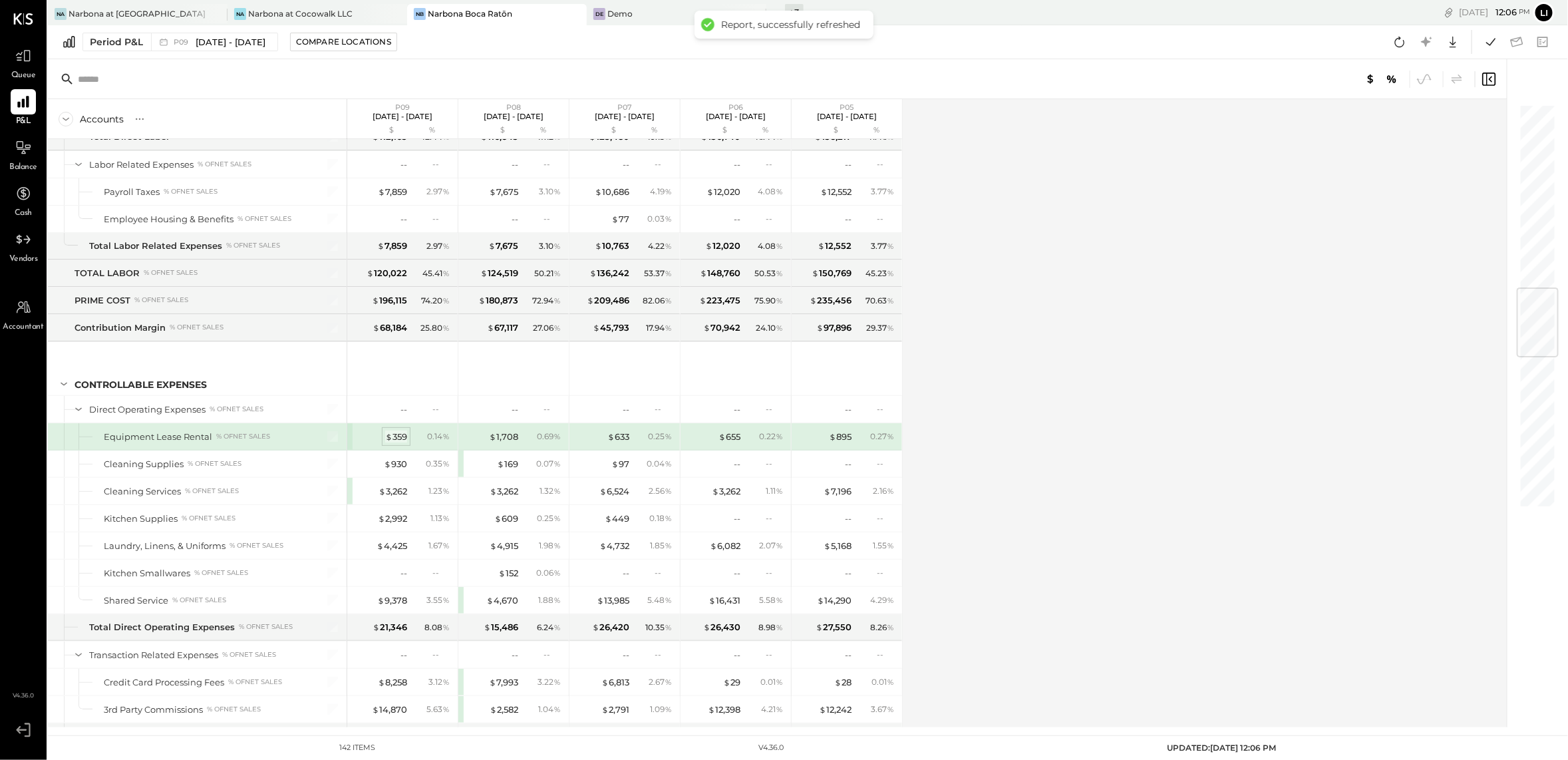
click at [407, 443] on div "$ 359" at bounding box center [396, 436] width 22 height 13
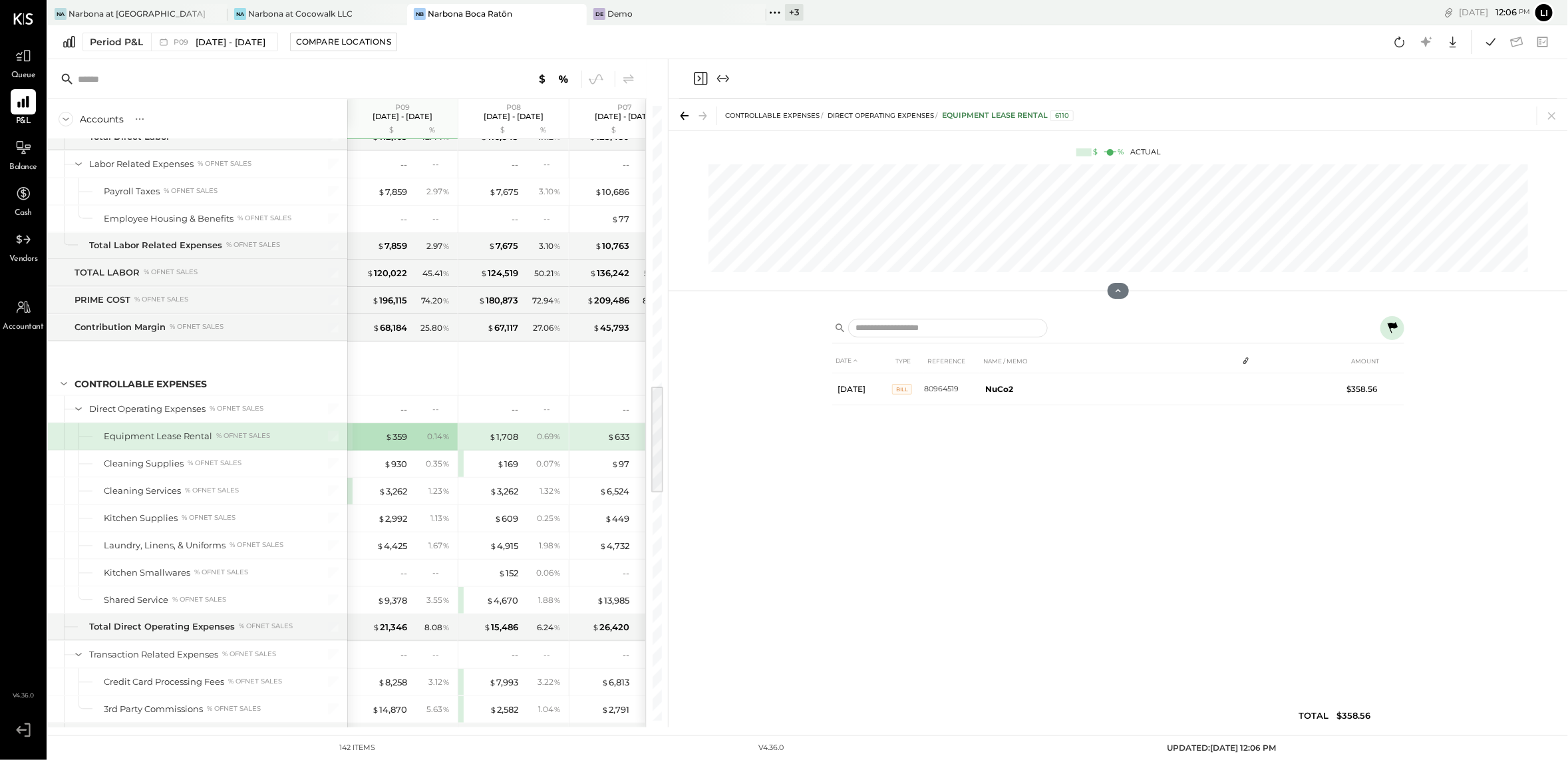
click at [699, 79] on icon "Close panel" at bounding box center [700, 79] width 3 height 6
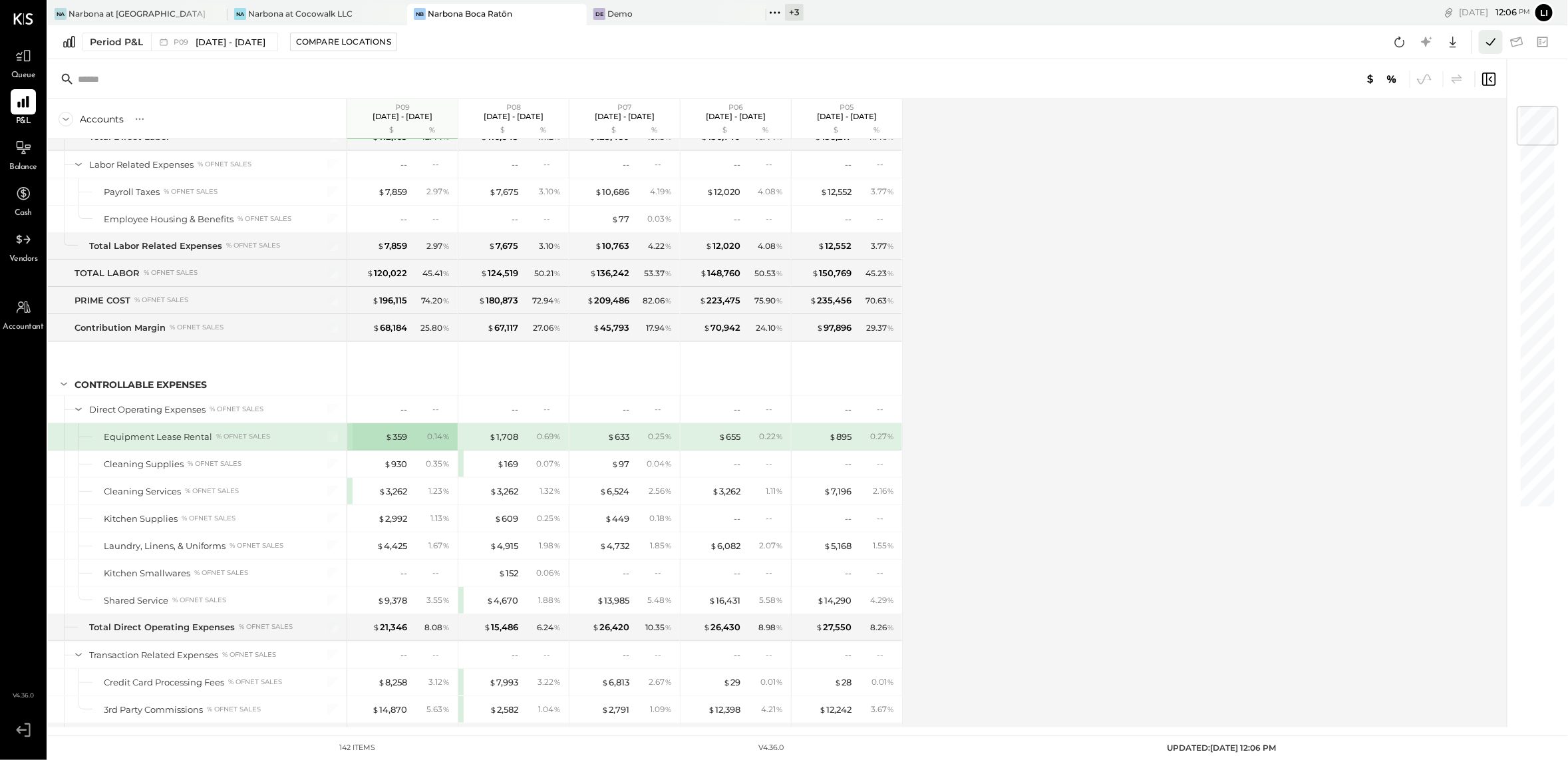
click at [1499, 39] on icon at bounding box center [1491, 41] width 18 height 18
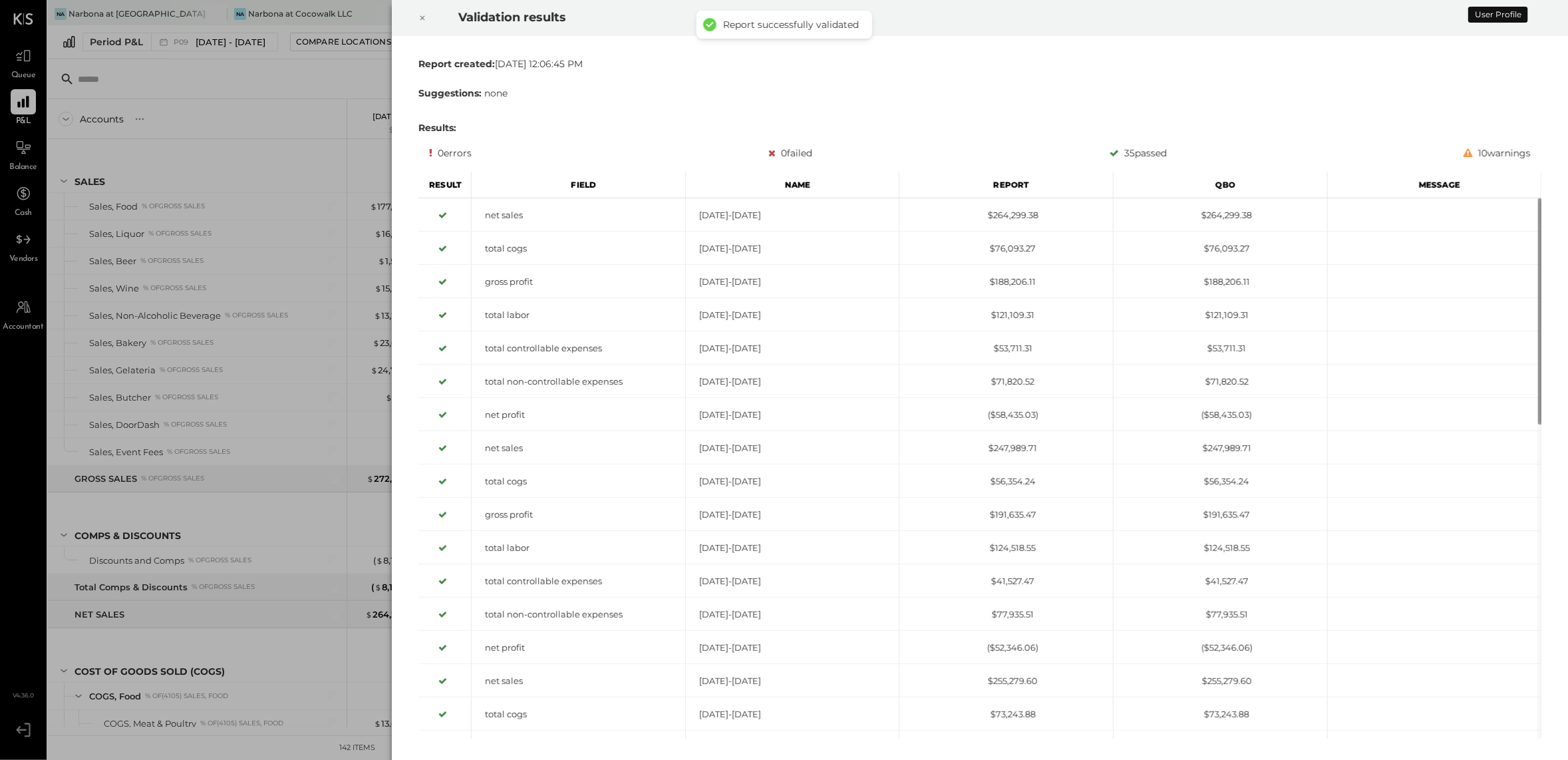
scroll to position [1594, 0]
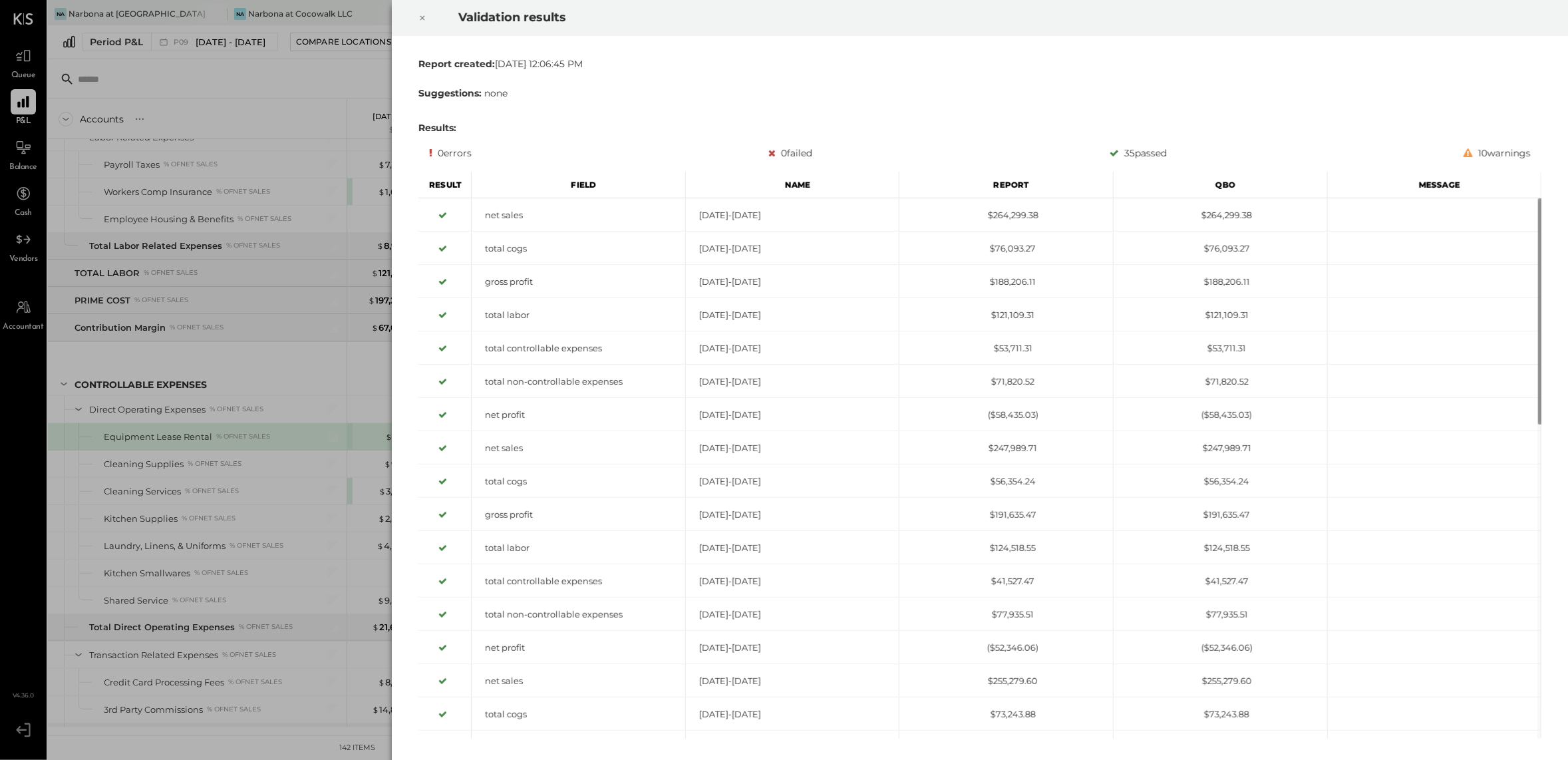
click at [424, 24] on icon at bounding box center [423, 18] width 8 height 16
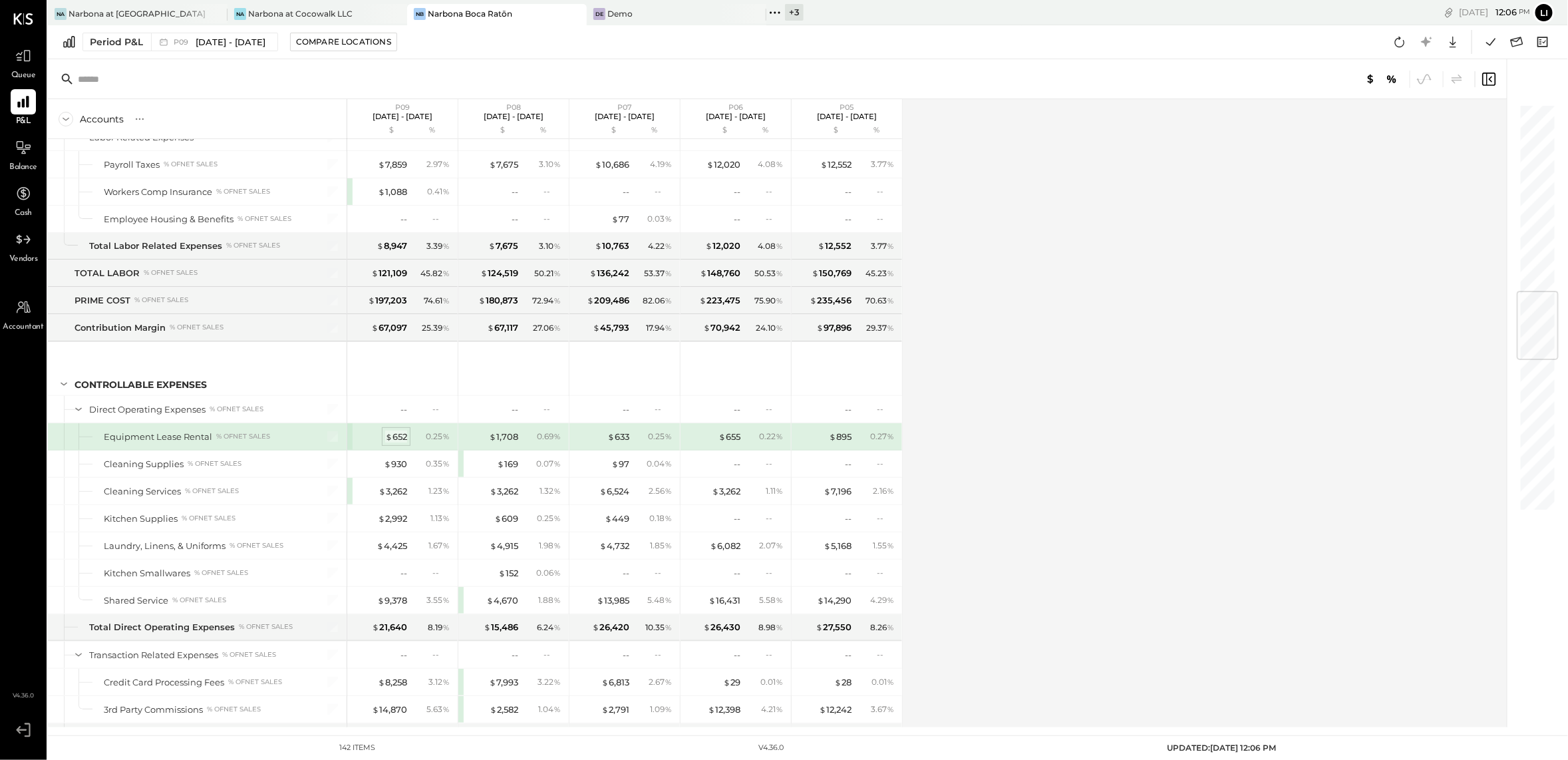
click at [397, 443] on div "$ 652" at bounding box center [396, 436] width 22 height 13
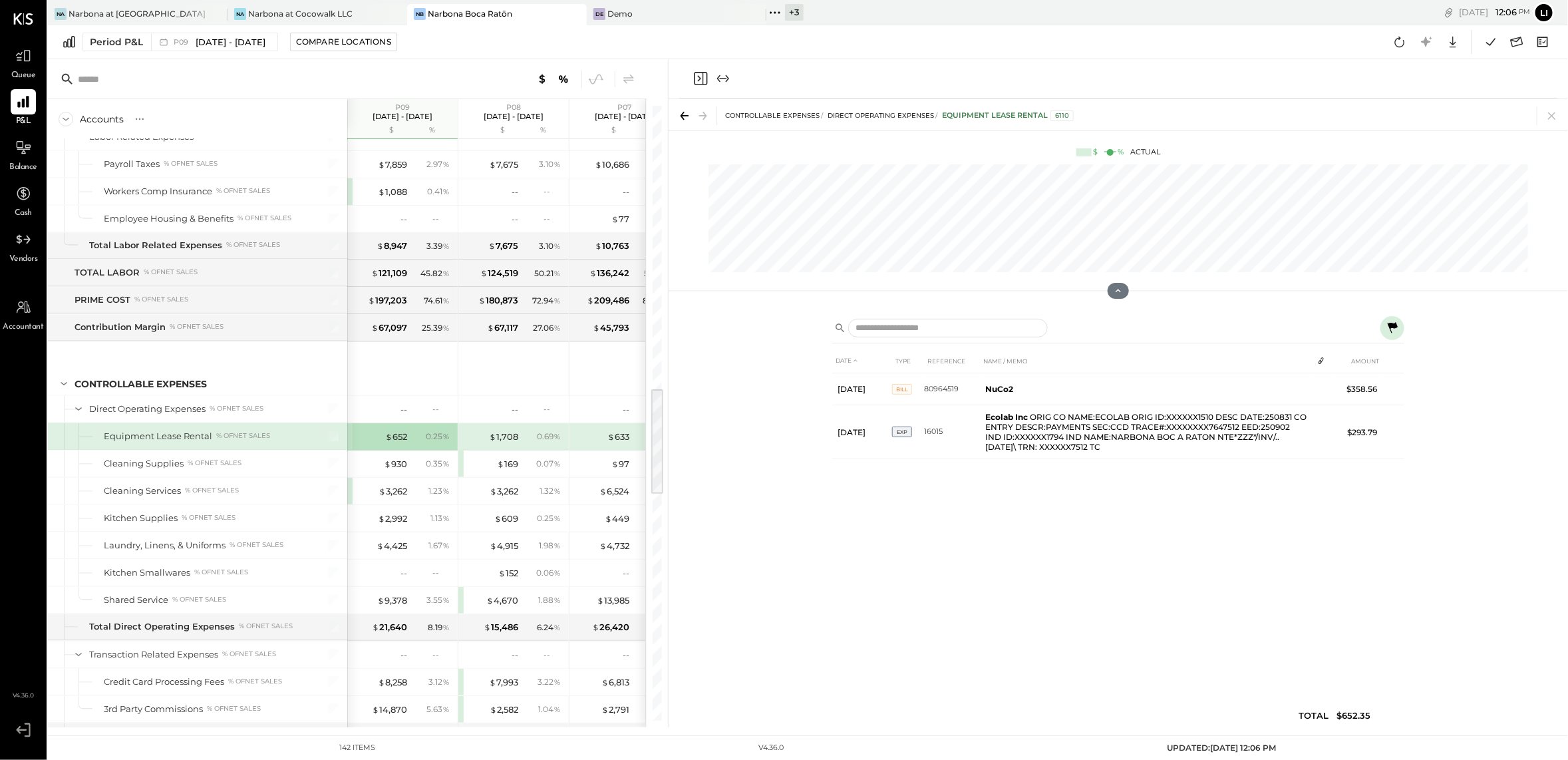
click at [989, 573] on div "DATE TYPE REFERENCE NAME / MEMO AMOUNT [DATE] BILL 80964519 NuCo2 $358.56 [DATE…" at bounding box center [1118, 540] width 572 height 385
click at [1152, 582] on div "DATE TYPE REFERENCE NAME / MEMO AMOUNT [DATE] BILL 80964519 NuCo2 $358.56 [DATE…" at bounding box center [1118, 540] width 572 height 385
click at [699, 73] on icon "Close panel" at bounding box center [701, 78] width 16 height 16
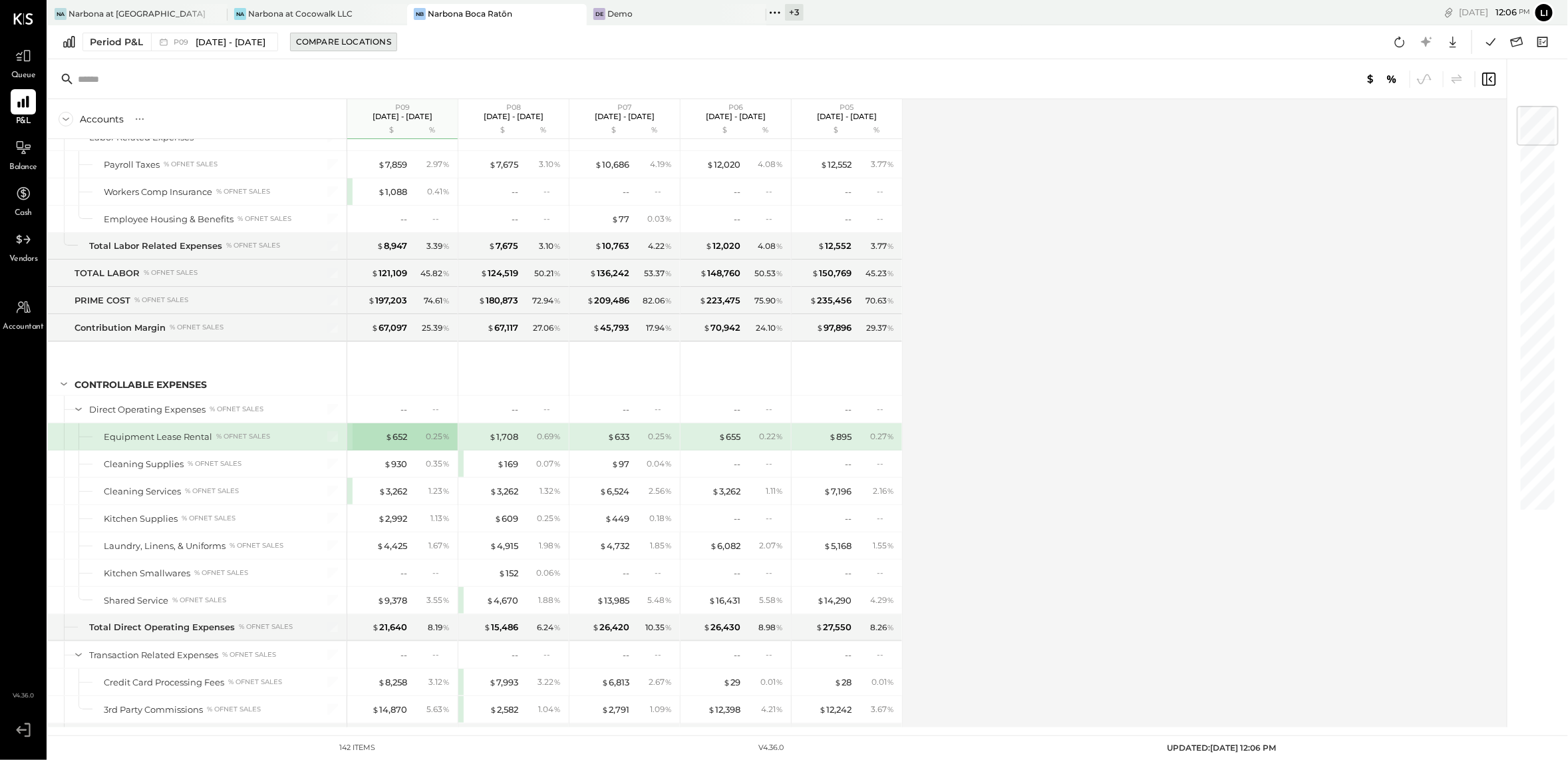
click at [373, 47] on div "Compare Locations" at bounding box center [344, 41] width 95 height 11
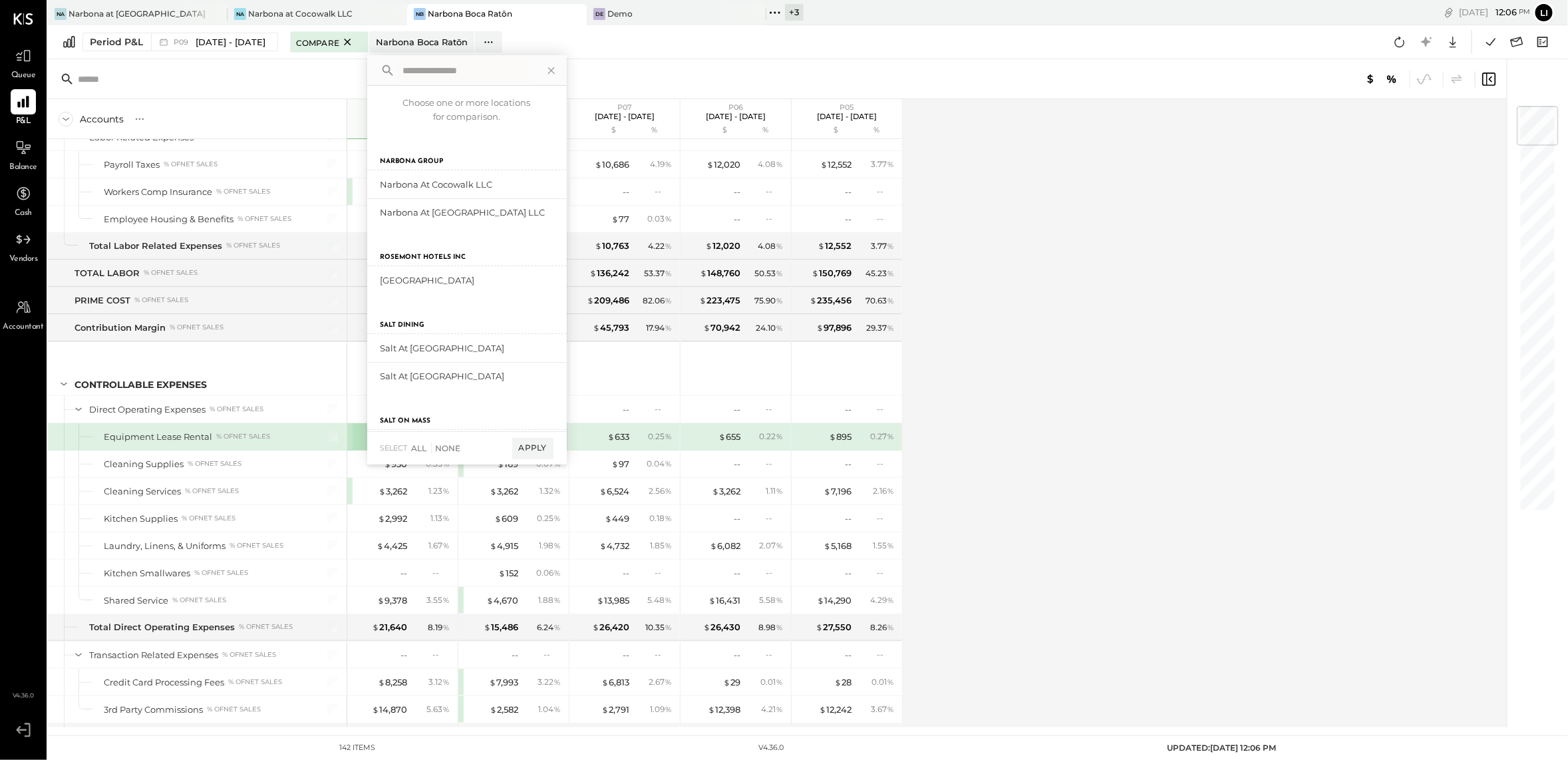
click at [711, 52] on div "Period P&L P09 [DATE] - [DATE] Compare [GEOGRAPHIC_DATA] [GEOGRAPHIC_DATA] Choo…" at bounding box center [808, 42] width 1521 height 34
click at [239, 33] on div "P09 [DATE] - [DATE]" at bounding box center [211, 41] width 119 height 18
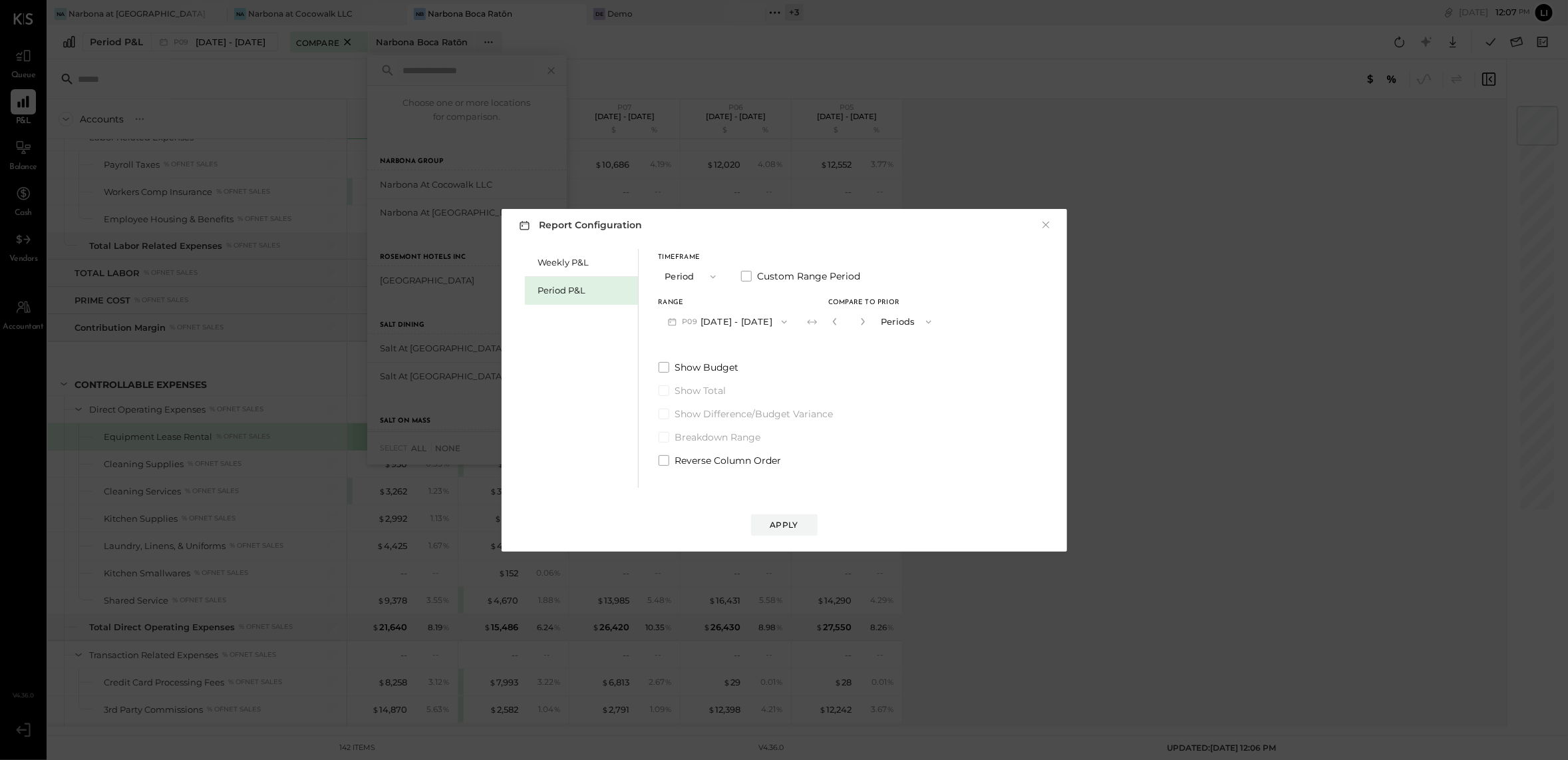
click at [701, 323] on button "P09 [DATE] - [DATE]" at bounding box center [727, 321] width 139 height 24
click at [714, 324] on span "[DATE] - [DATE]" at bounding box center [719, 323] width 64 height 11
click at [988, 461] on div "Weekly P&L Period P&L Timeframe Period Custom Range Period Range P10 [DATE] - […" at bounding box center [785, 367] width 539 height 242
click at [783, 524] on div "Apply" at bounding box center [784, 524] width 28 height 11
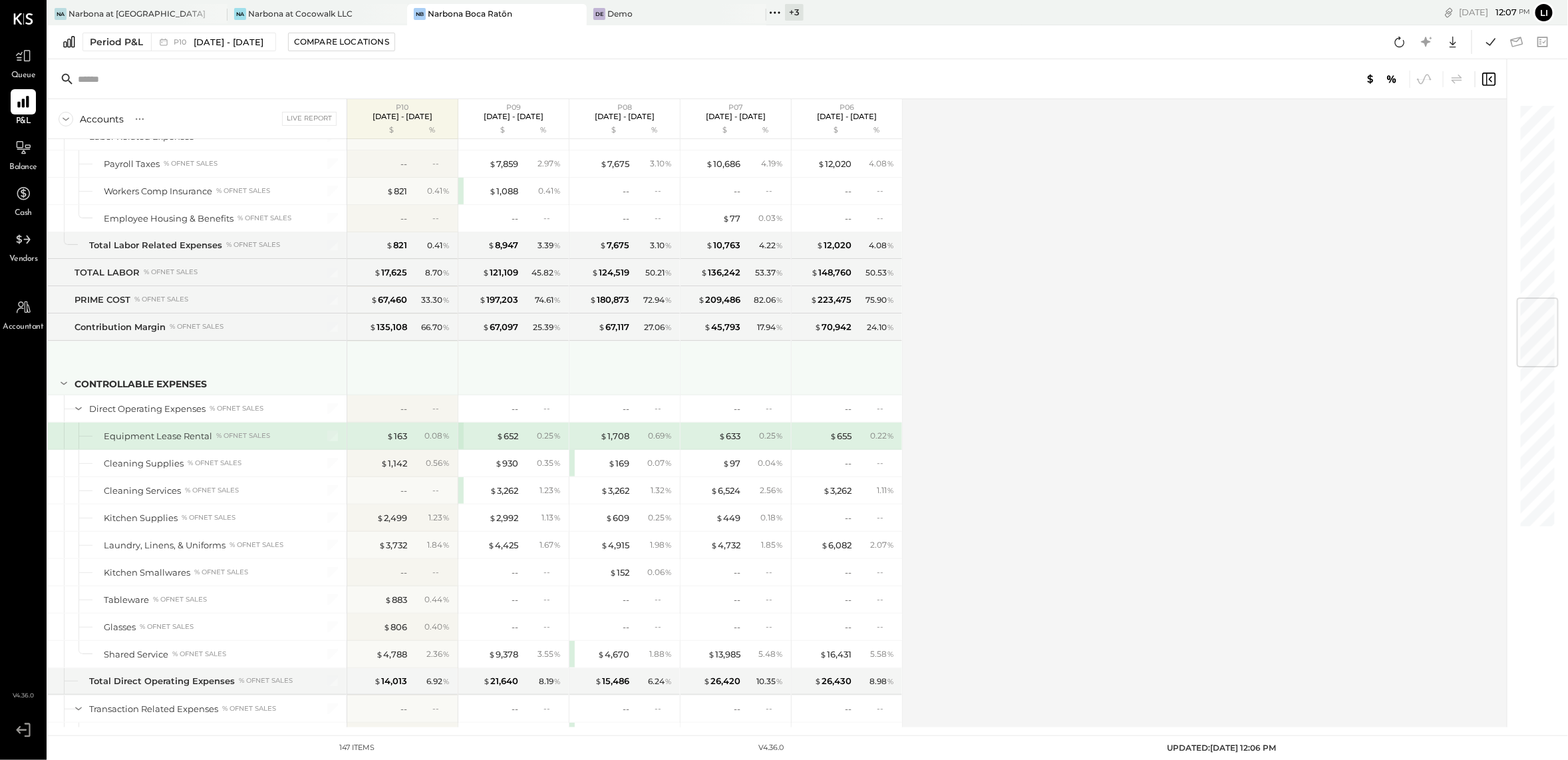
scroll to position [1698, 0]
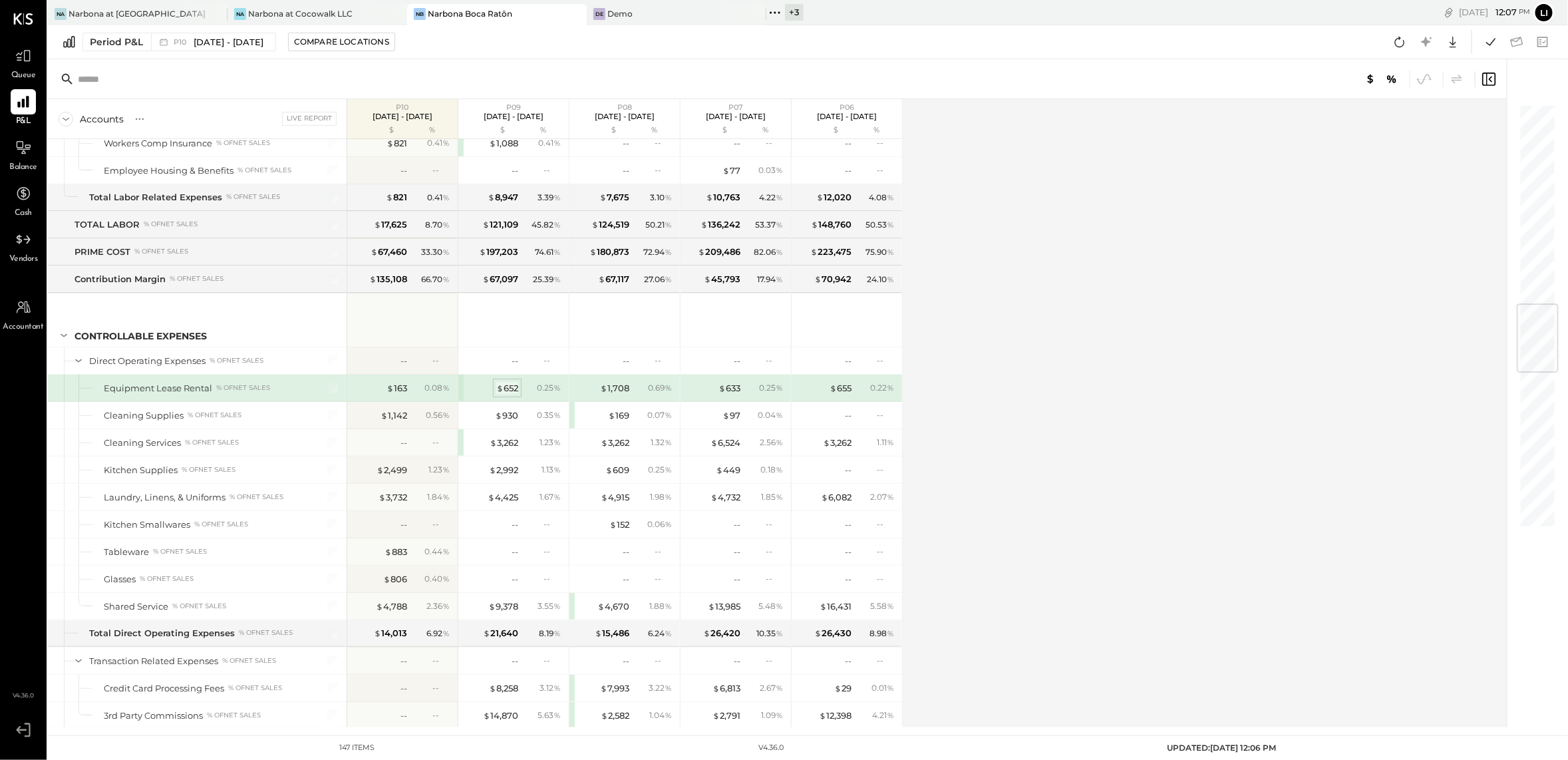
click at [509, 394] on div "$ 652" at bounding box center [507, 388] width 22 height 13
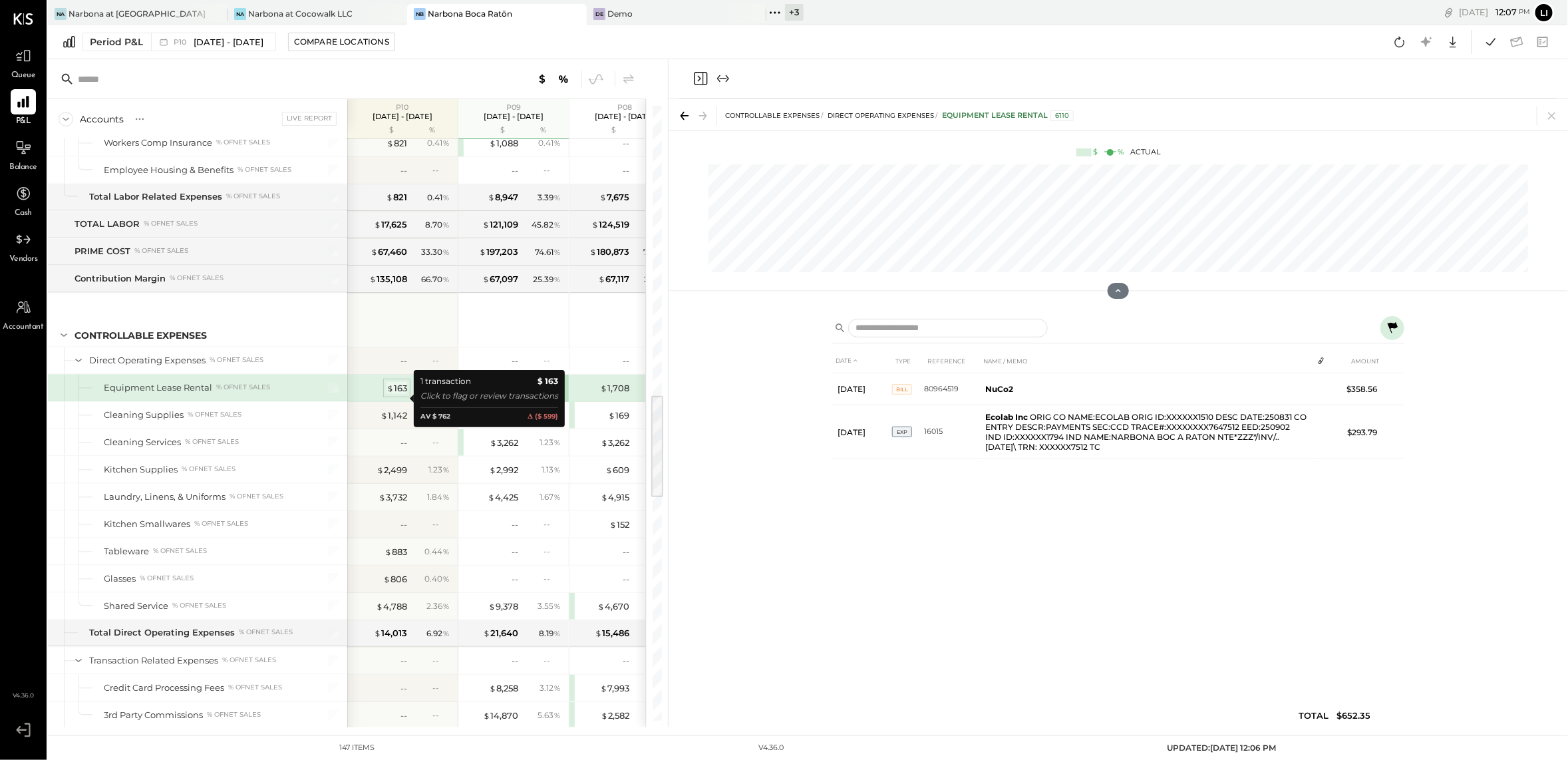
click at [400, 394] on div "$ 163" at bounding box center [397, 388] width 21 height 13
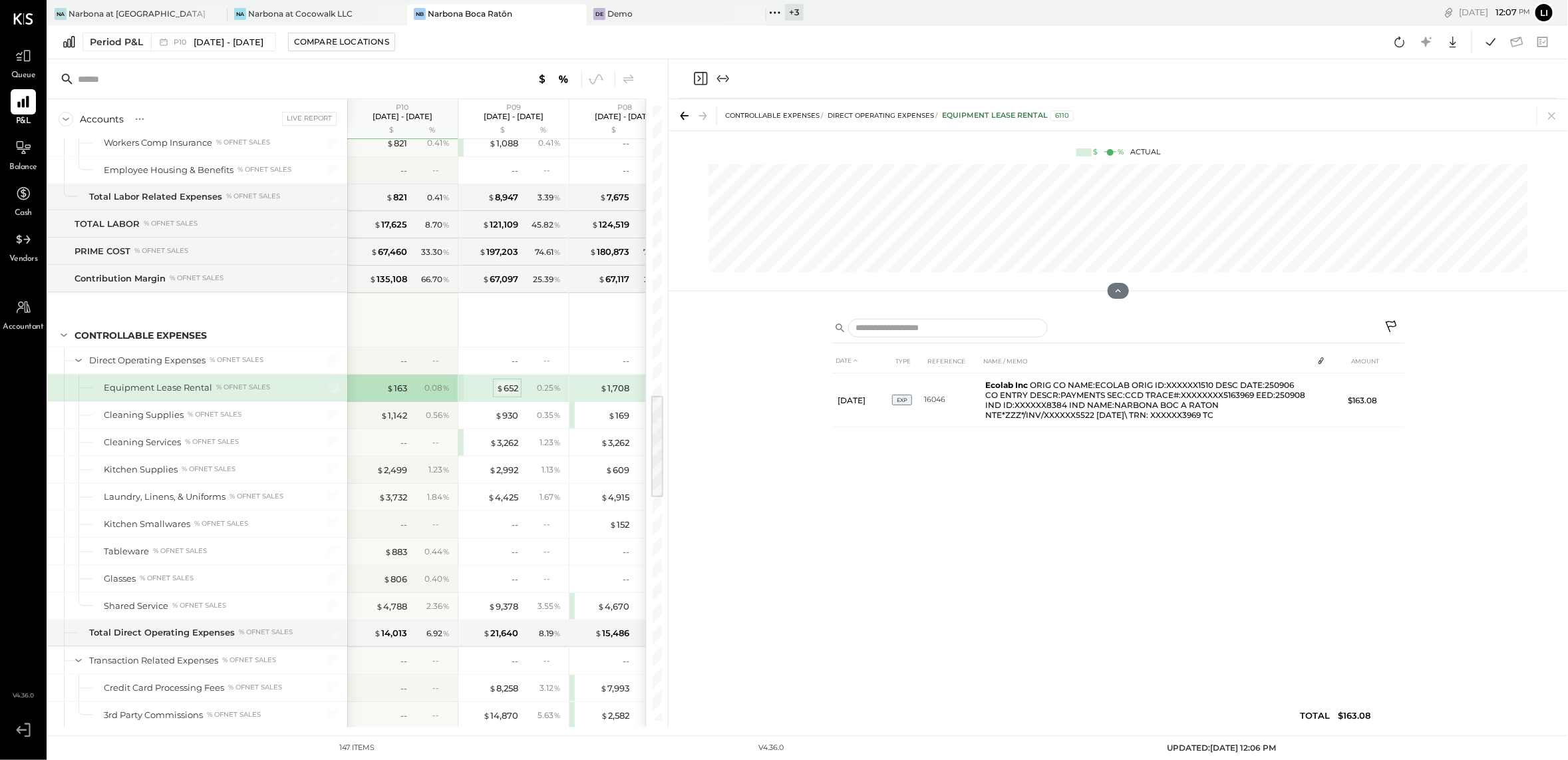
click at [512, 392] on div "$ 652" at bounding box center [507, 388] width 22 height 13
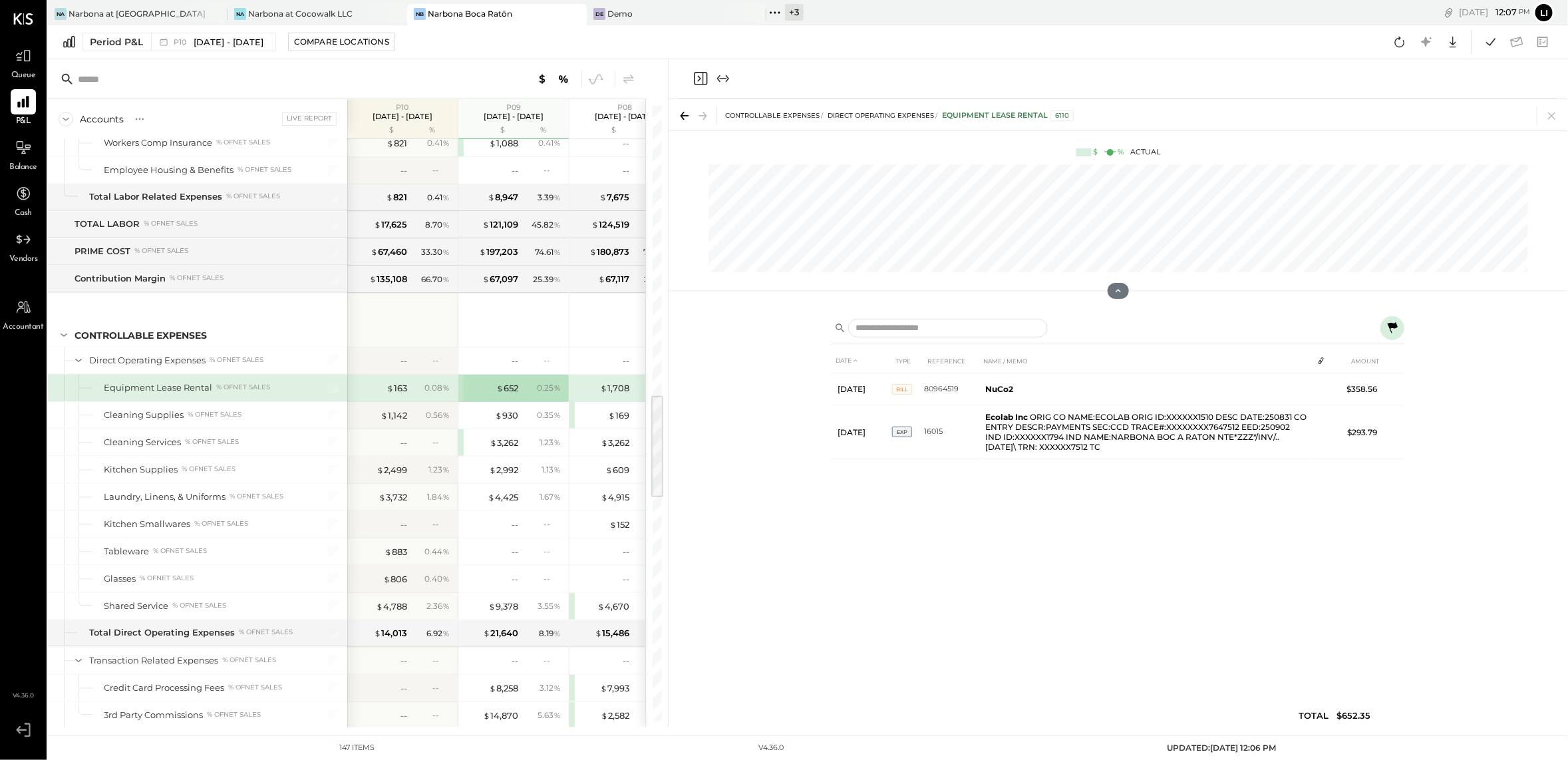
click at [407, 390] on div "$ 163 0.08 %" at bounding box center [403, 387] width 100 height 27
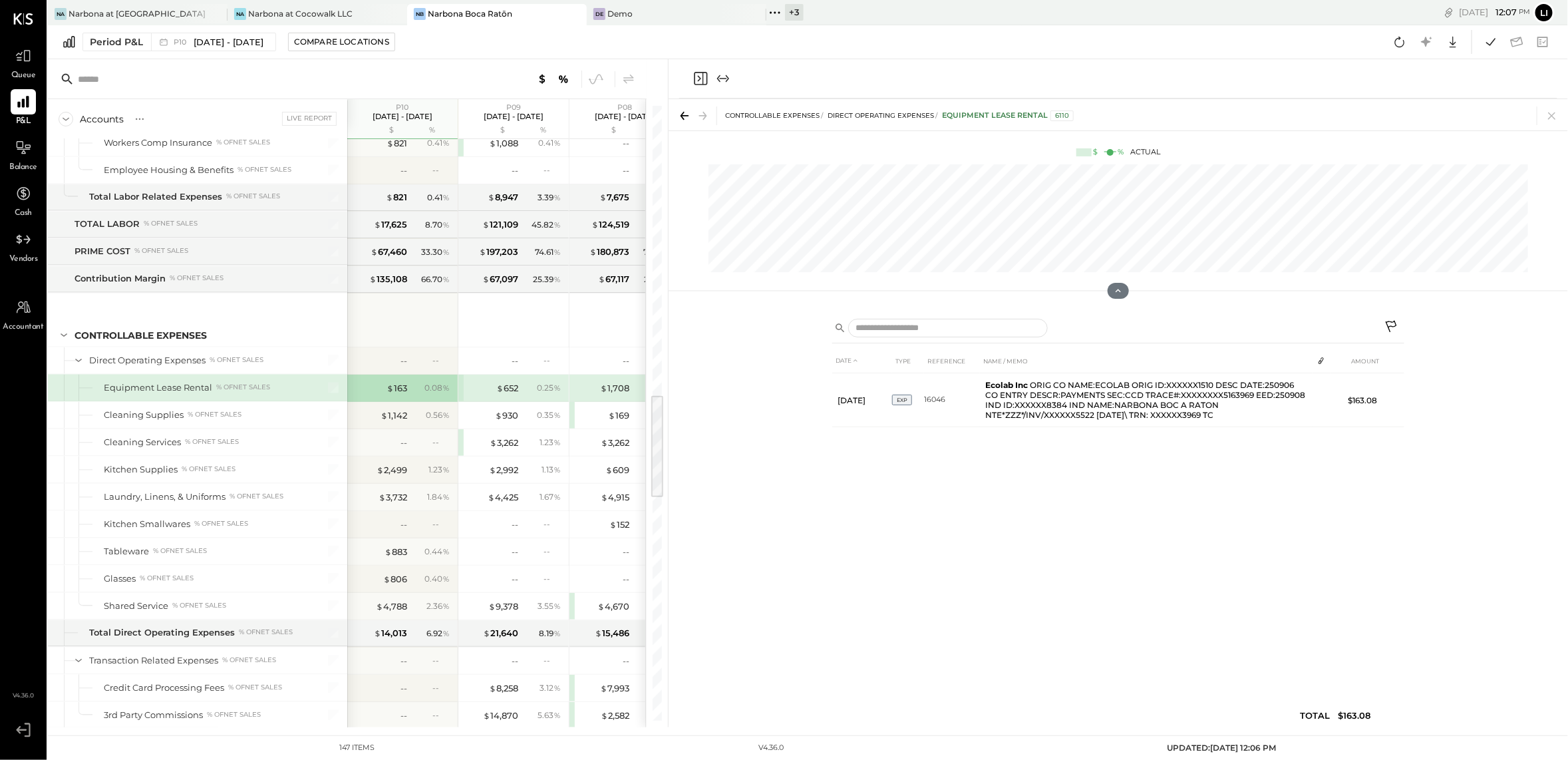
click at [700, 74] on icon "Close panel" at bounding box center [701, 78] width 16 height 16
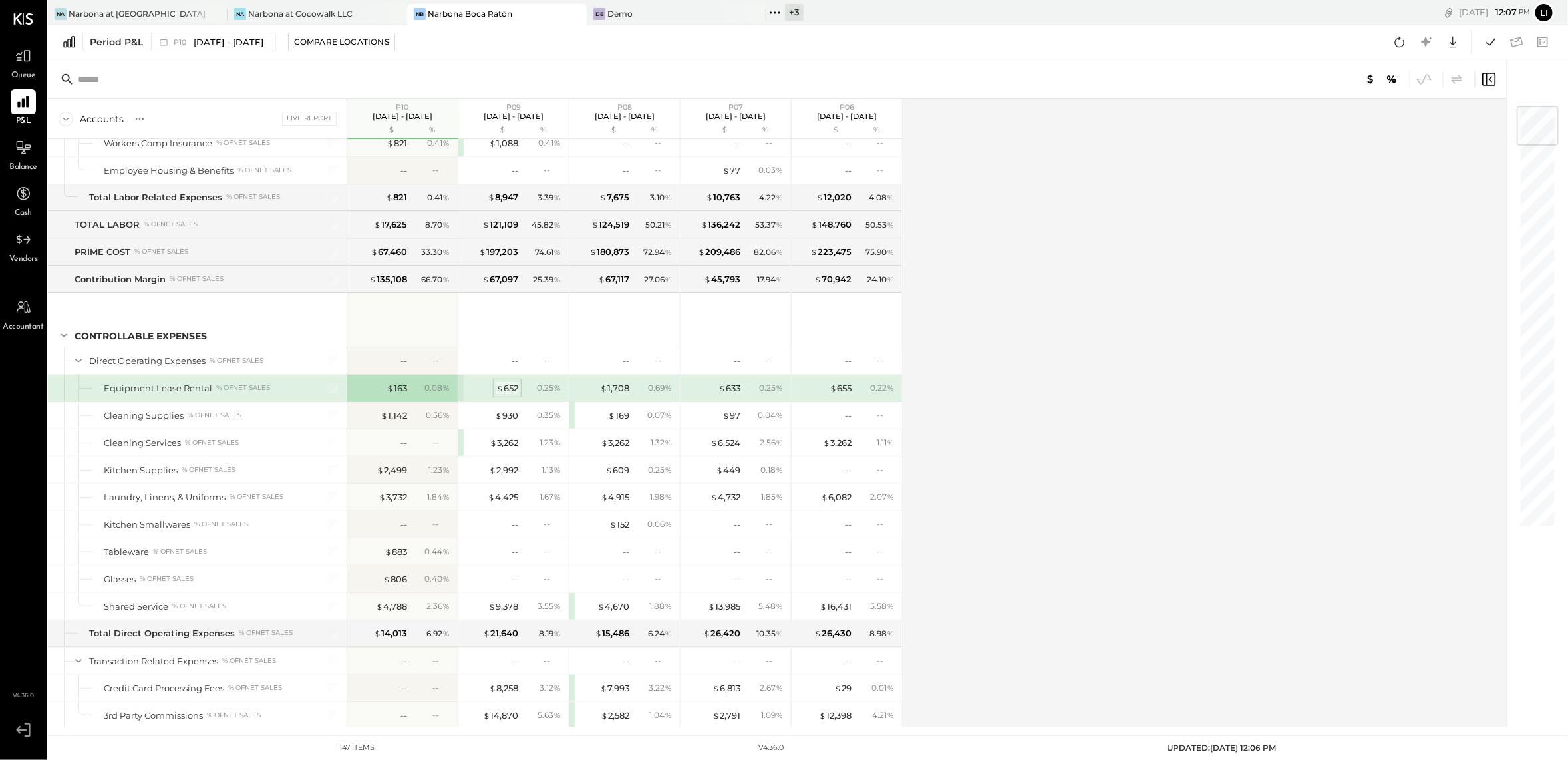
click at [498, 390] on span "$" at bounding box center [500, 388] width 8 height 11
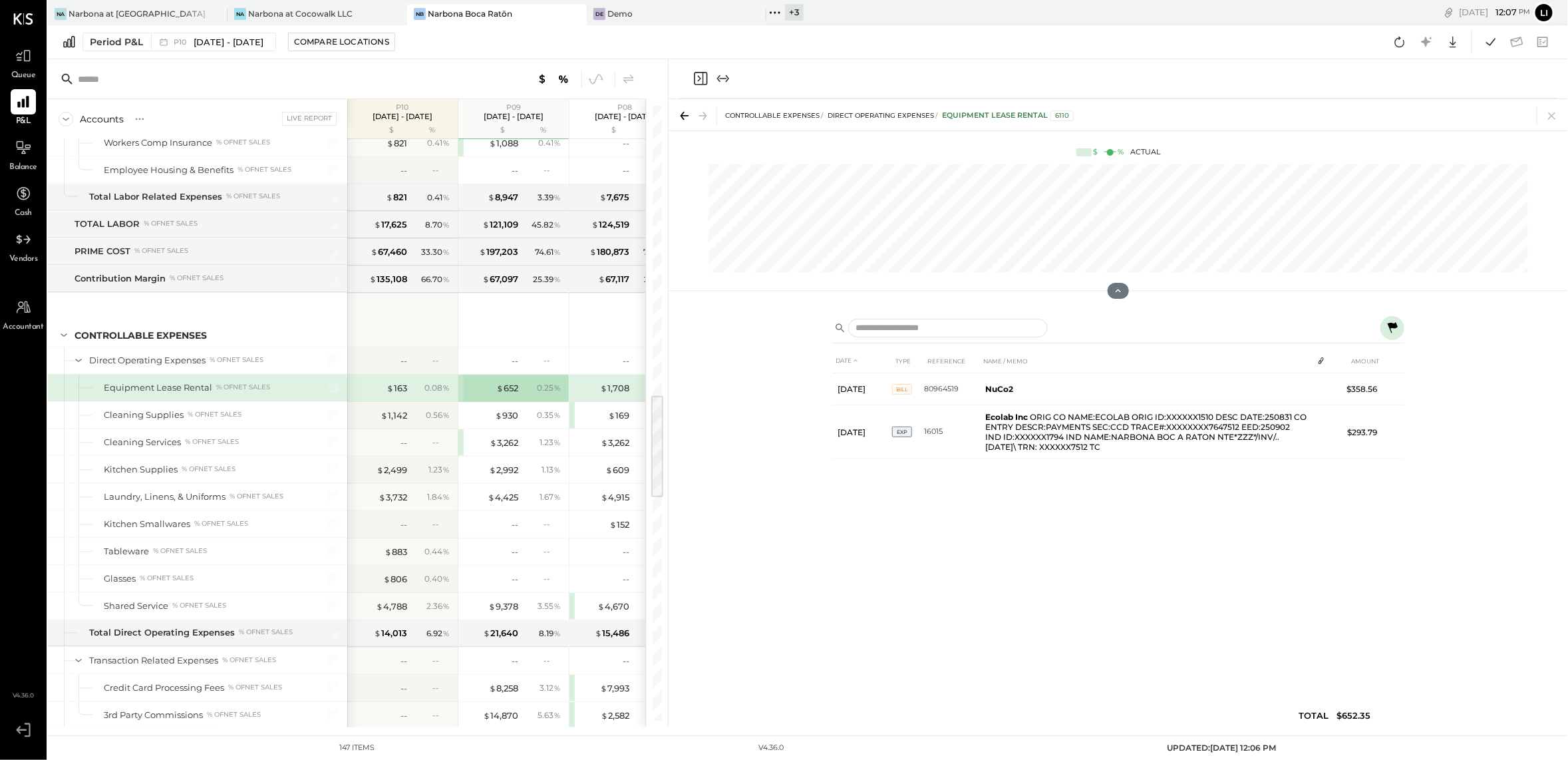
click at [1000, 632] on div "DATE TYPE REFERENCE NAME / MEMO AMOUNT [DATE] BILL 80964519 NuCo2 $358.56 [DATE…" at bounding box center [1118, 540] width 572 height 385
click at [1395, 331] on icon at bounding box center [1393, 328] width 16 height 16
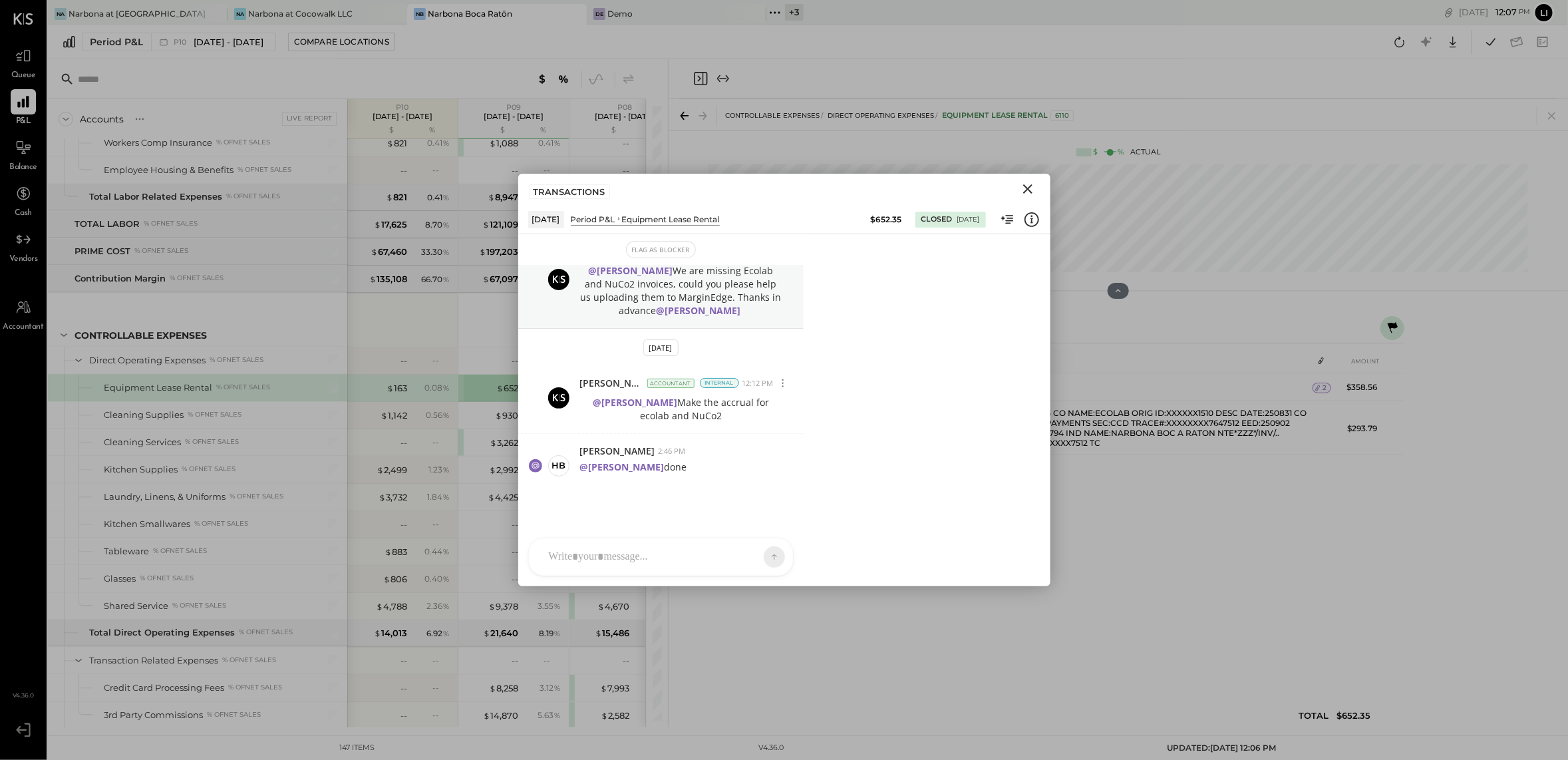
scroll to position [28, 0]
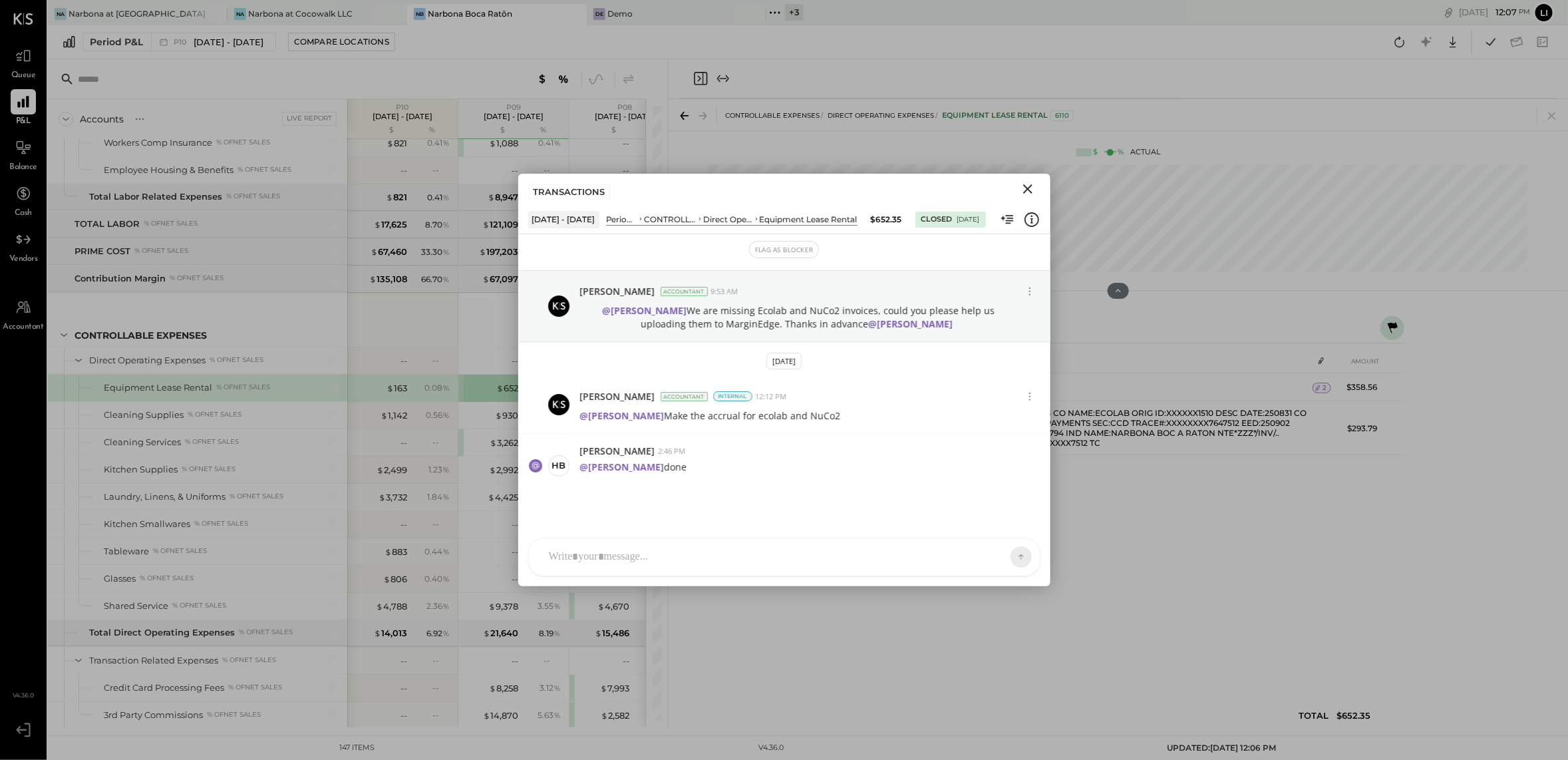
click at [1024, 191] on icon "Close" at bounding box center [1027, 188] width 16 height 16
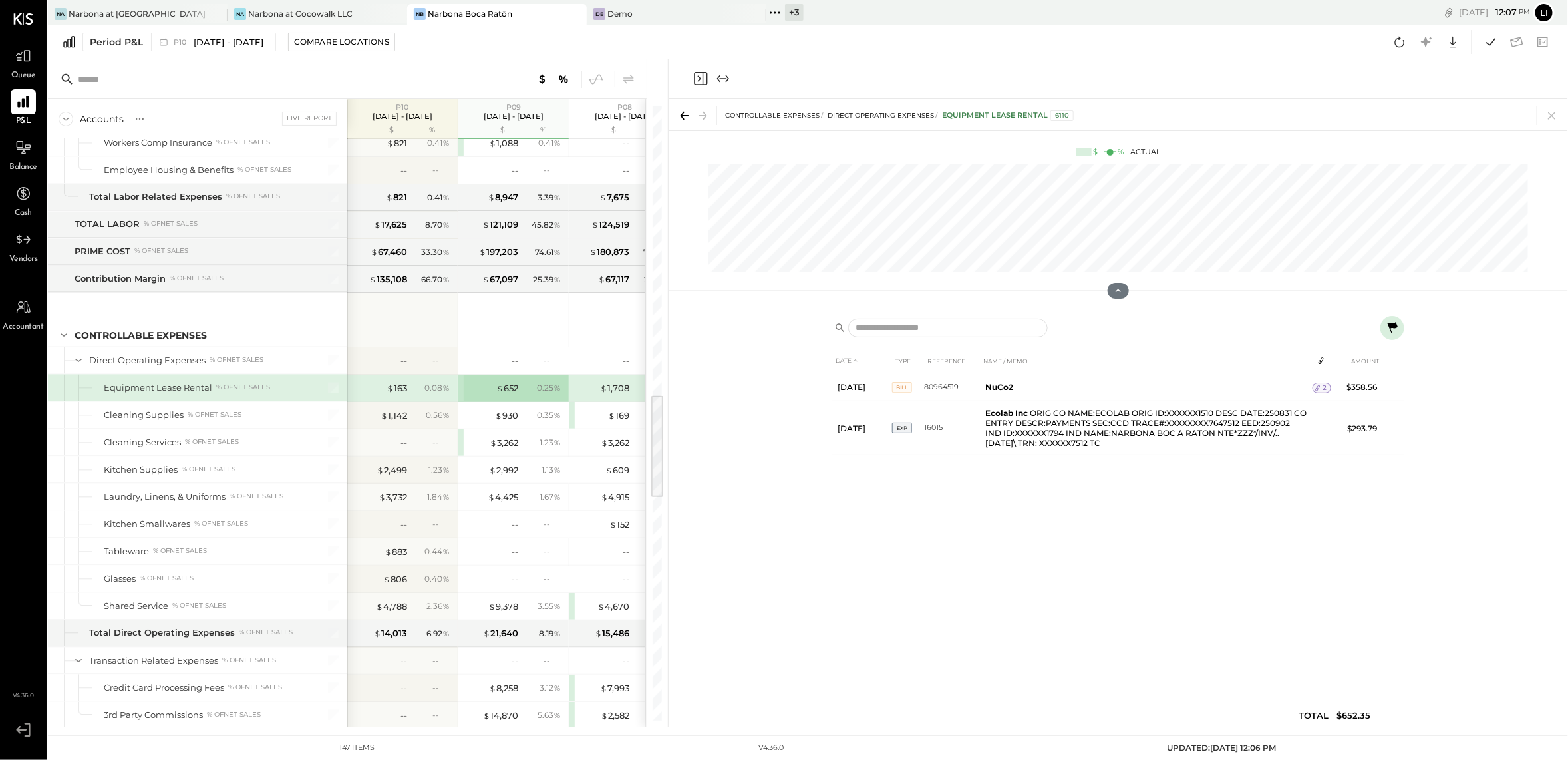
click at [1394, 334] on icon at bounding box center [1393, 328] width 16 height 16
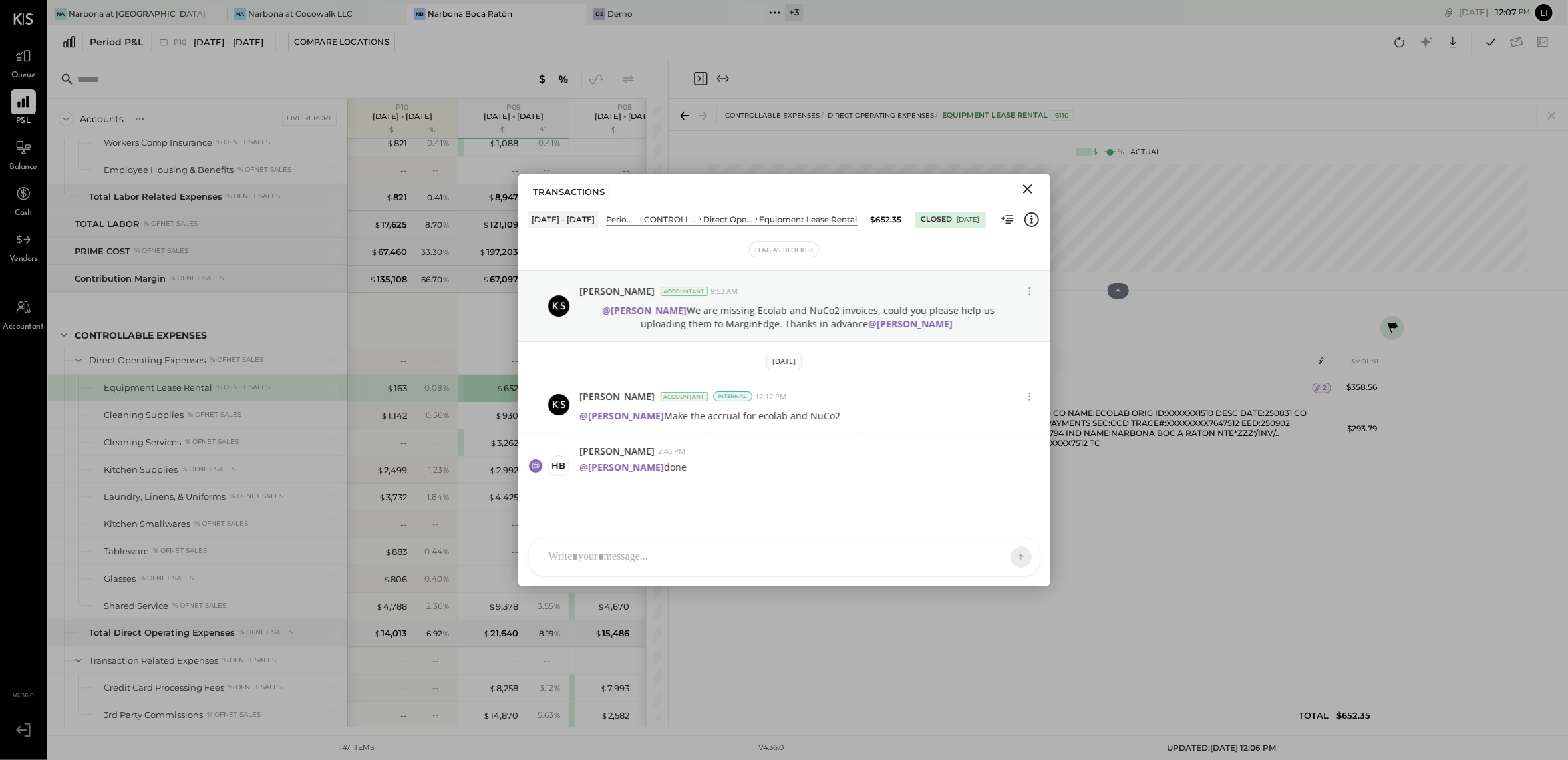
click at [1030, 191] on icon "Close" at bounding box center [1028, 189] width 9 height 9
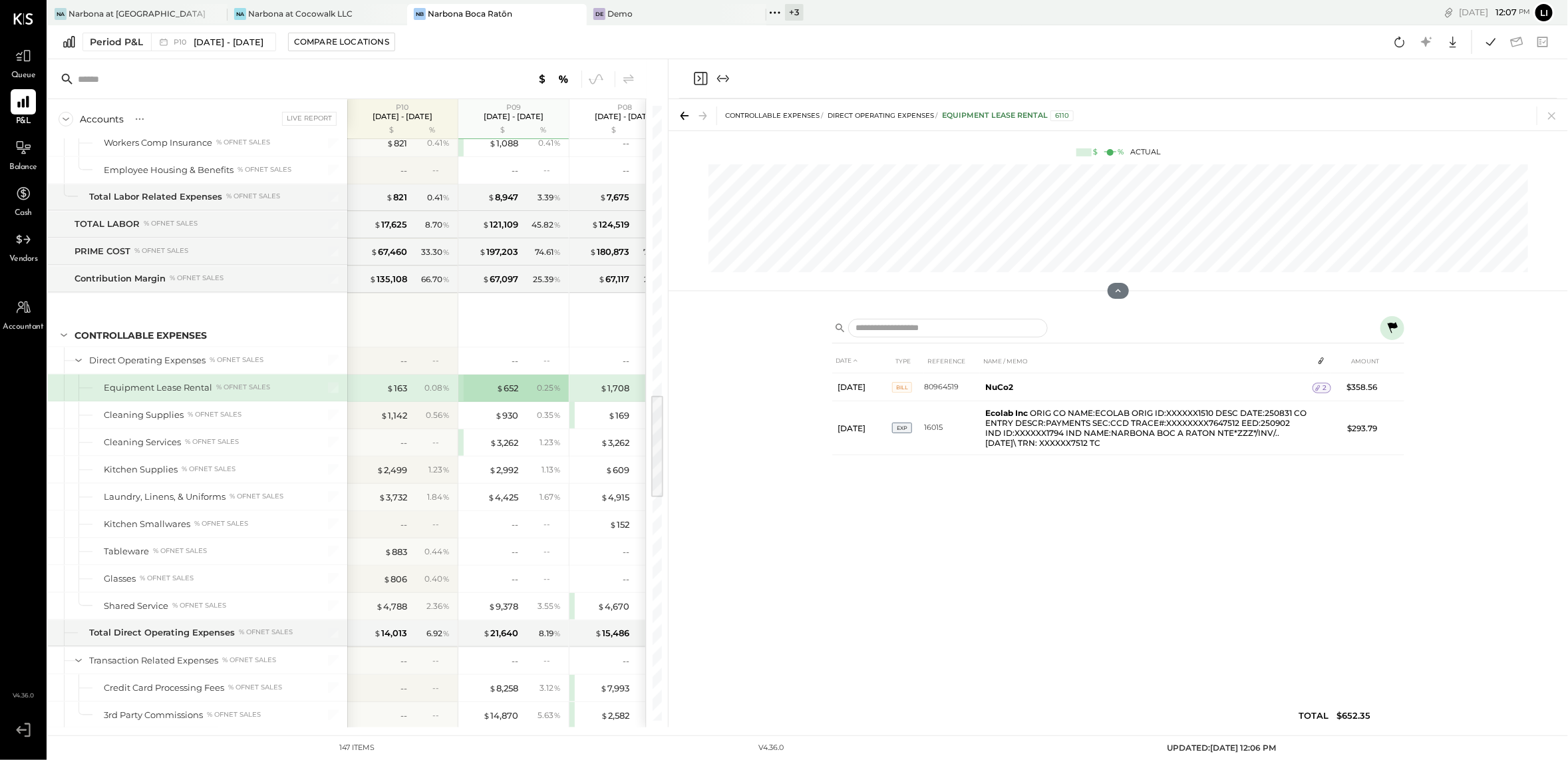
click at [1060, 536] on div "DATE TYPE REFERENCE NAME / MEMO AMOUNT [DATE] BILL 80964519 NuCo2 2 $358.56 [DA…" at bounding box center [1118, 540] width 572 height 385
click at [704, 79] on icon "Close panel" at bounding box center [700, 78] width 13 height 13
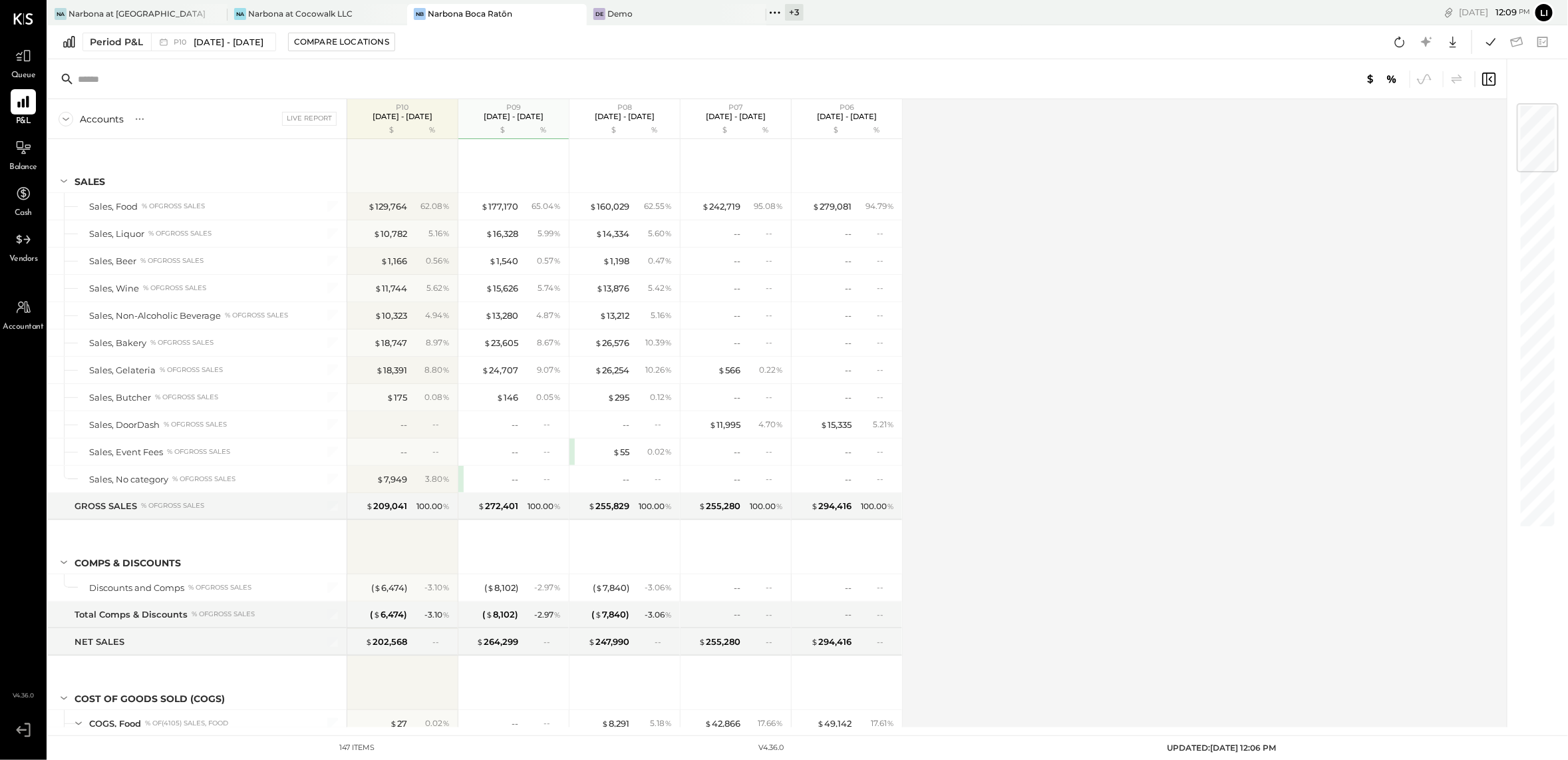
click at [1100, 329] on div "Accounts S % GL Live Report P10 [DATE] - [DATE] $ % P09 [DATE] - [DATE] $ % P08…" at bounding box center [779, 413] width 1462 height 628
click at [1068, 211] on div "Accounts S % GL Live Report P10 [DATE] - [DATE] $ % P09 [DATE] - [DATE] $ % P08…" at bounding box center [779, 413] width 1462 height 628
